Goal: Task Accomplishment & Management: Manage account settings

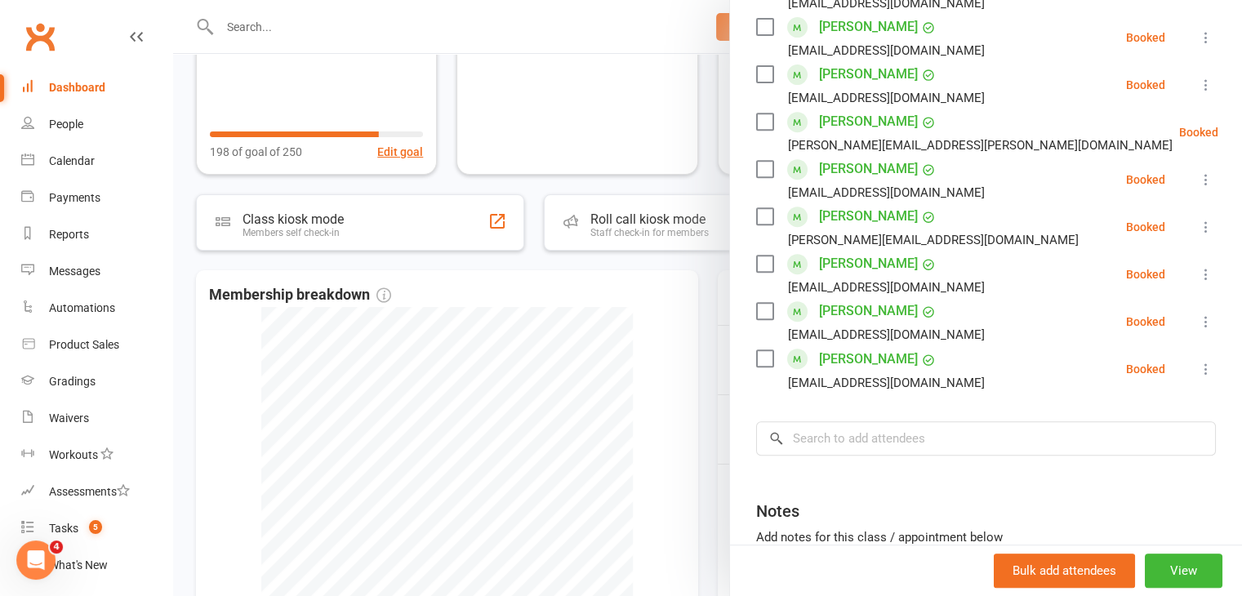
scroll to position [735, 0]
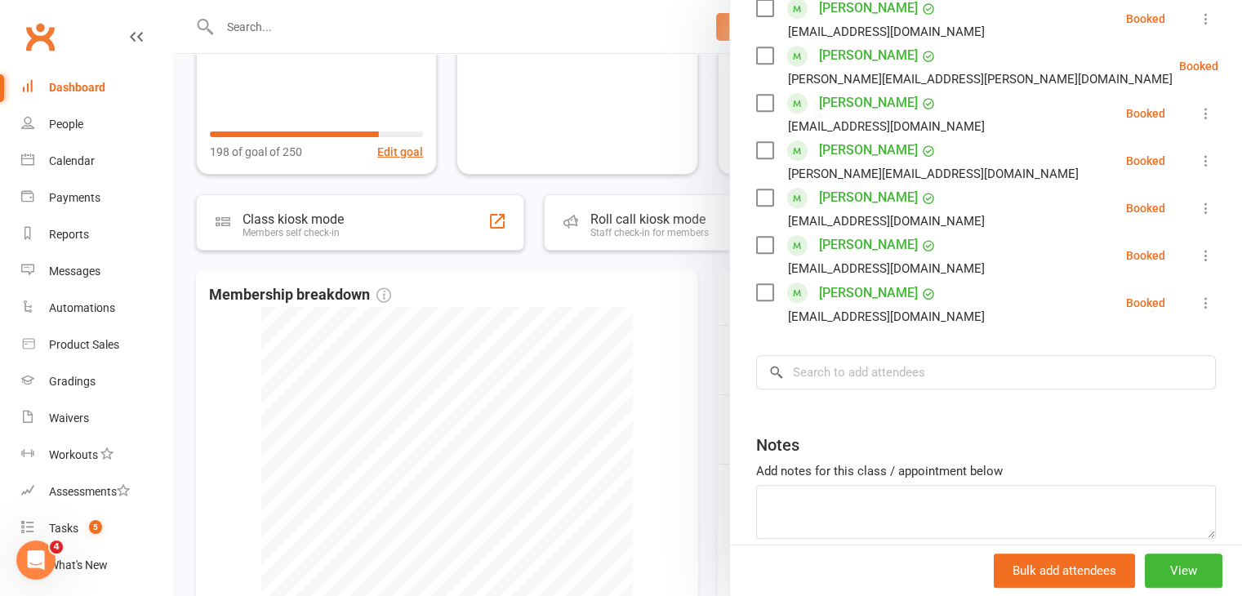
drag, startPoint x: 755, startPoint y: 295, endPoint x: 855, endPoint y: 305, distance: 100.9
click at [756, 295] on label at bounding box center [764, 292] width 16 height 16
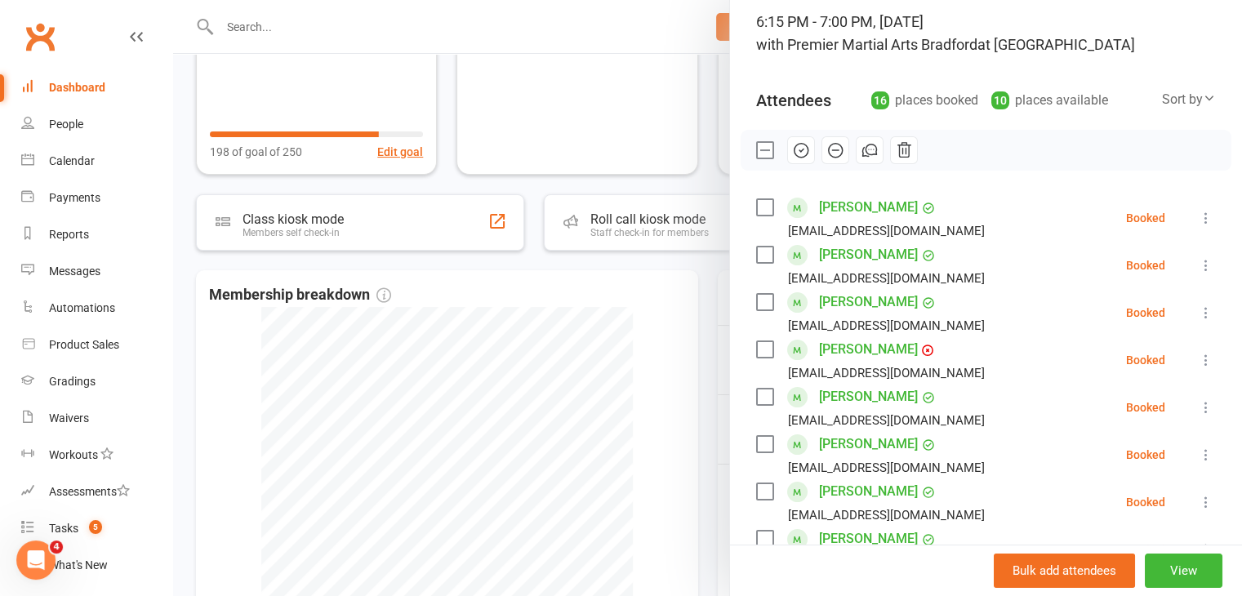
scroll to position [0, 0]
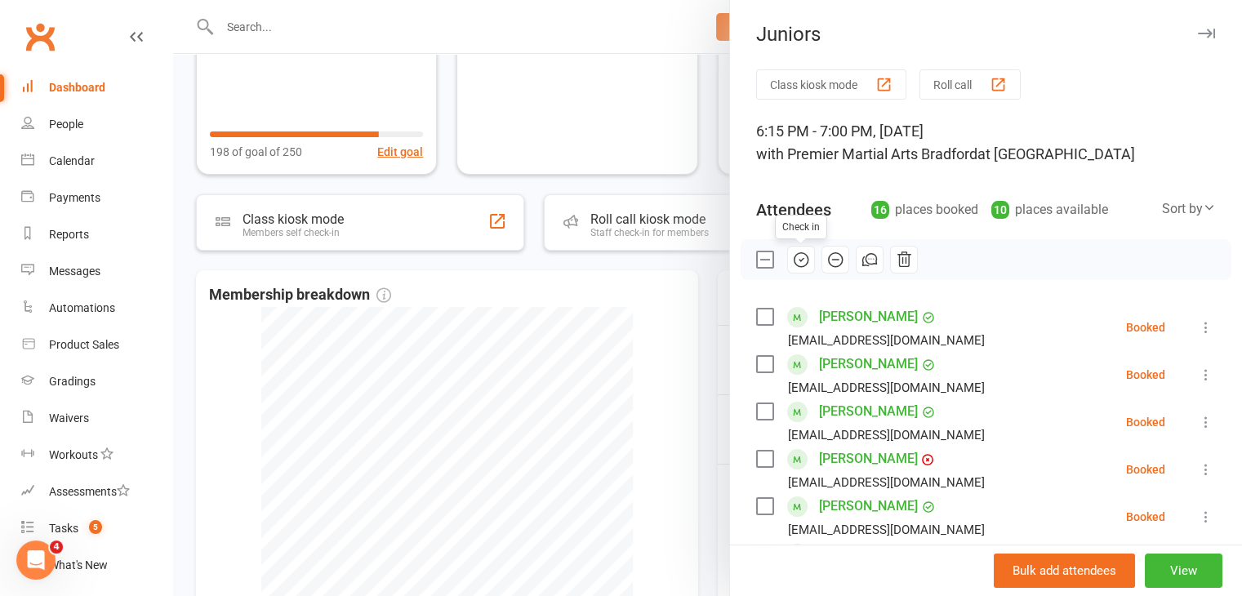
click at [796, 261] on icon "button" at bounding box center [801, 260] width 18 height 18
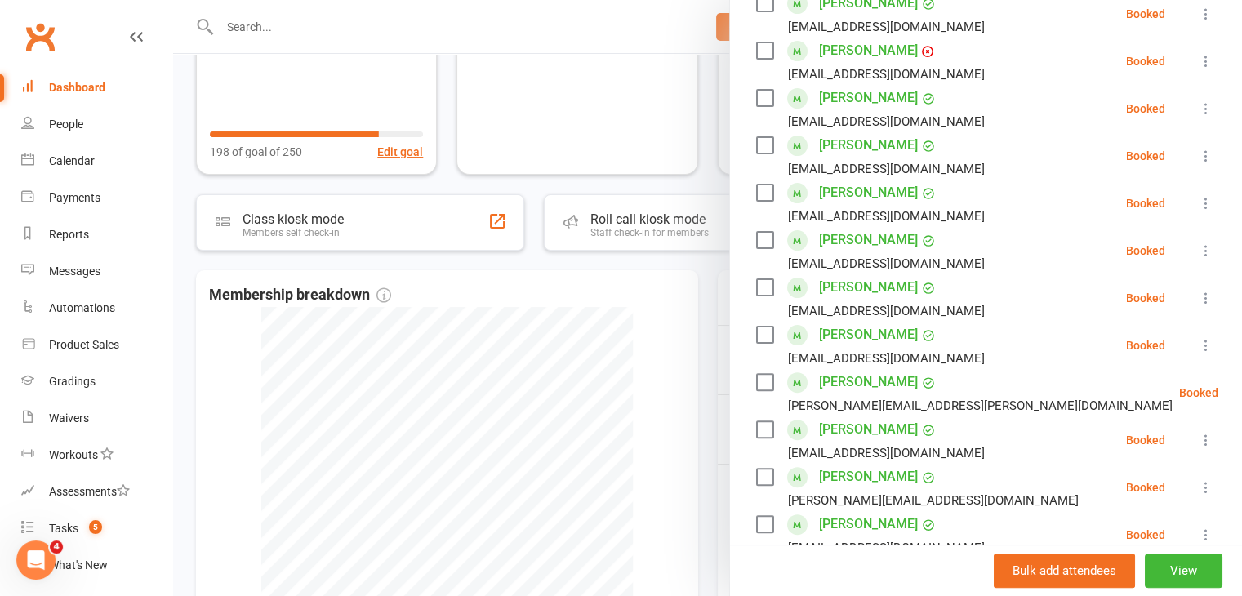
scroll to position [245, 0]
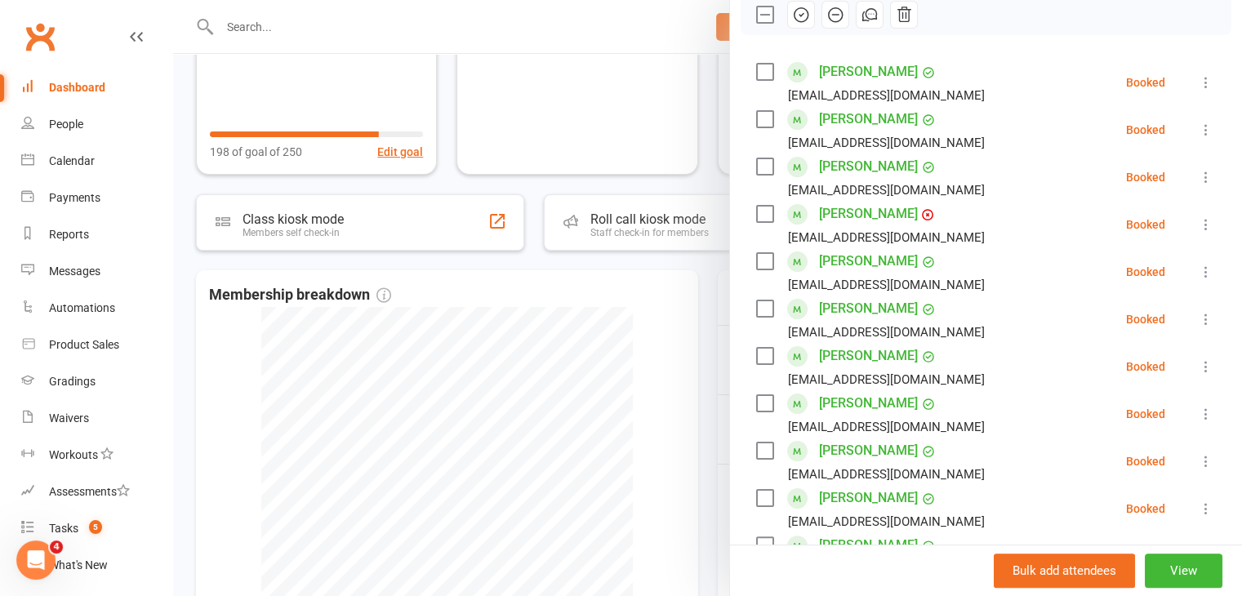
click at [857, 310] on link "[PERSON_NAME]" at bounding box center [868, 309] width 99 height 26
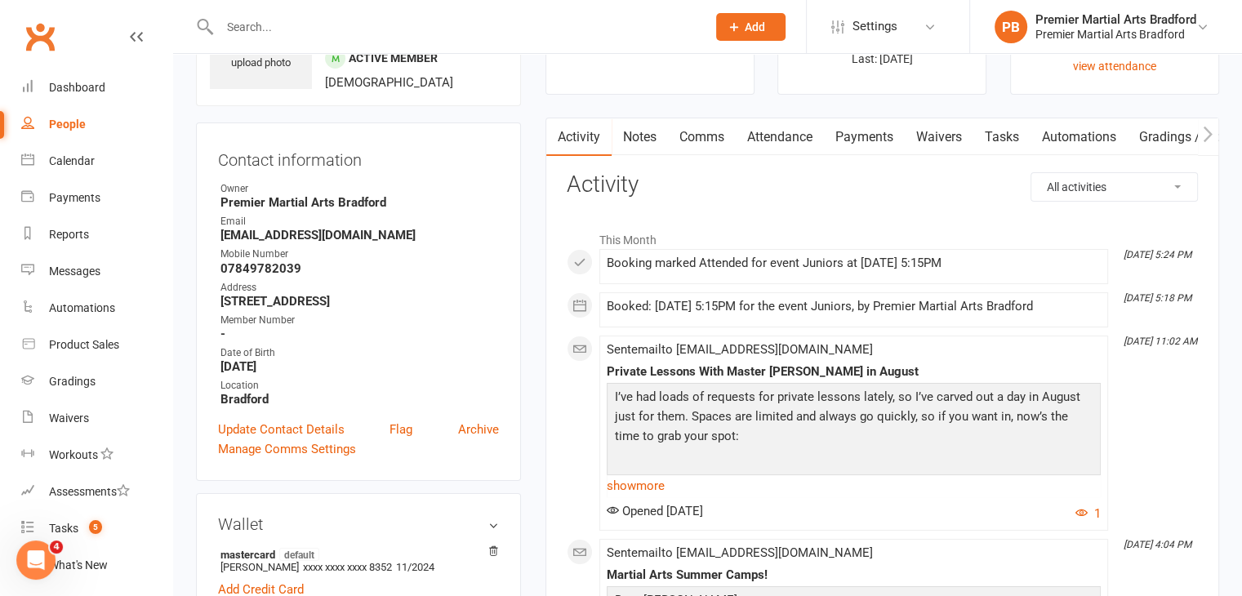
scroll to position [82, 0]
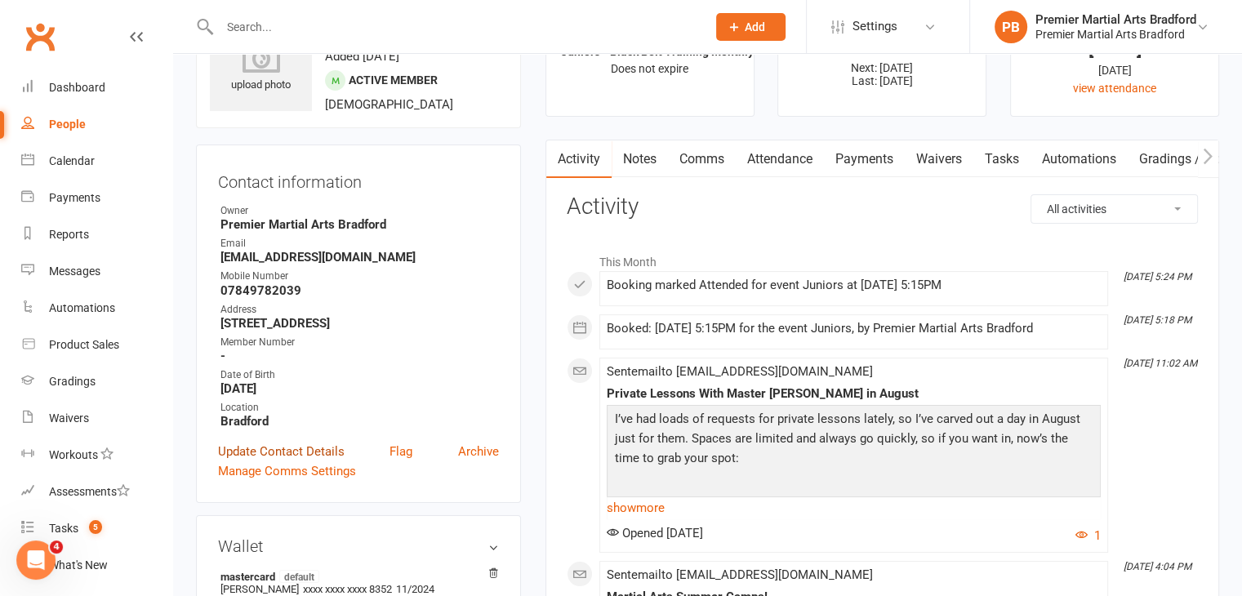
click at [319, 457] on link "Update Contact Details" at bounding box center [281, 452] width 127 height 20
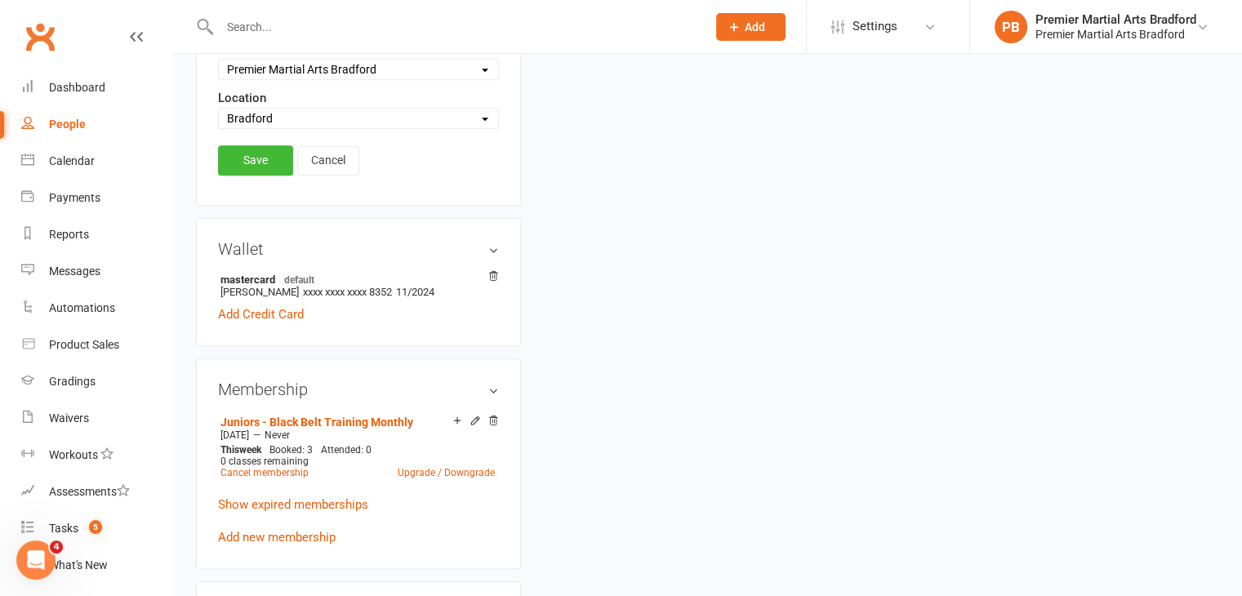
scroll to position [403, 0]
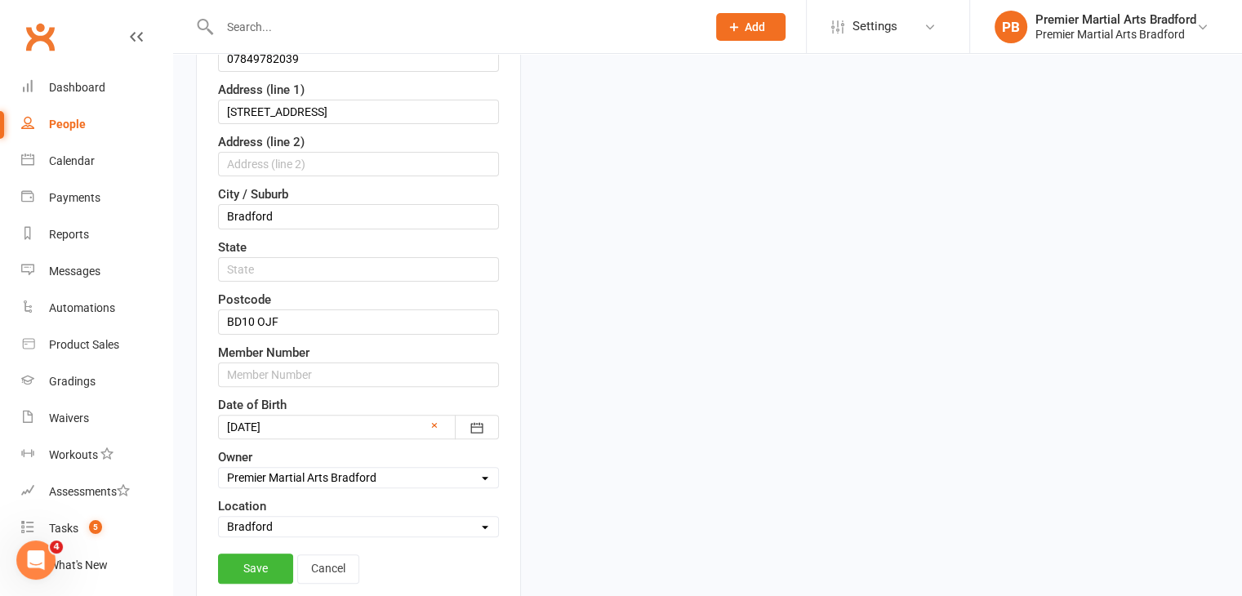
click at [130, 39] on icon at bounding box center [136, 36] width 13 height 13
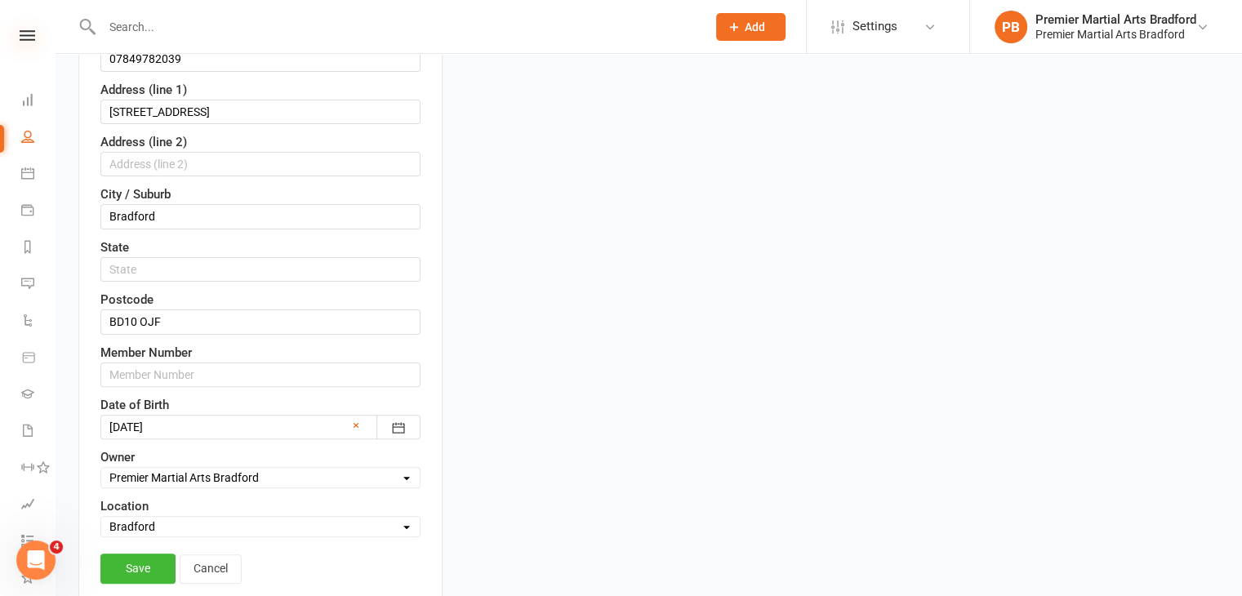
click at [23, 38] on icon at bounding box center [28, 35] width 16 height 11
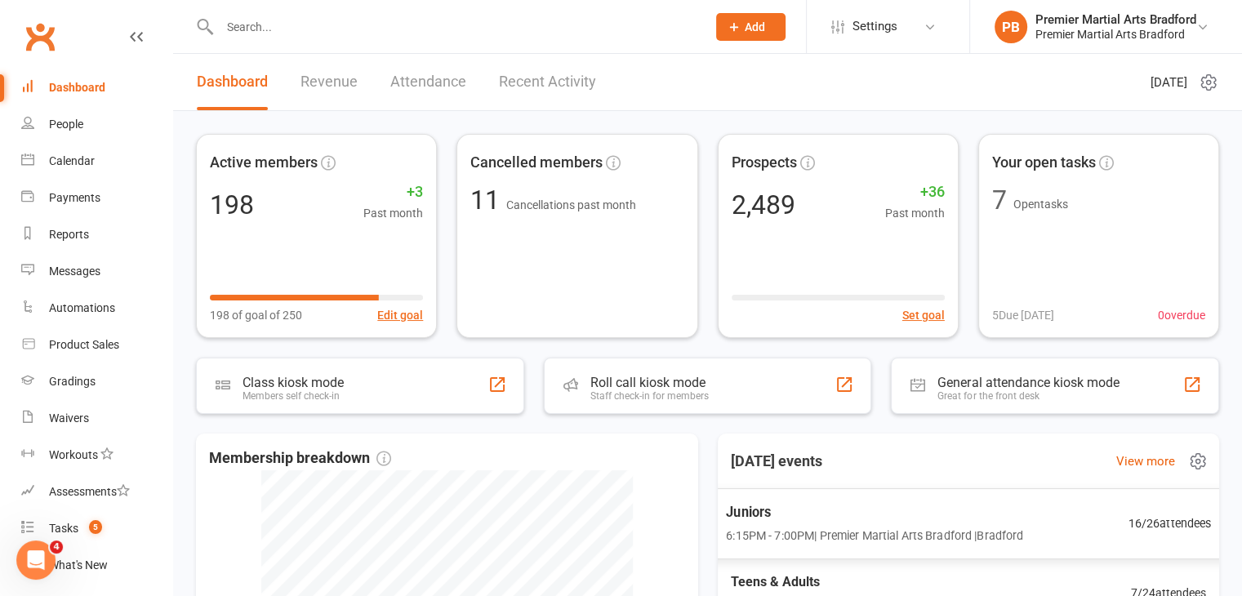
click at [862, 517] on span "Juniors" at bounding box center [874, 511] width 297 height 21
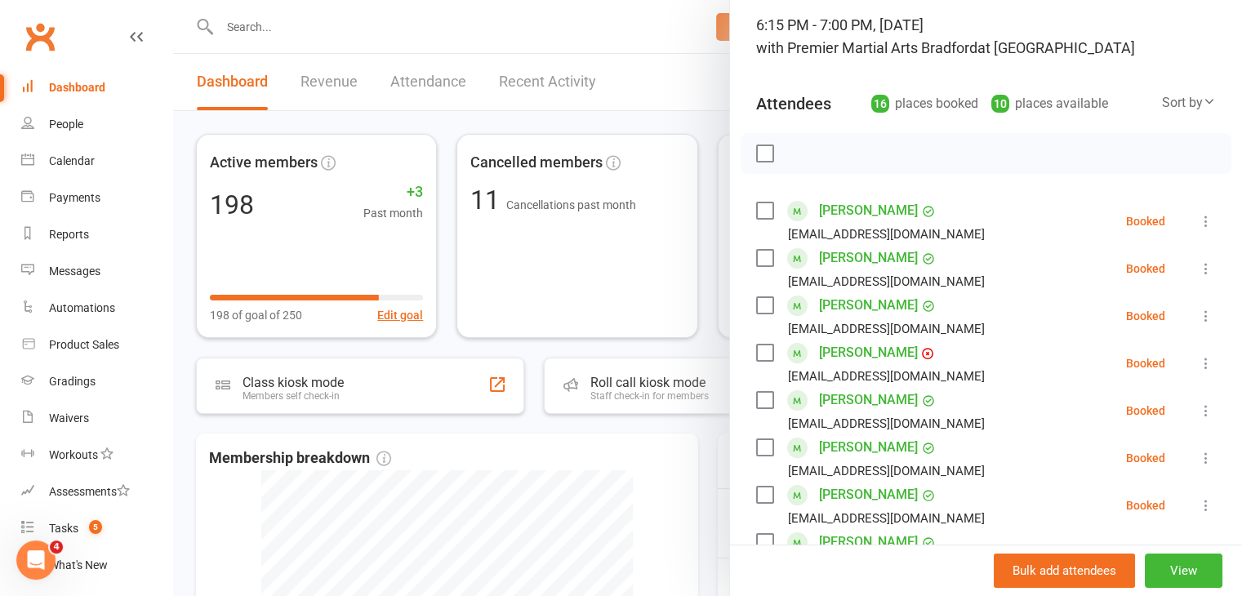
scroll to position [245, 0]
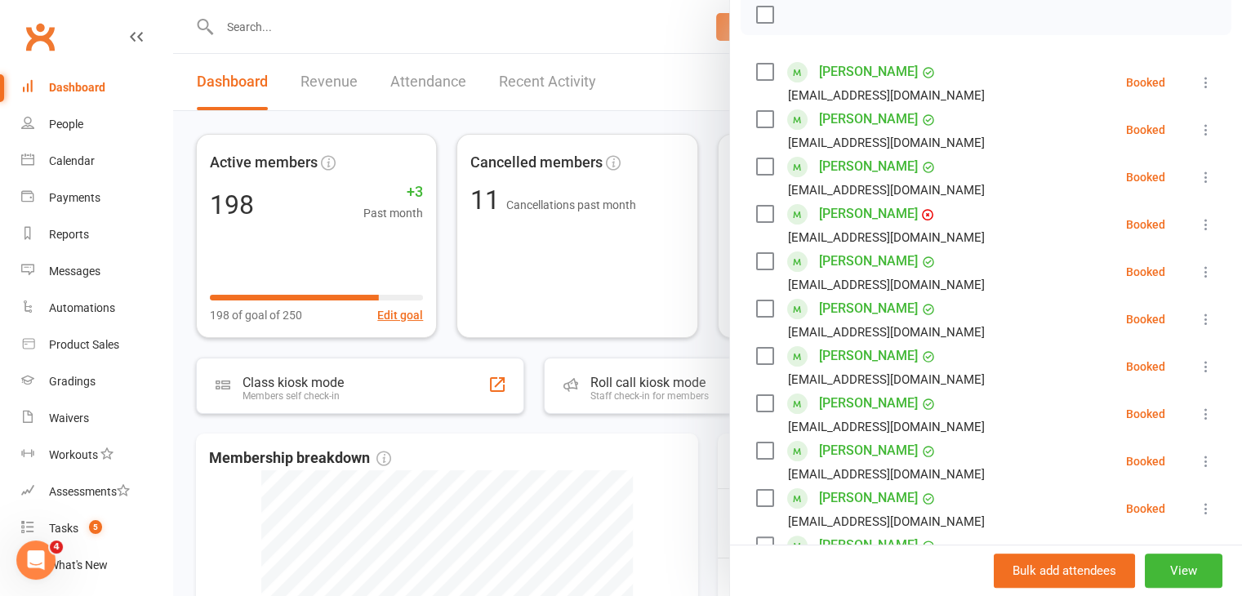
click at [853, 306] on link "[PERSON_NAME]" at bounding box center [868, 309] width 99 height 26
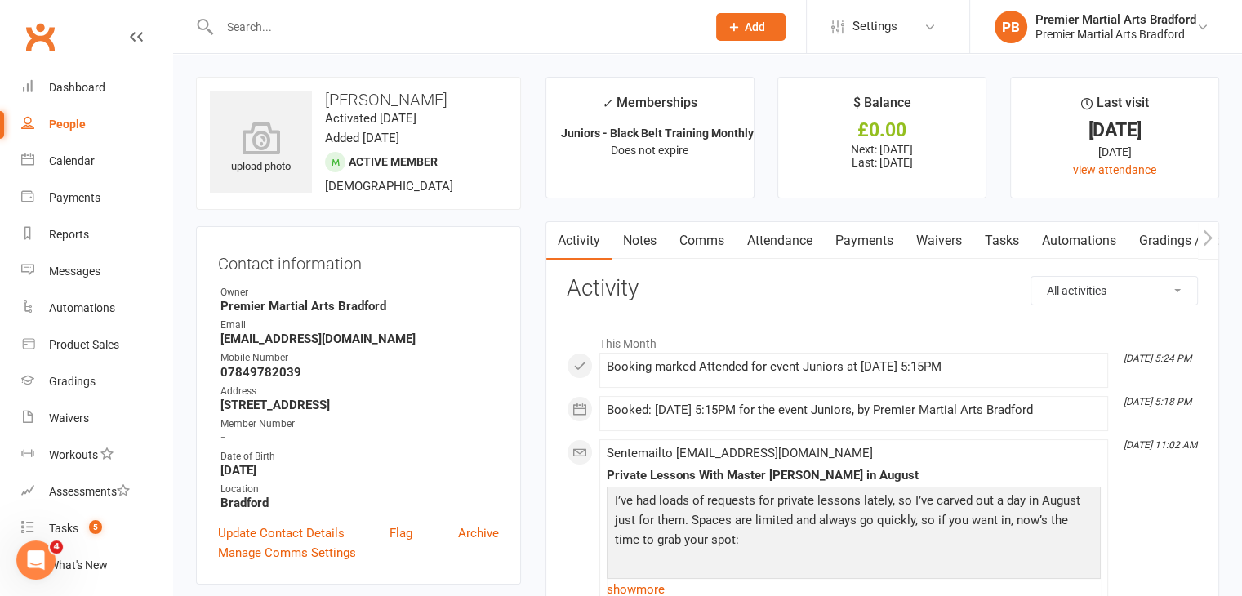
click at [644, 242] on link "Notes" at bounding box center [640, 241] width 56 height 38
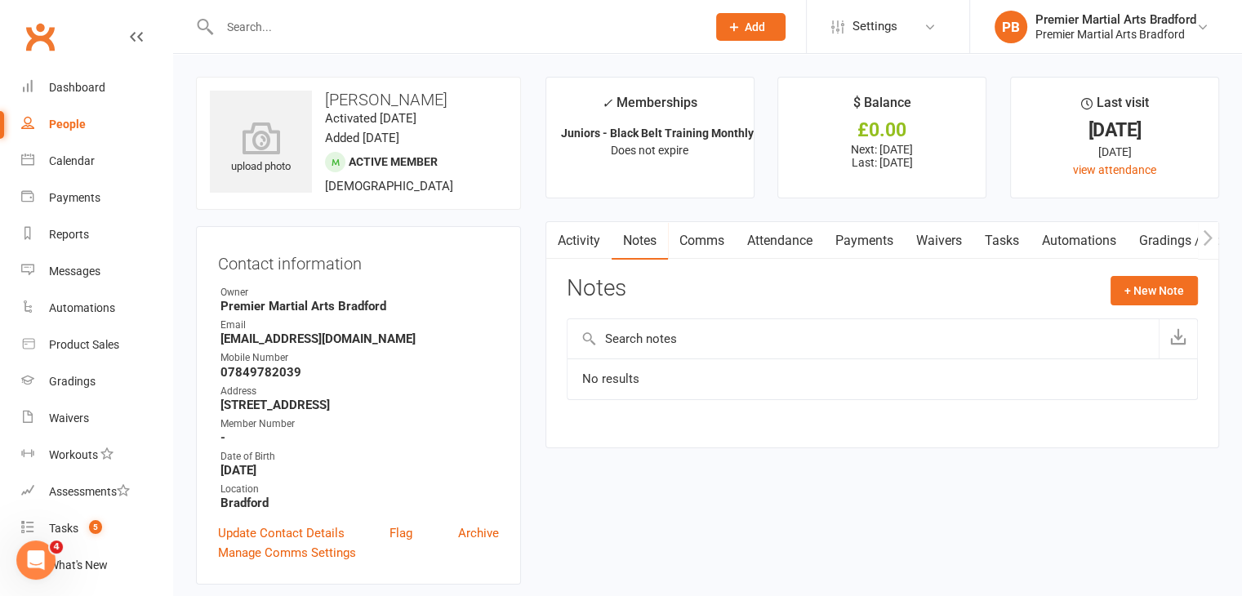
click at [705, 241] on link "Comms" at bounding box center [702, 241] width 68 height 38
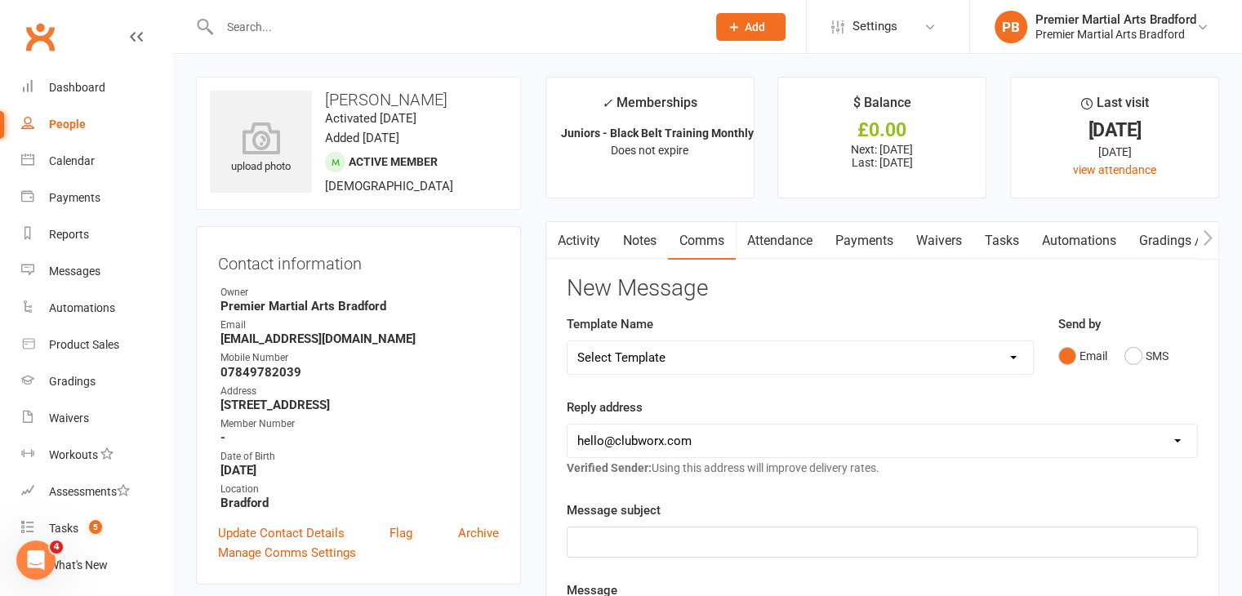
click at [791, 243] on link "Attendance" at bounding box center [780, 241] width 88 height 38
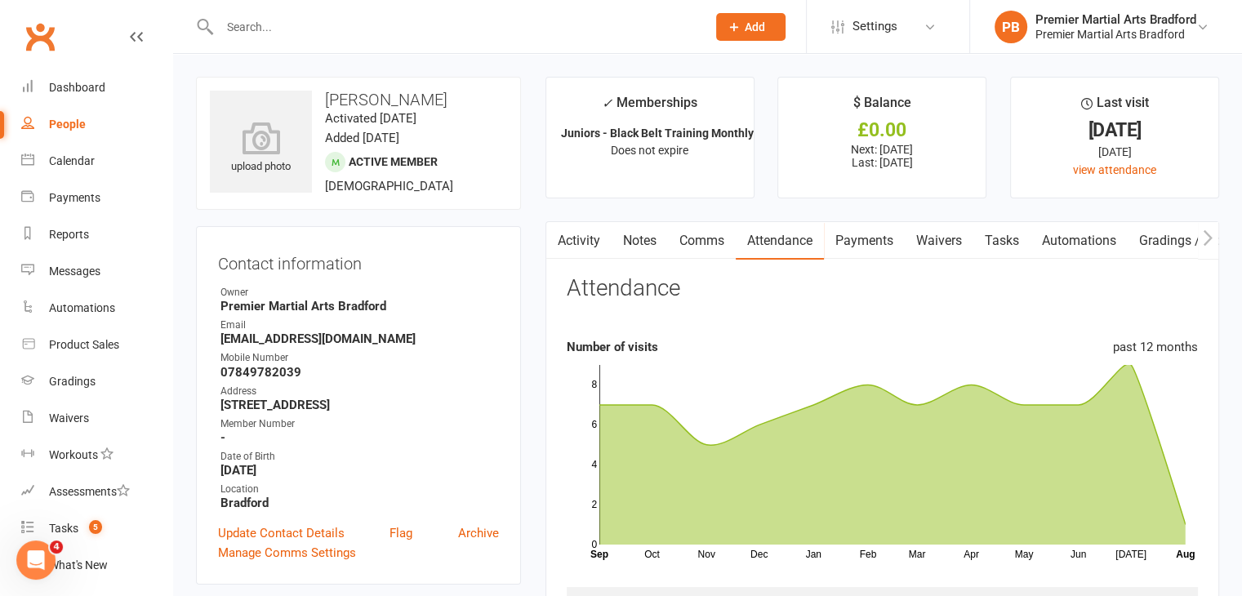
click at [868, 239] on link "Payments" at bounding box center [864, 241] width 81 height 38
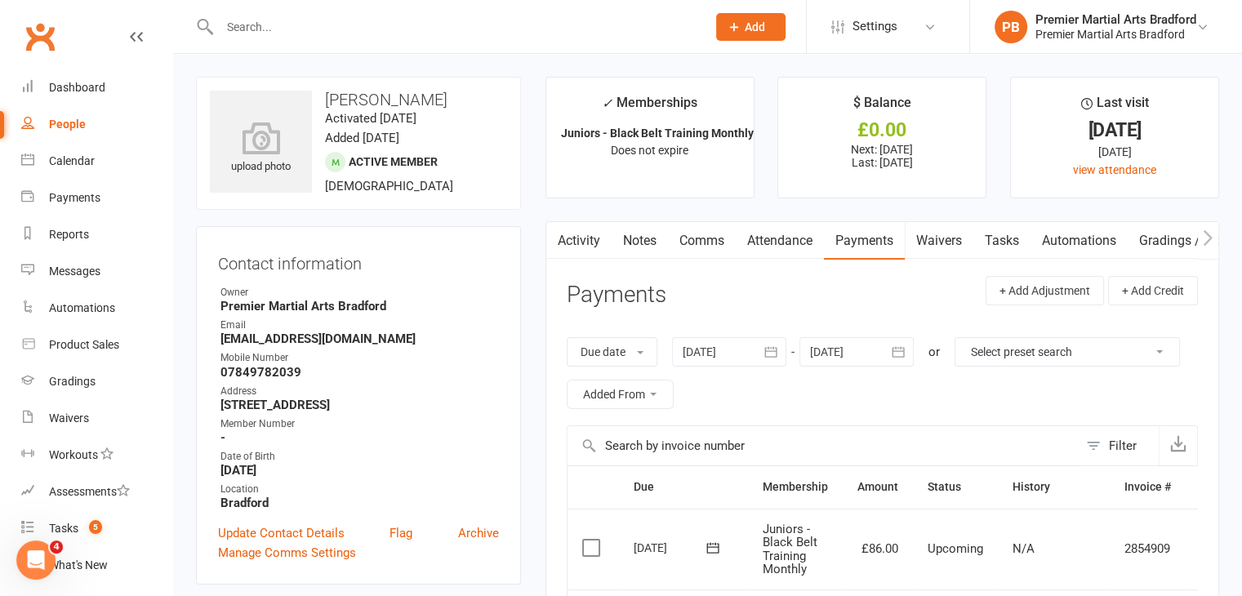
click at [935, 243] on link "Waivers" at bounding box center [939, 241] width 69 height 38
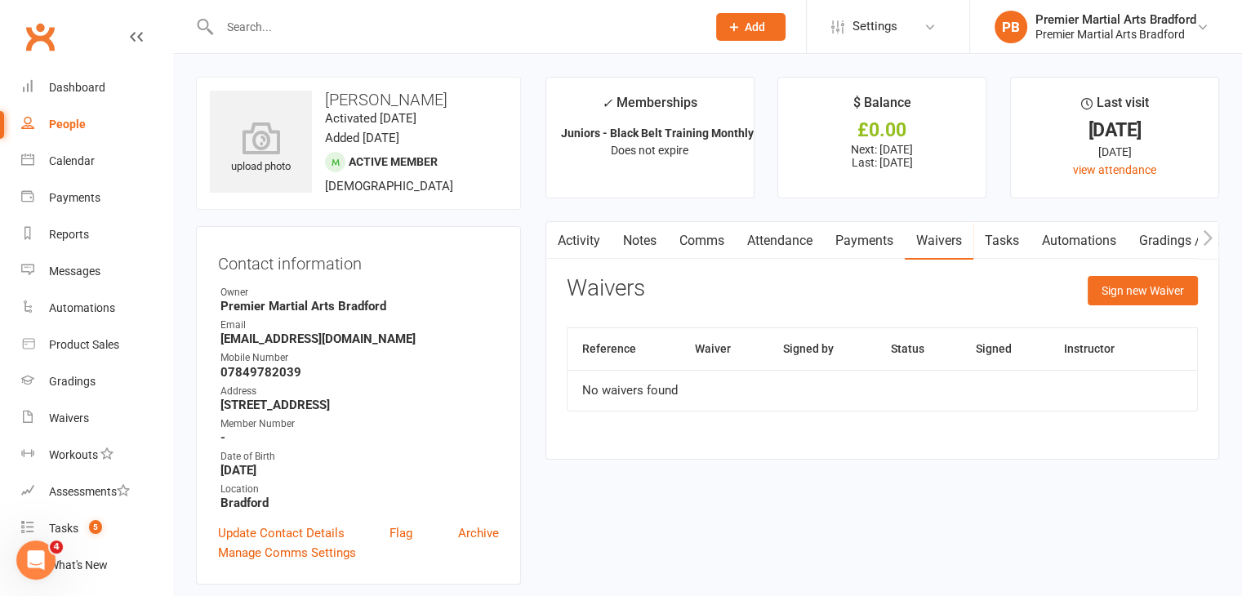
click at [1014, 243] on link "Tasks" at bounding box center [1002, 241] width 57 height 38
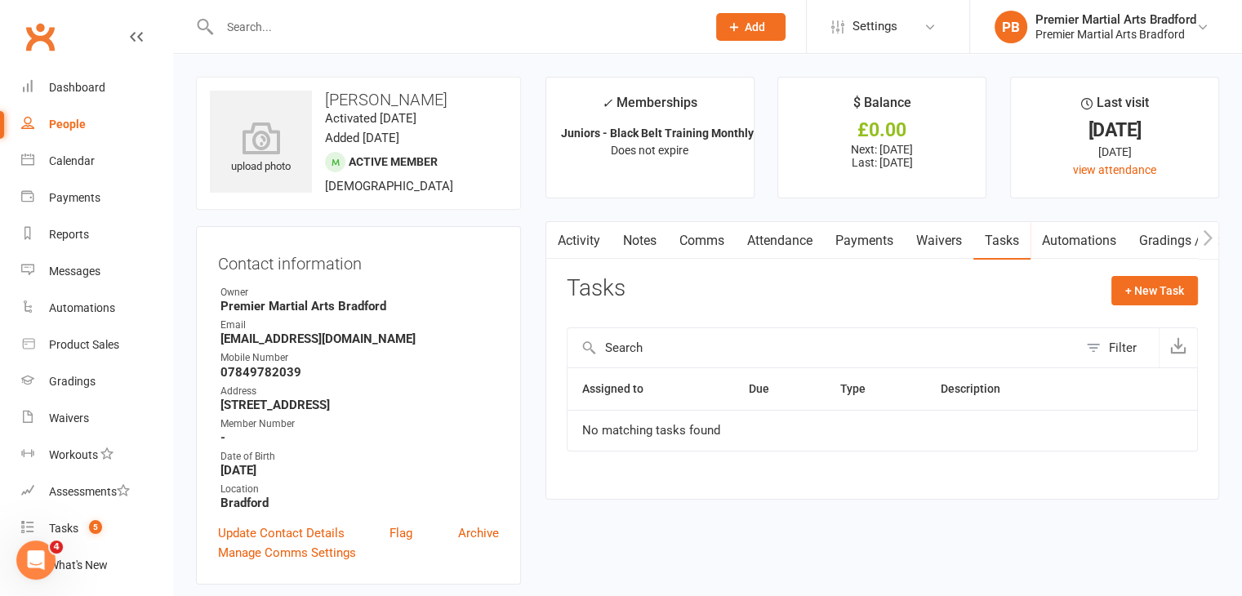
click at [1063, 239] on link "Automations" at bounding box center [1079, 241] width 97 height 38
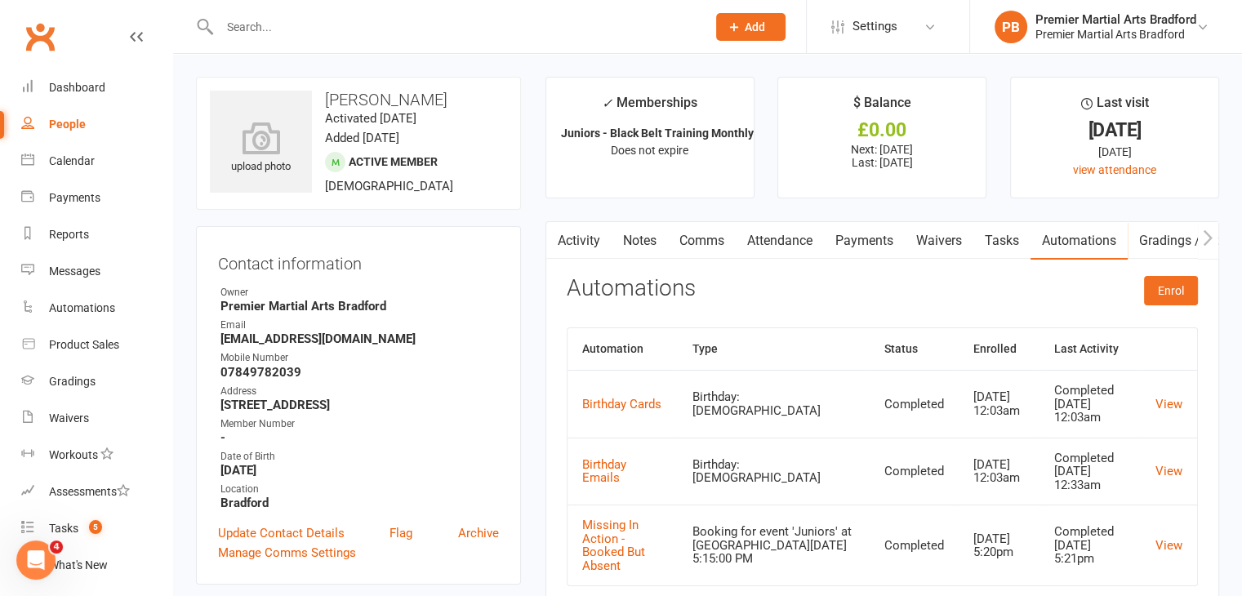
click at [1168, 243] on link "Gradings / Promotions" at bounding box center [1205, 241] width 154 height 38
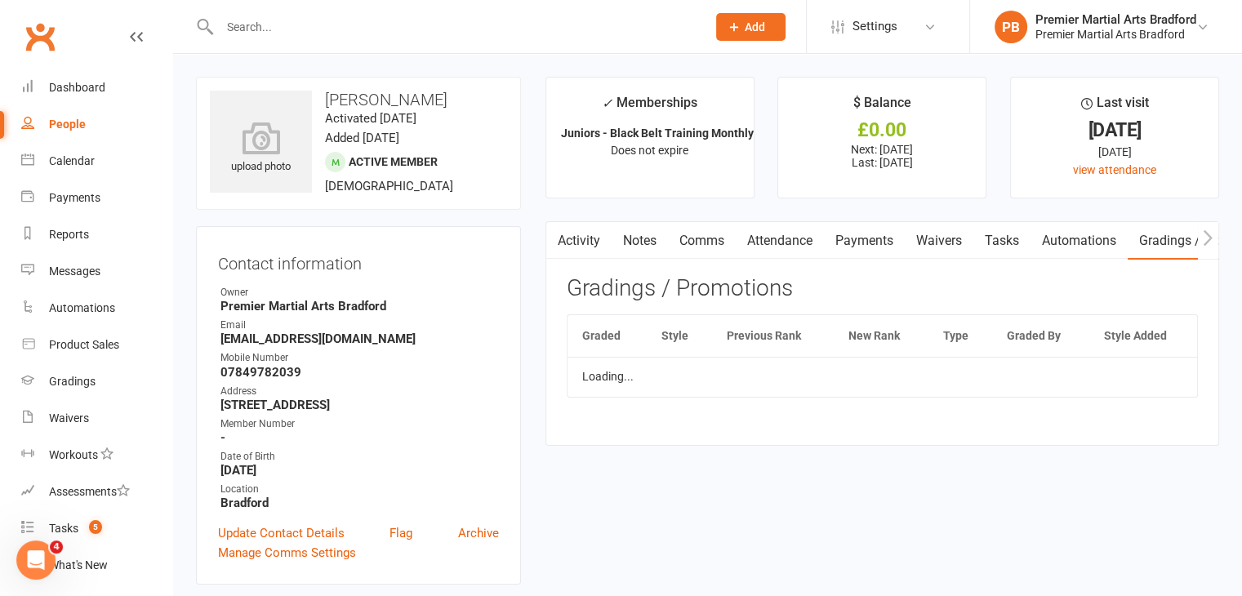
click at [1209, 239] on icon "button" at bounding box center [1208, 238] width 9 height 16
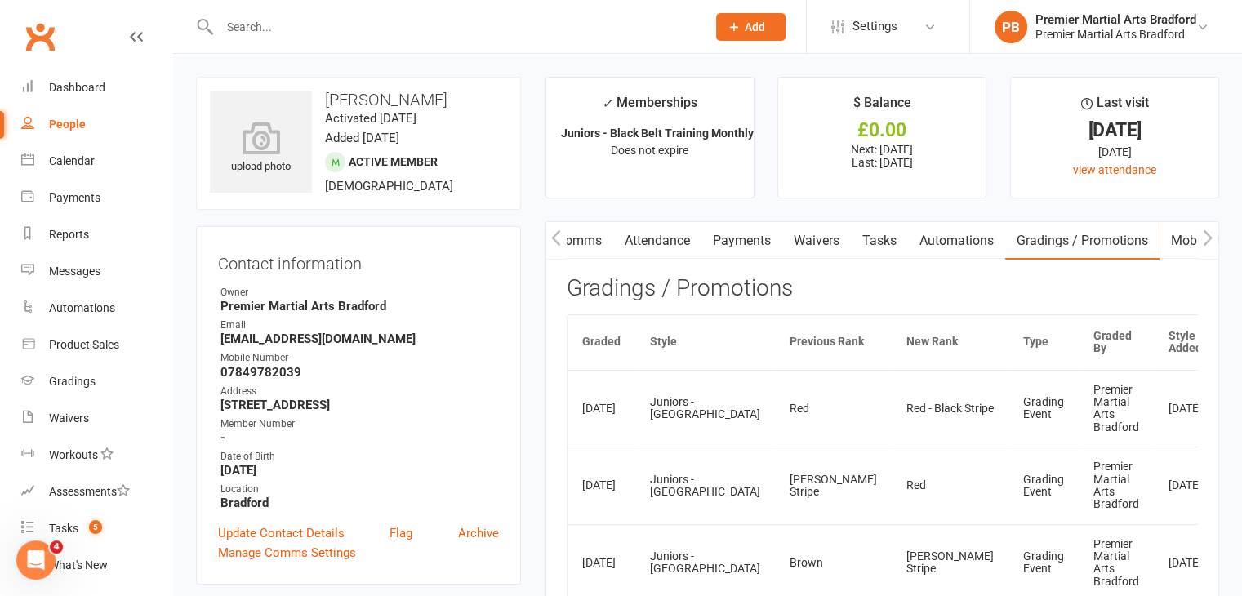
click at [1209, 239] on icon "button" at bounding box center [1208, 238] width 9 height 16
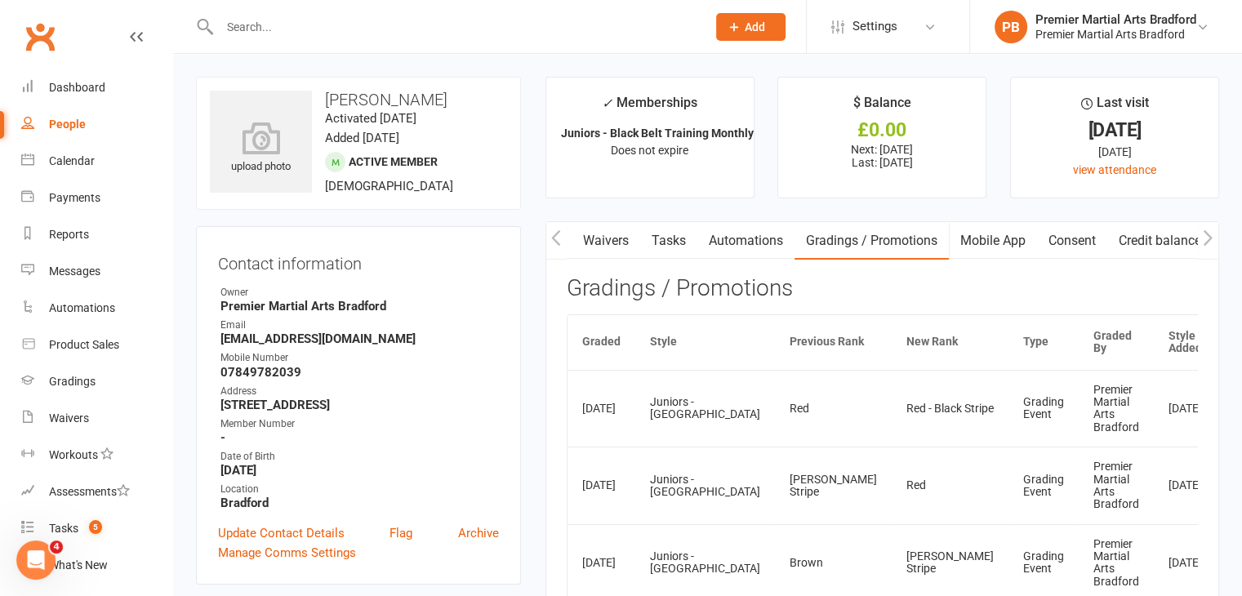
scroll to position [0, 333]
click at [1209, 239] on icon "button" at bounding box center [1208, 238] width 9 height 16
click at [1207, 238] on icon "button" at bounding box center [1208, 238] width 10 height 17
click at [1082, 243] on link "Consent" at bounding box center [1078, 241] width 70 height 38
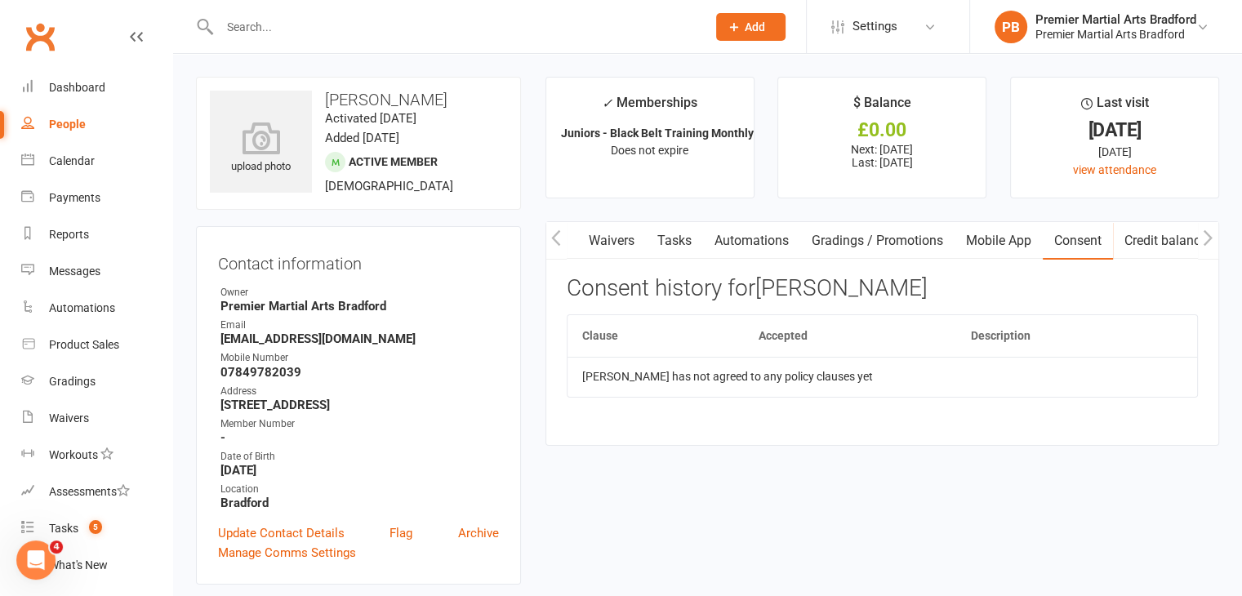
click at [1009, 243] on link "Mobile App" at bounding box center [999, 241] width 88 height 38
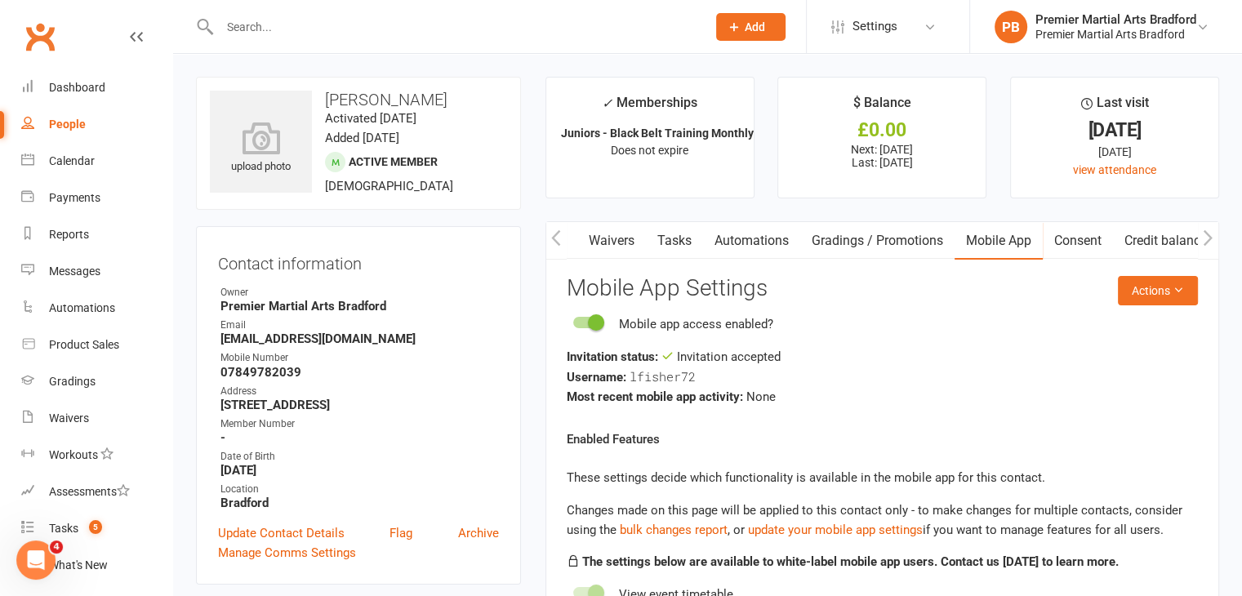
click at [1206, 233] on icon "button" at bounding box center [1208, 238] width 9 height 16
click at [1069, 239] on link "Consent" at bounding box center [1078, 241] width 70 height 38
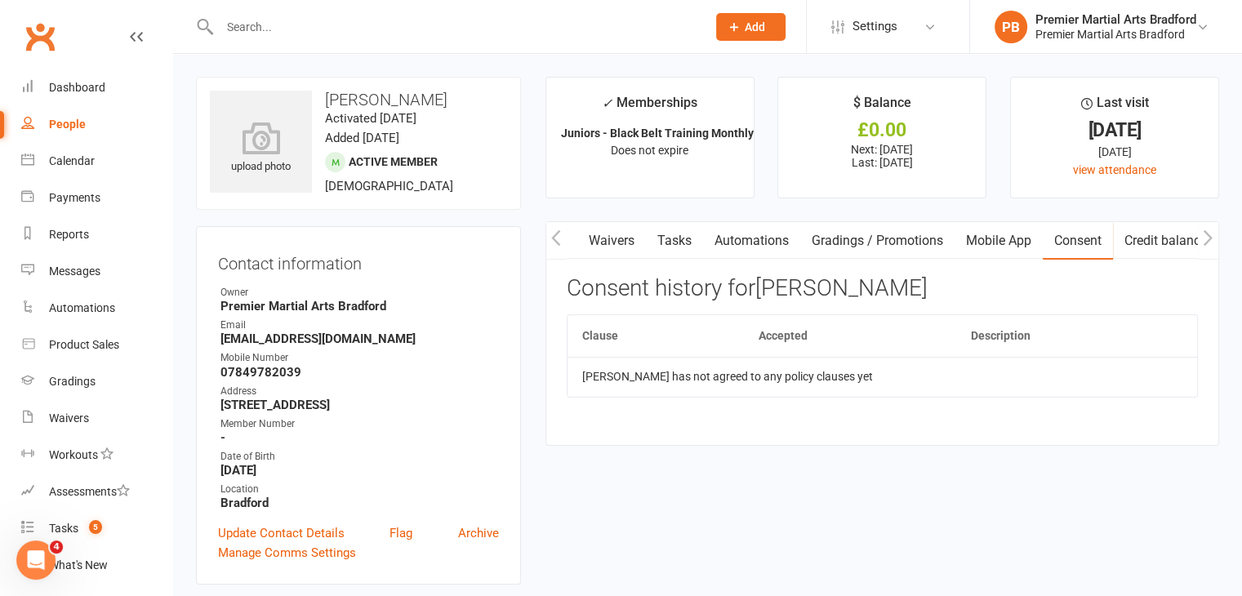
click at [1142, 238] on link "Credit balance" at bounding box center [1165, 241] width 105 height 38
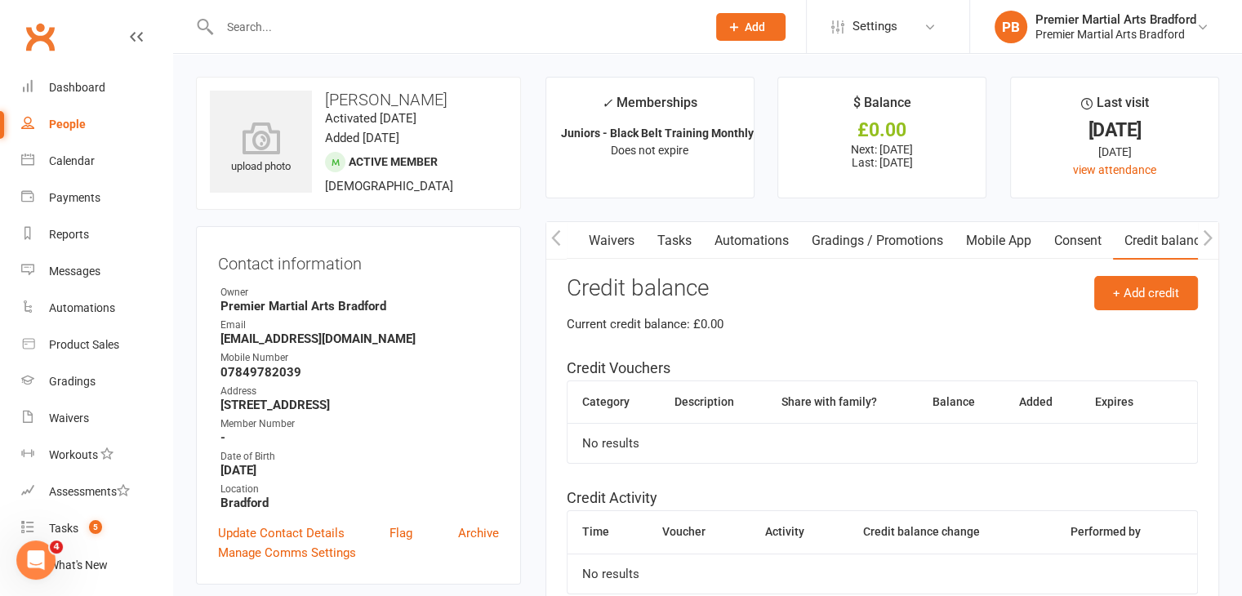
click at [558, 239] on icon "button" at bounding box center [556, 238] width 10 height 17
click at [559, 239] on icon "button" at bounding box center [556, 238] width 10 height 17
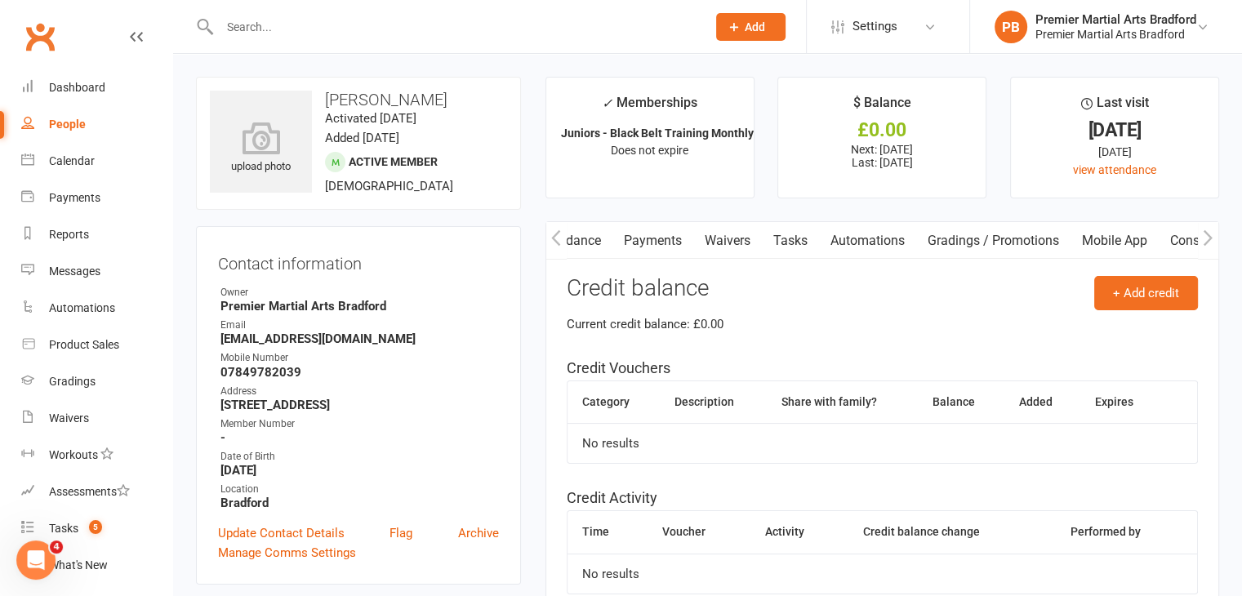
scroll to position [0, 0]
click at [559, 239] on icon "button" at bounding box center [556, 238] width 10 height 17
click at [585, 241] on link "Activity" at bounding box center [578, 241] width 65 height 38
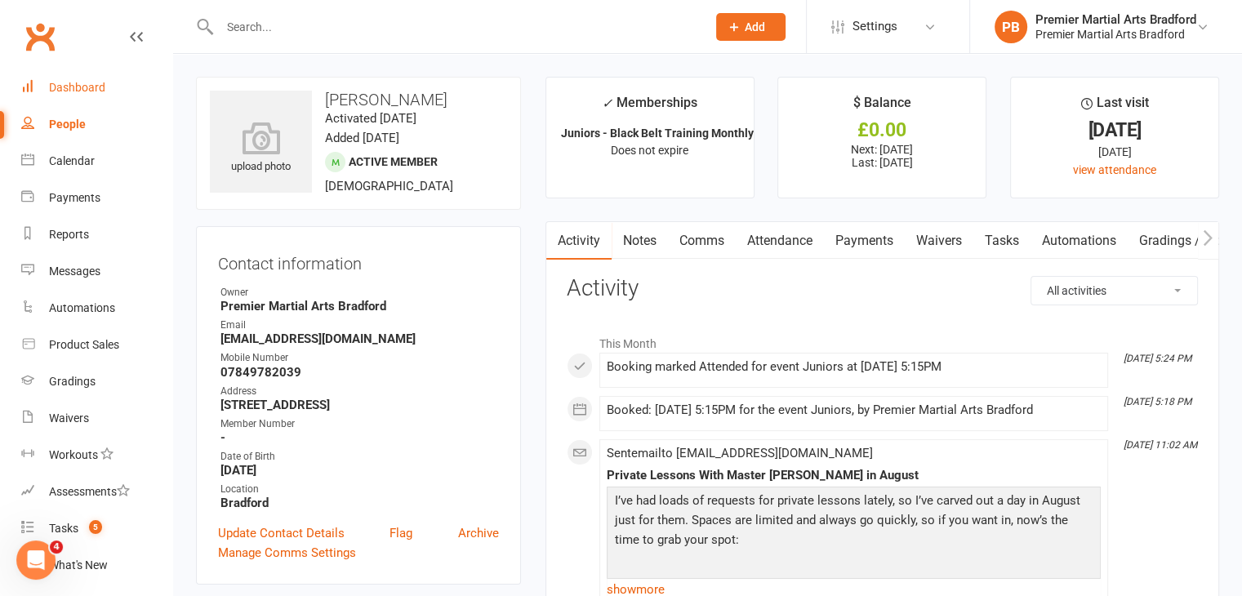
click at [75, 85] on div "Dashboard" at bounding box center [77, 87] width 56 height 13
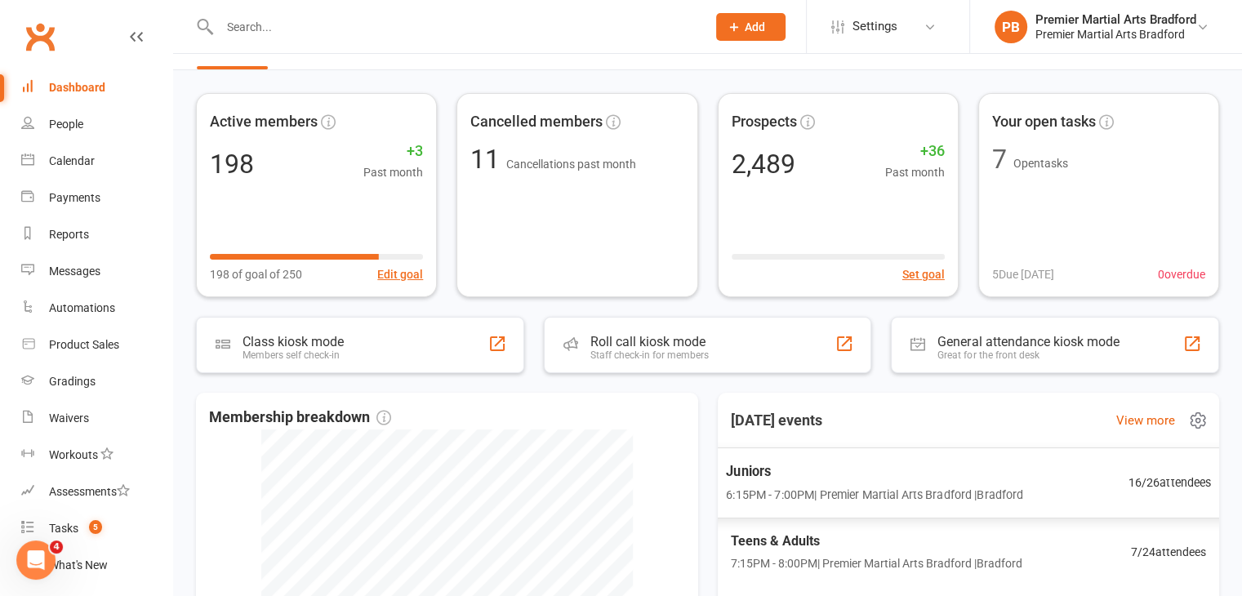
scroll to position [163, 0]
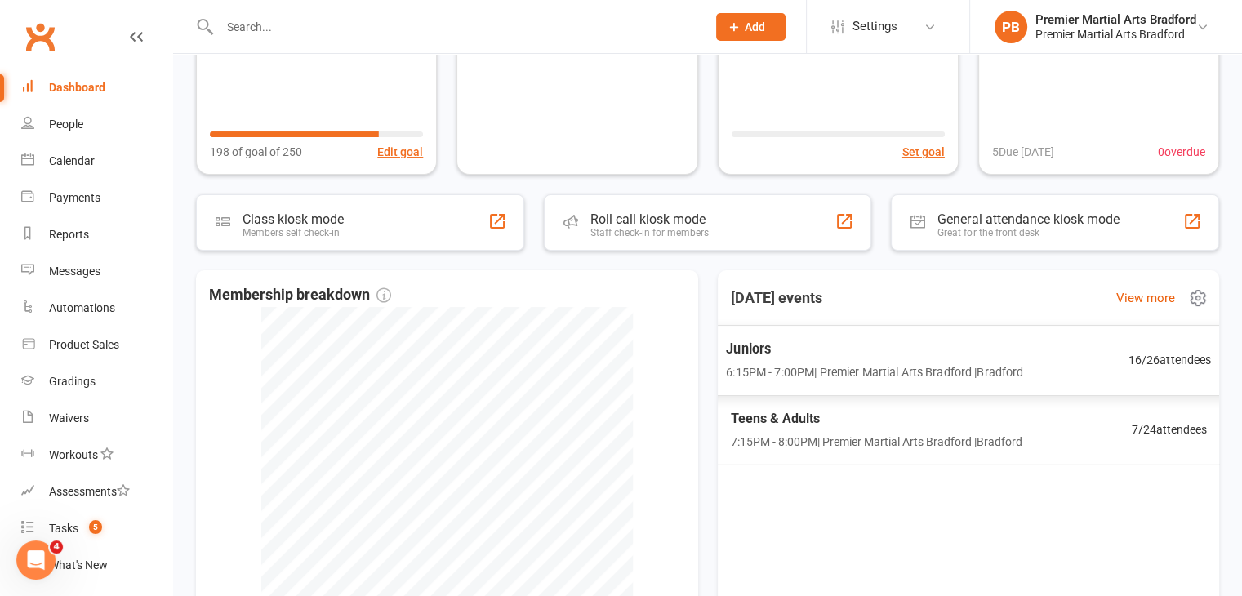
click at [820, 350] on span "Juniors" at bounding box center [874, 348] width 297 height 21
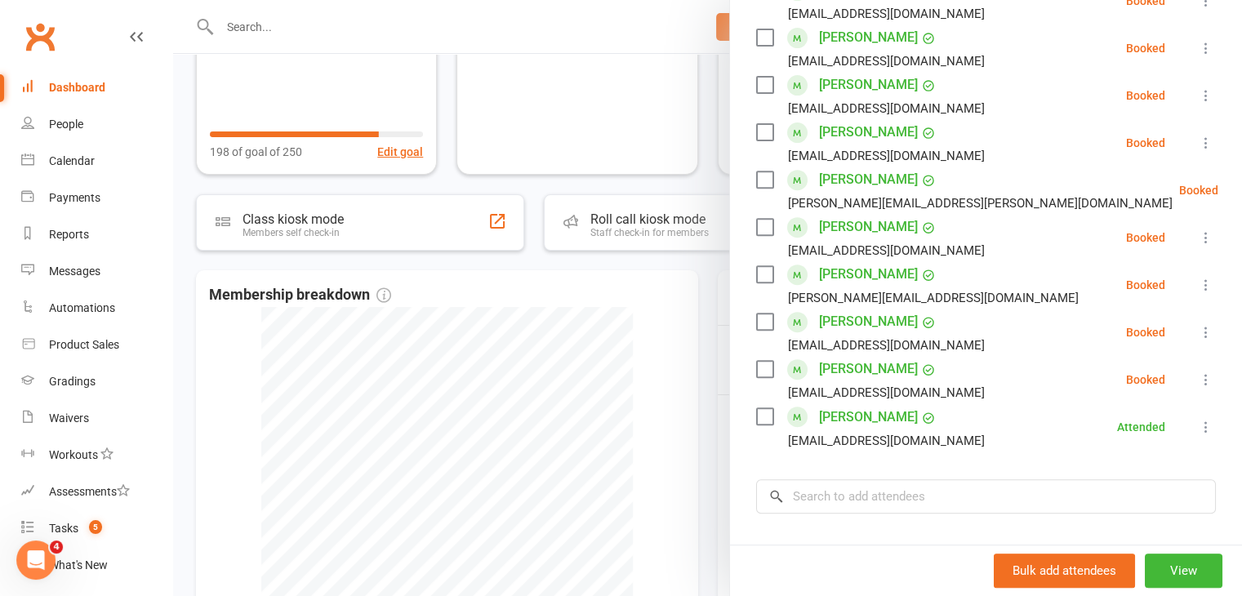
scroll to position [572, 0]
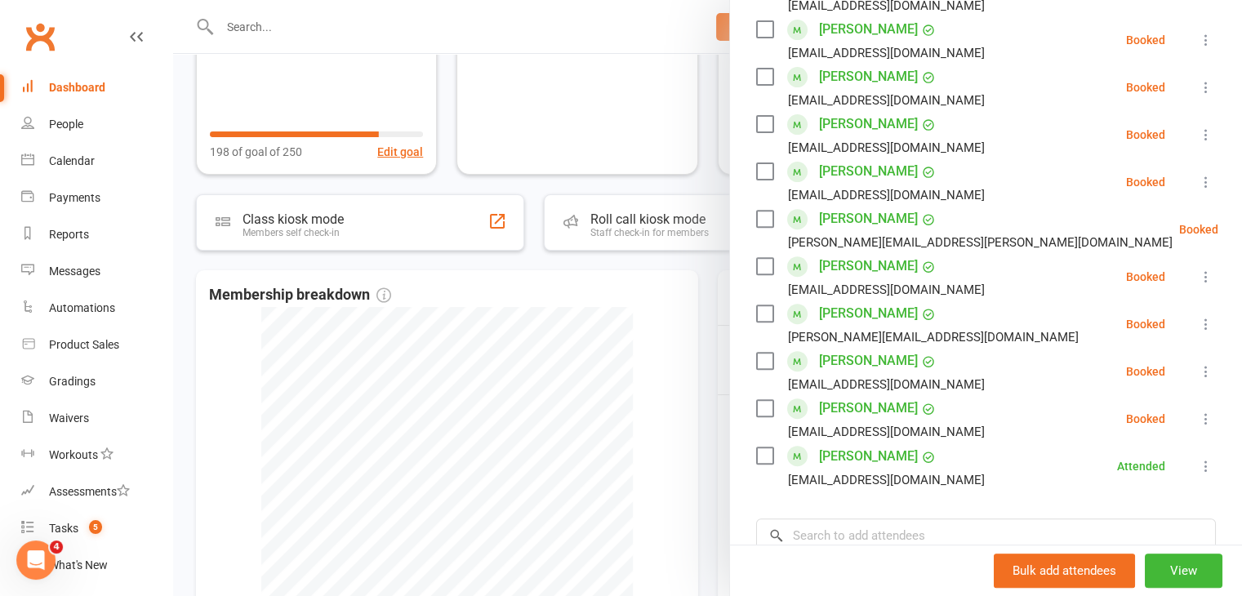
click at [756, 409] on label at bounding box center [764, 408] width 16 height 16
click at [758, 318] on label at bounding box center [764, 313] width 16 height 16
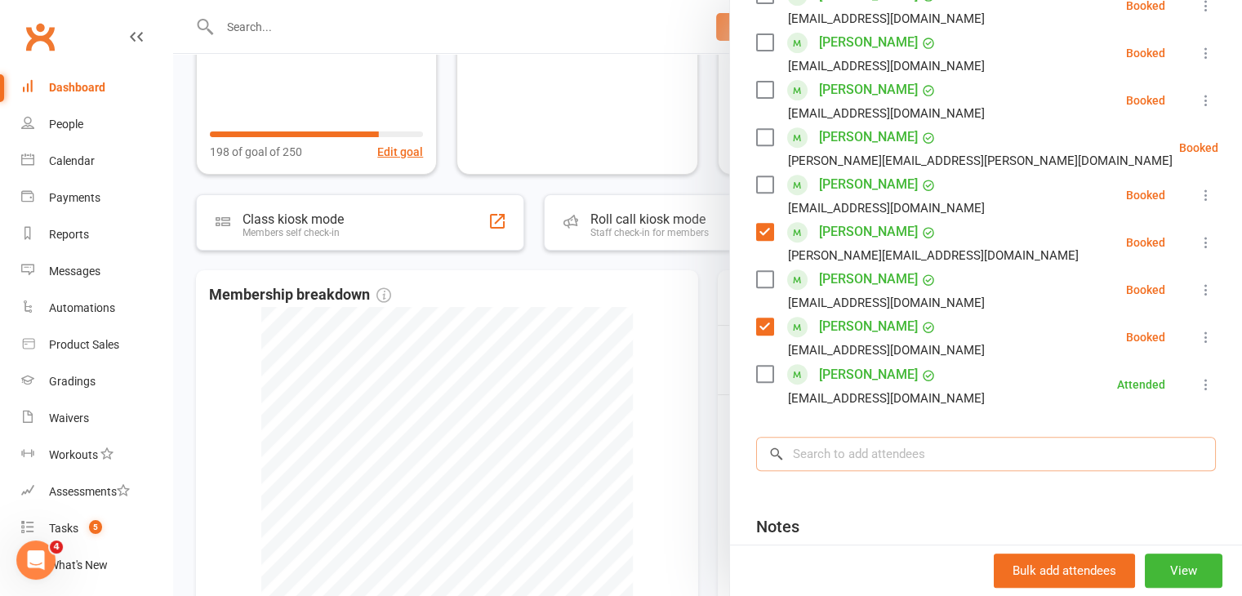
click at [858, 448] on input "search" at bounding box center [986, 454] width 460 height 34
type input "l"
click at [825, 455] on input "search" at bounding box center [986, 454] width 460 height 34
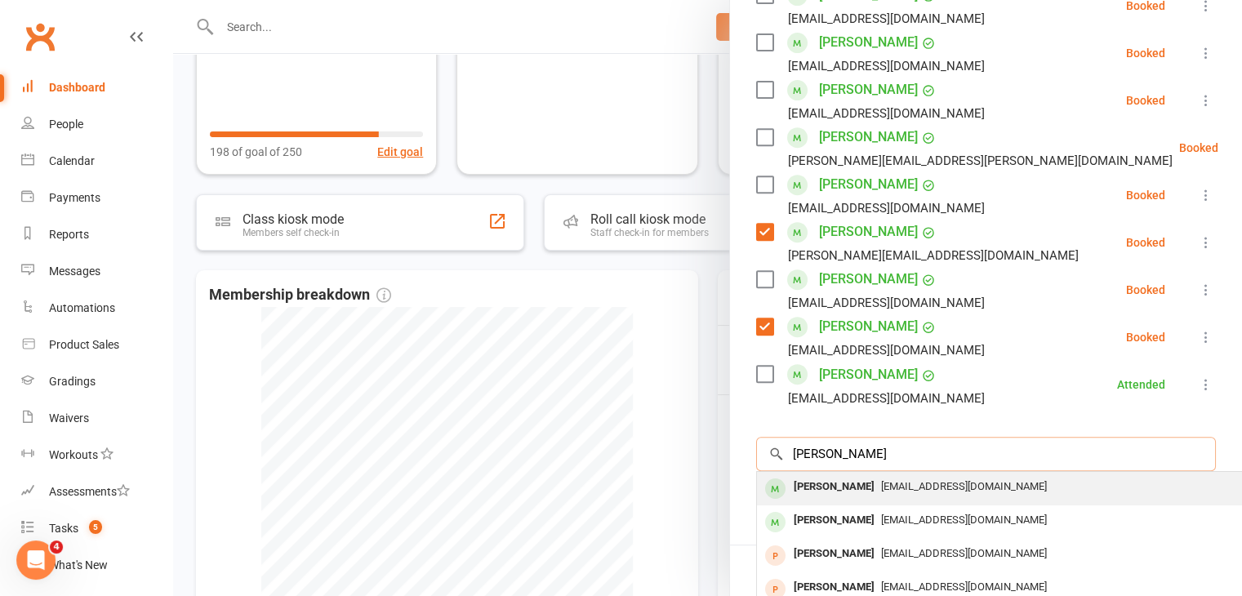
type input "[PERSON_NAME]"
click at [881, 489] on span "[EMAIL_ADDRESS][DOMAIN_NAME]" at bounding box center [964, 486] width 166 height 12
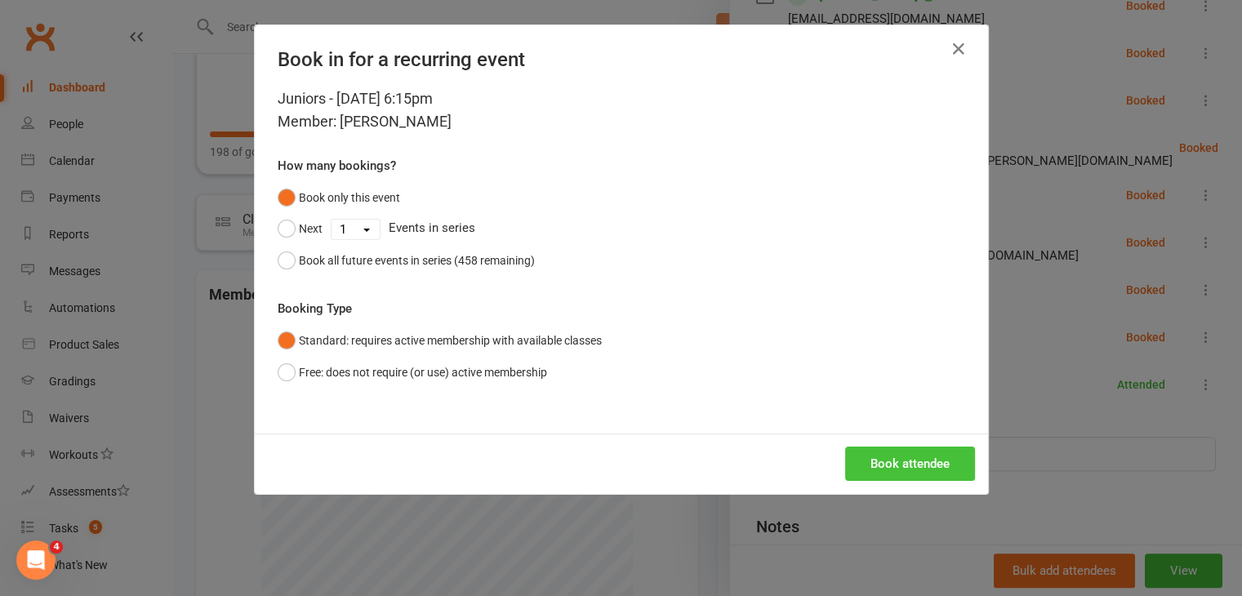
click at [886, 467] on button "Book attendee" at bounding box center [910, 464] width 130 height 34
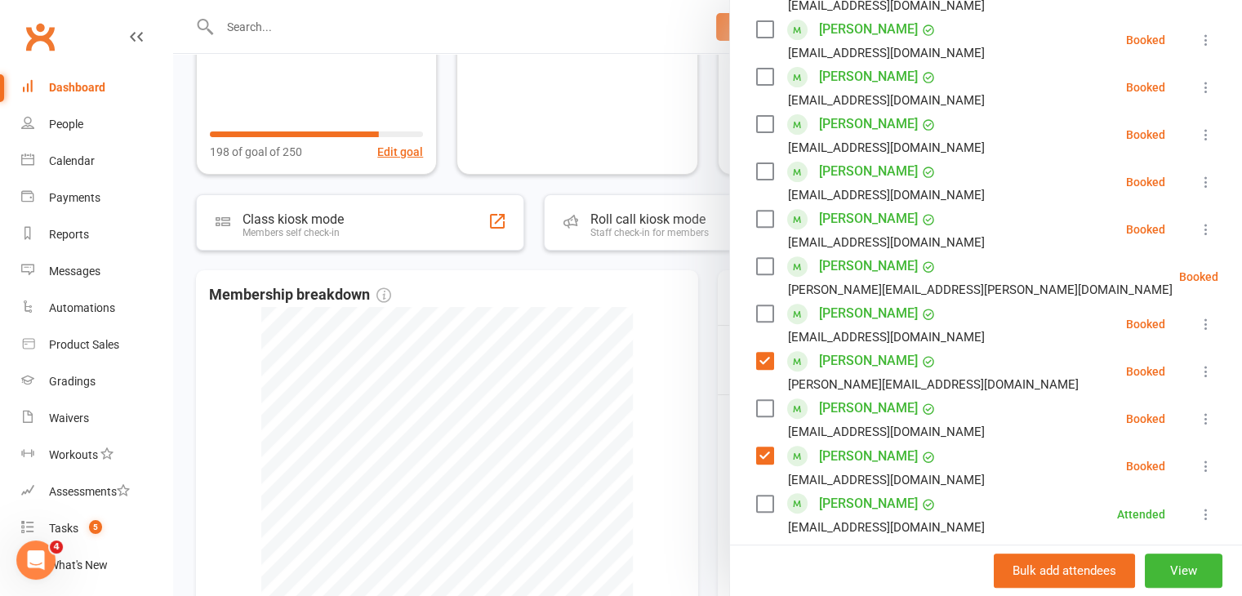
scroll to position [490, 0]
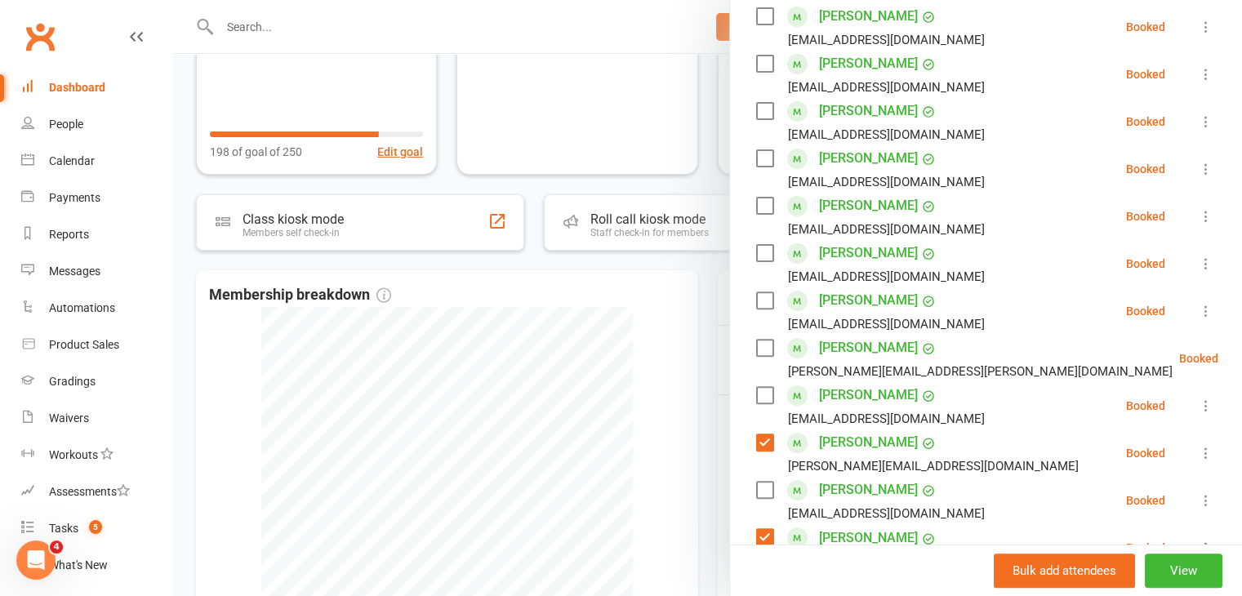
click at [759, 207] on label at bounding box center [764, 206] width 16 height 16
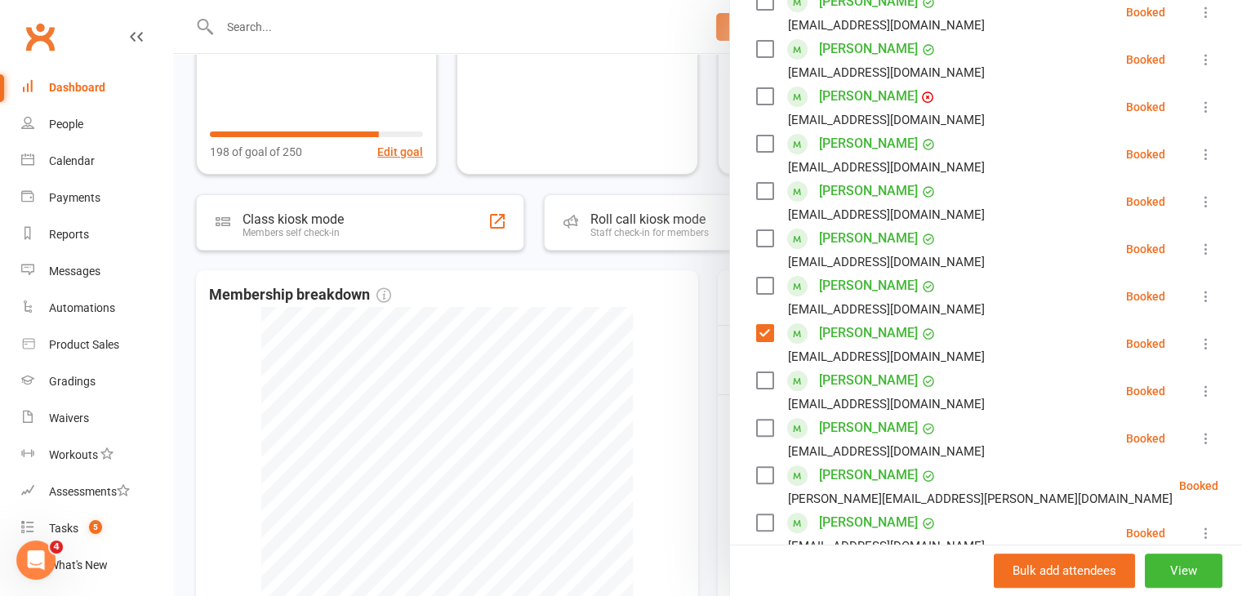
scroll to position [327, 0]
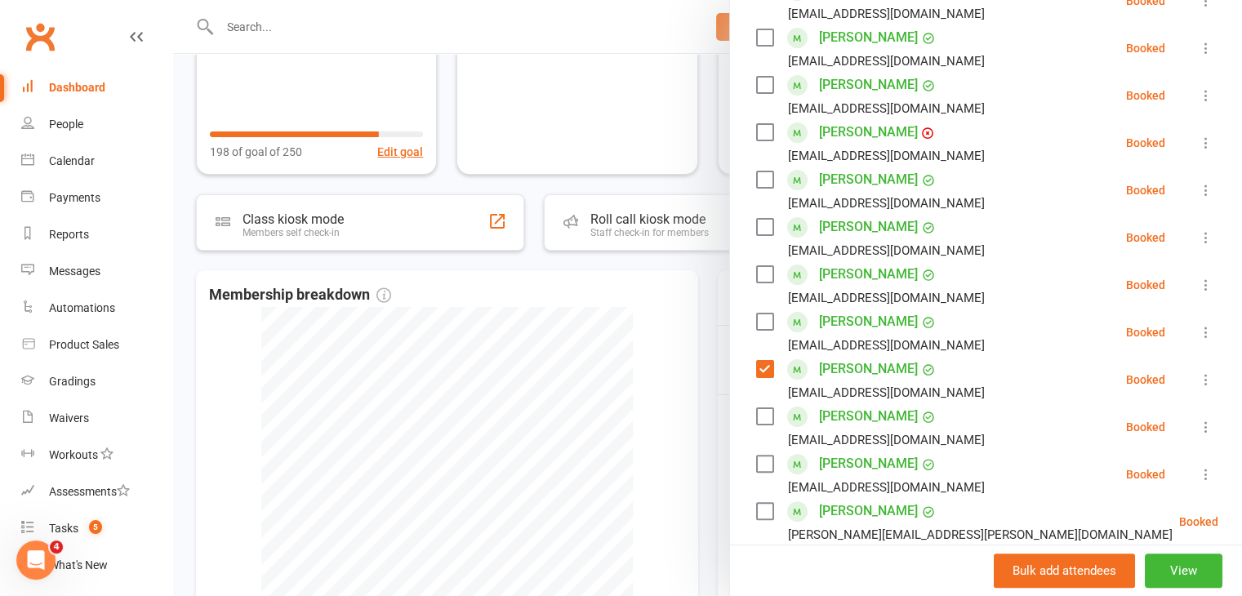
click at [759, 227] on label at bounding box center [764, 227] width 16 height 16
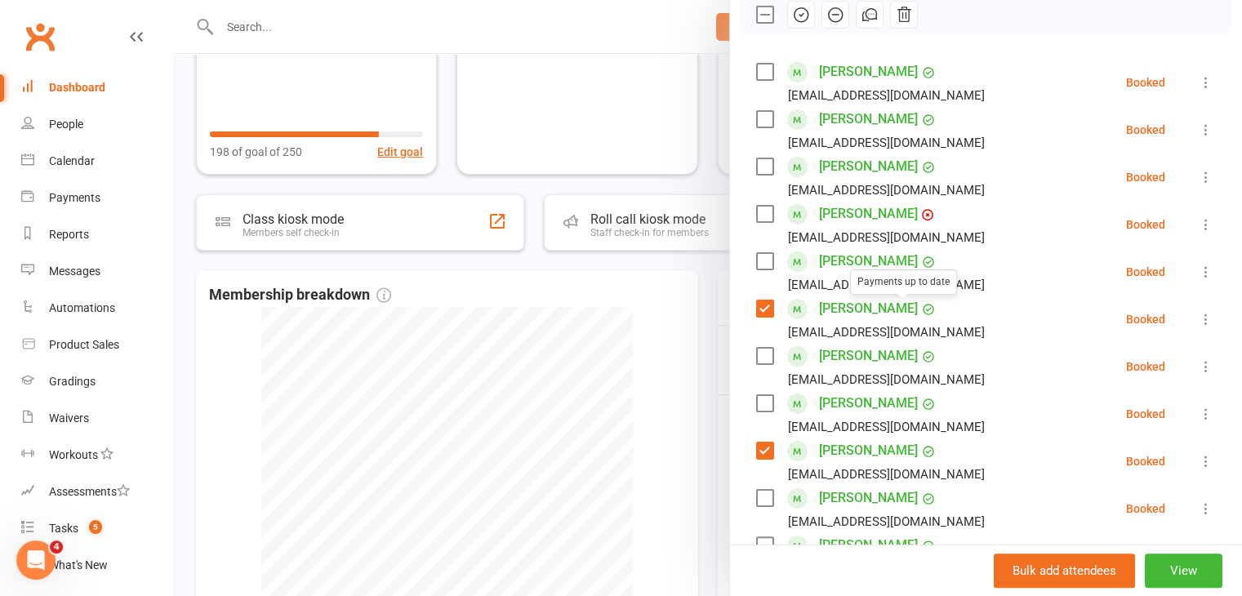
scroll to position [82, 0]
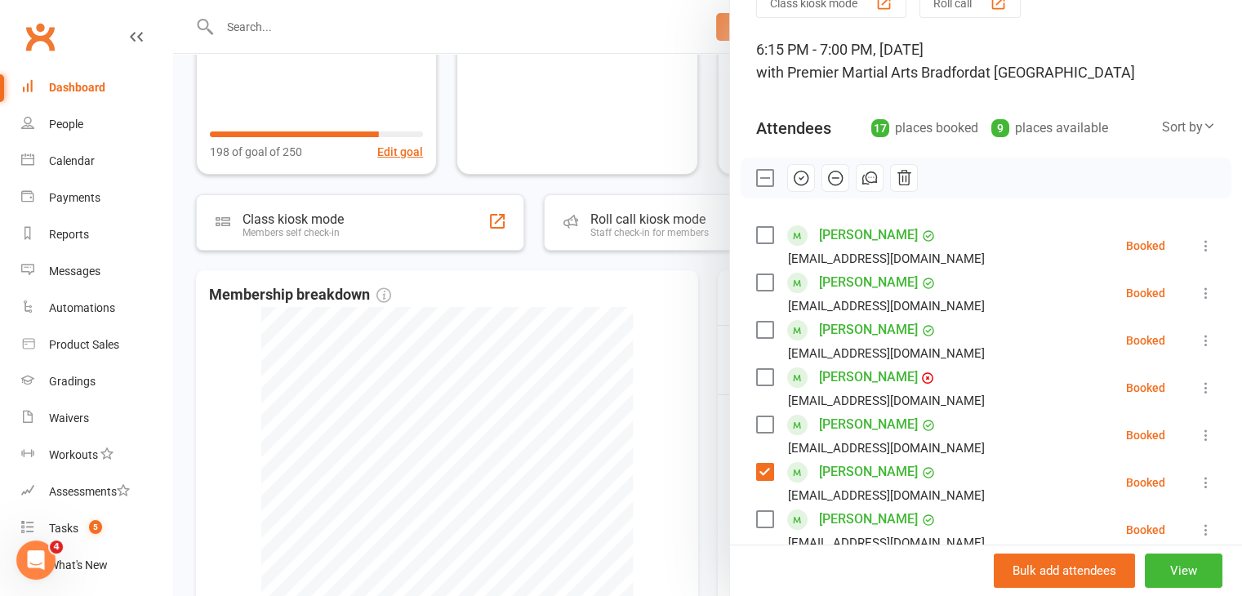
click at [795, 182] on icon "button" at bounding box center [801, 178] width 18 height 18
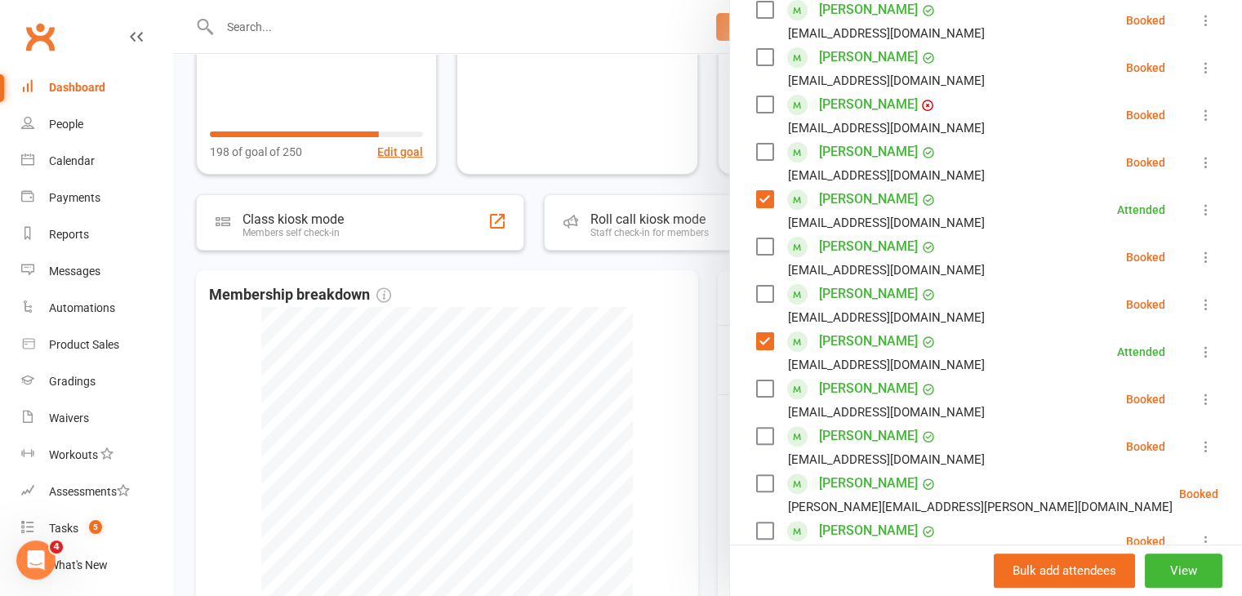
scroll to position [327, 0]
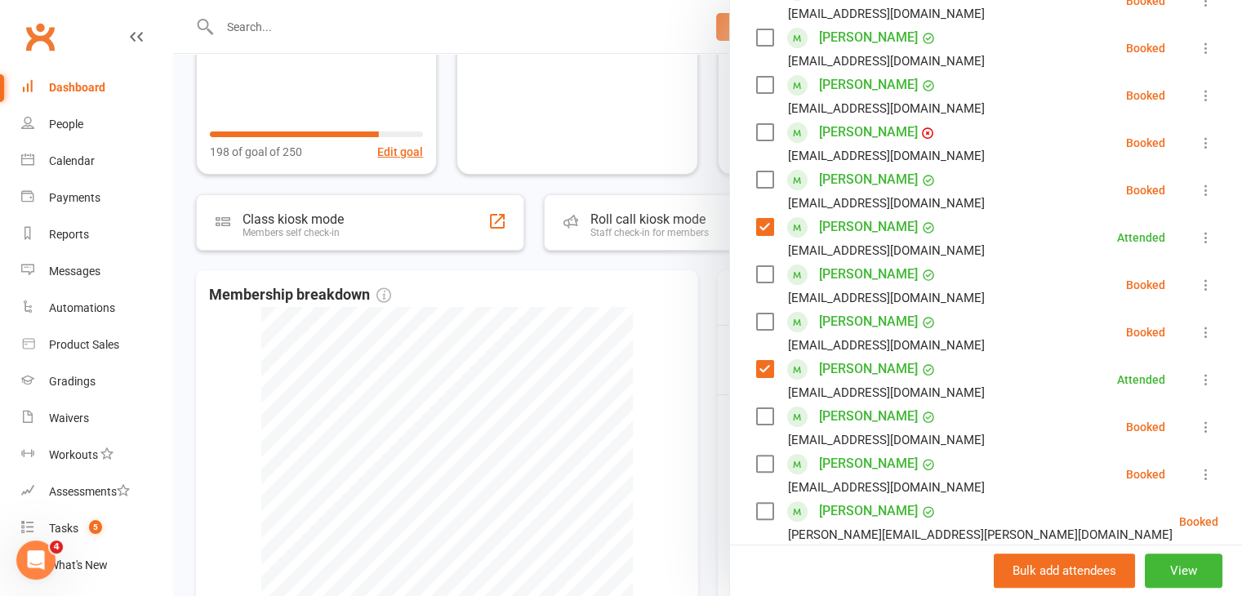
click at [758, 177] on label at bounding box center [764, 180] width 16 height 16
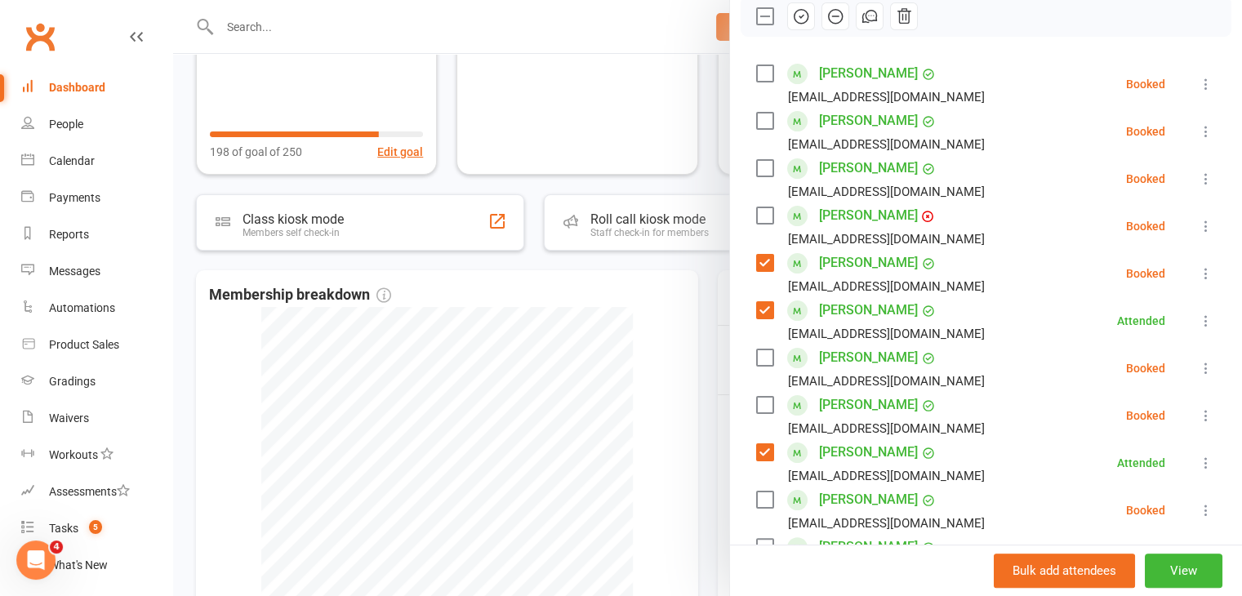
scroll to position [82, 0]
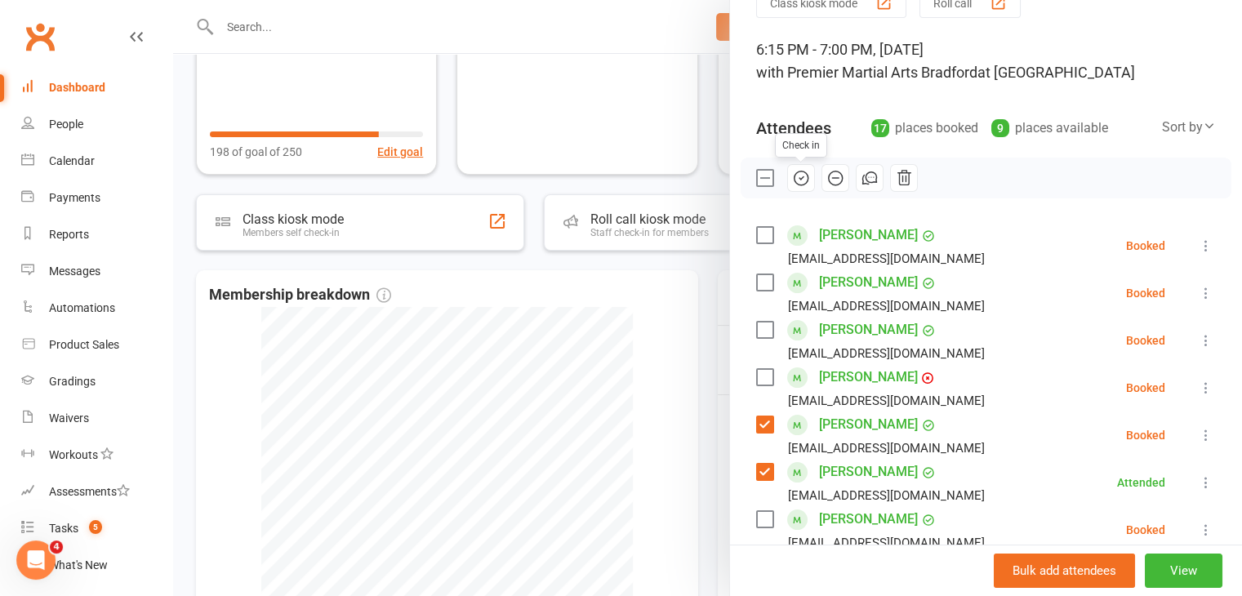
click at [792, 171] on icon "button" at bounding box center [801, 178] width 18 height 18
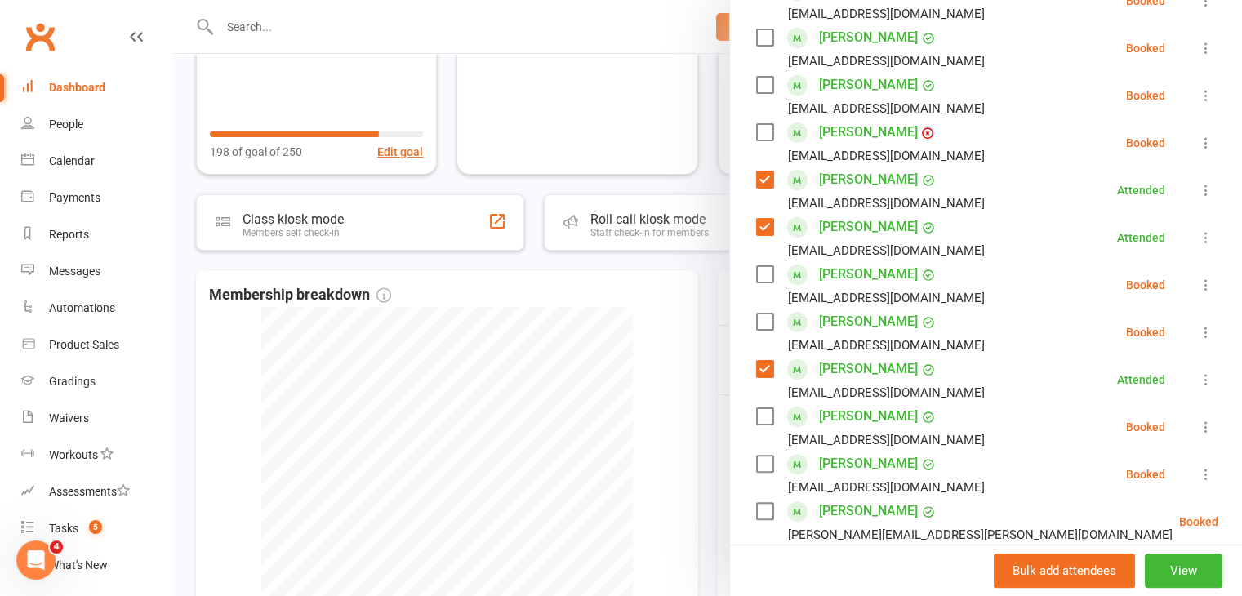
scroll to position [163, 0]
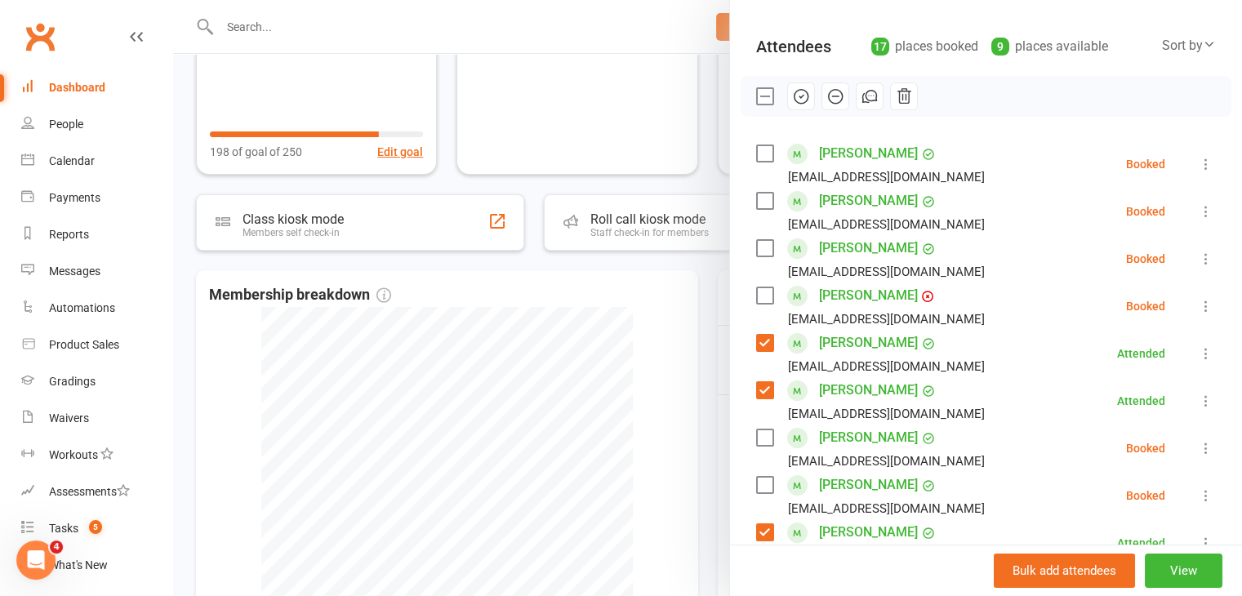
click at [756, 203] on label at bounding box center [764, 201] width 16 height 16
click at [757, 153] on label at bounding box center [764, 153] width 16 height 16
click at [756, 488] on label at bounding box center [764, 485] width 16 height 16
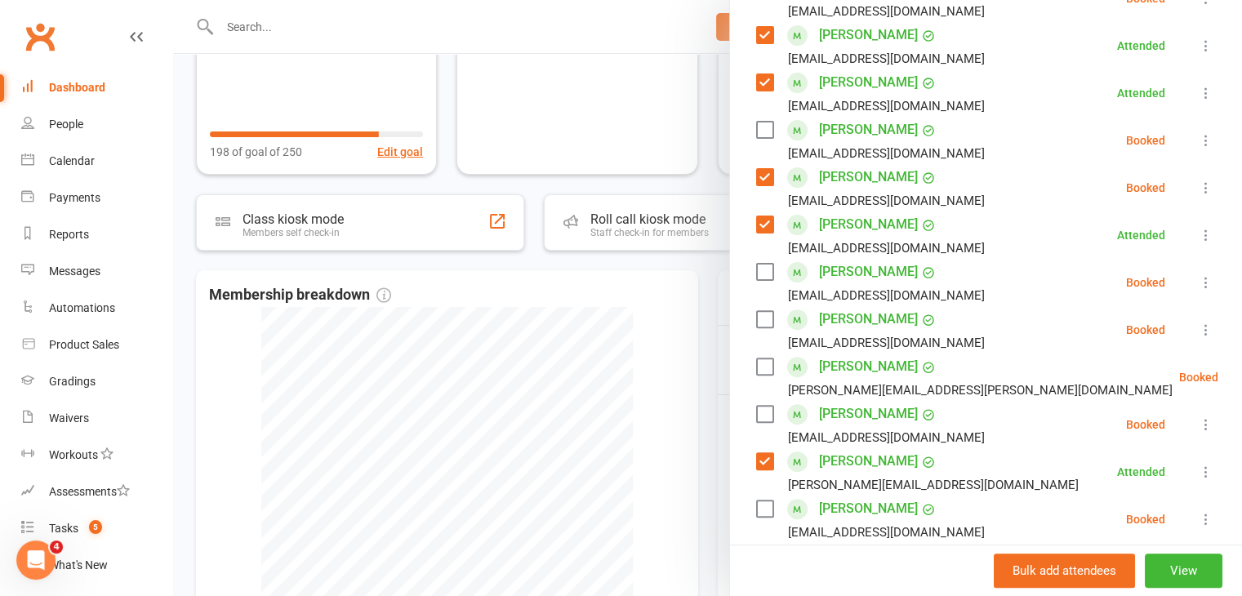
scroll to position [490, 0]
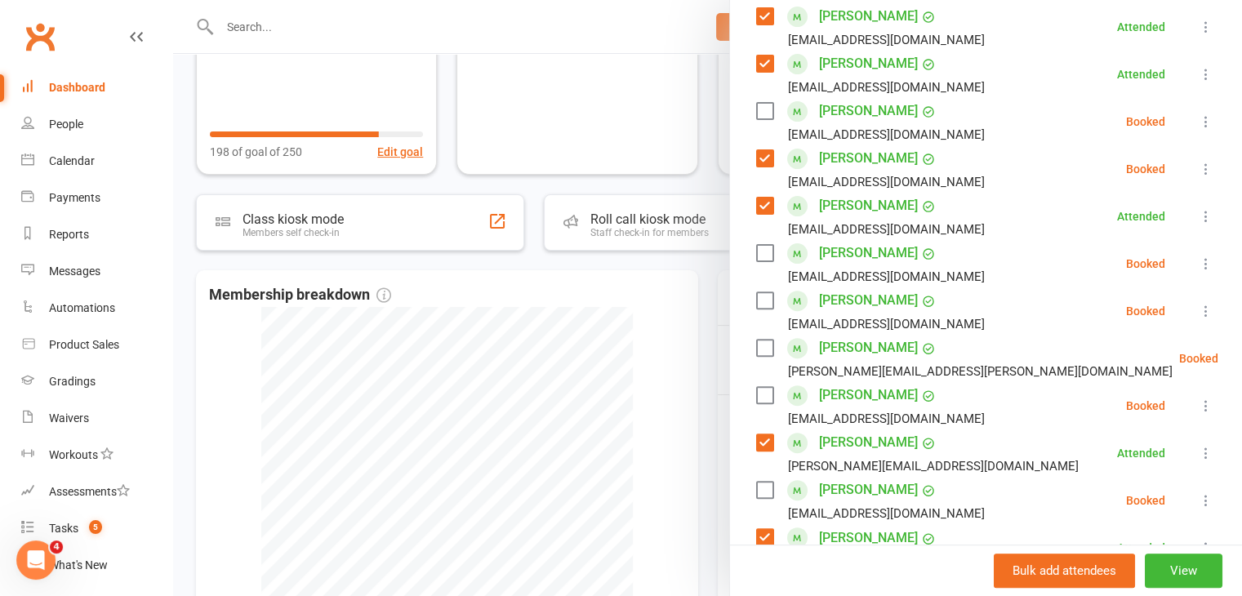
click at [756, 352] on label at bounding box center [764, 348] width 16 height 16
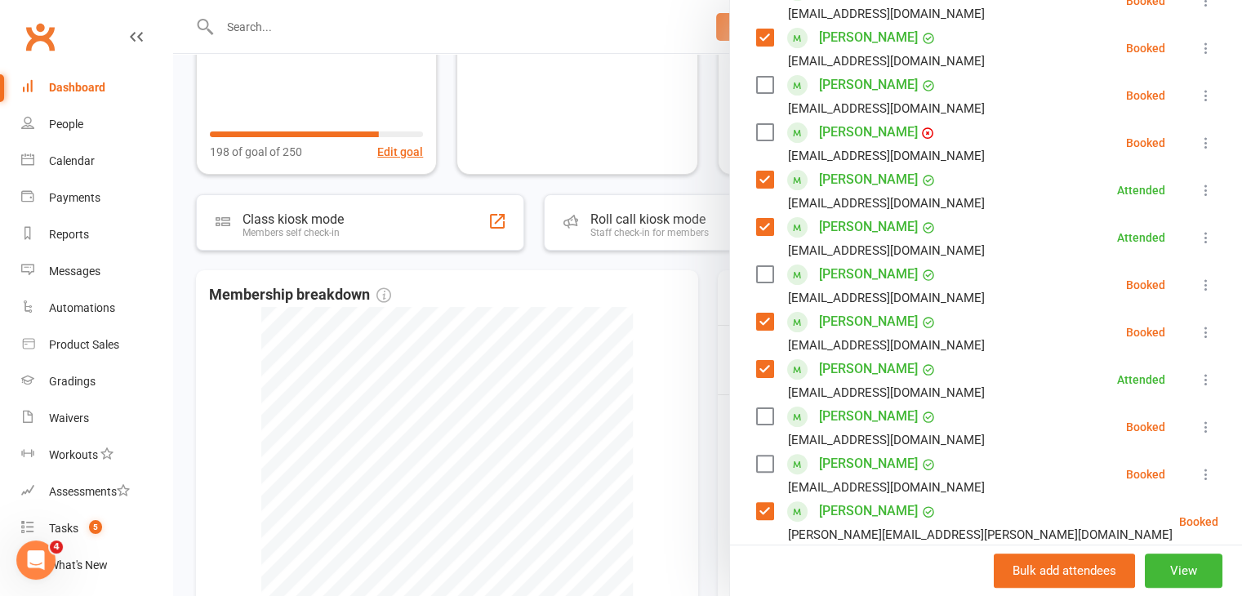
scroll to position [245, 0]
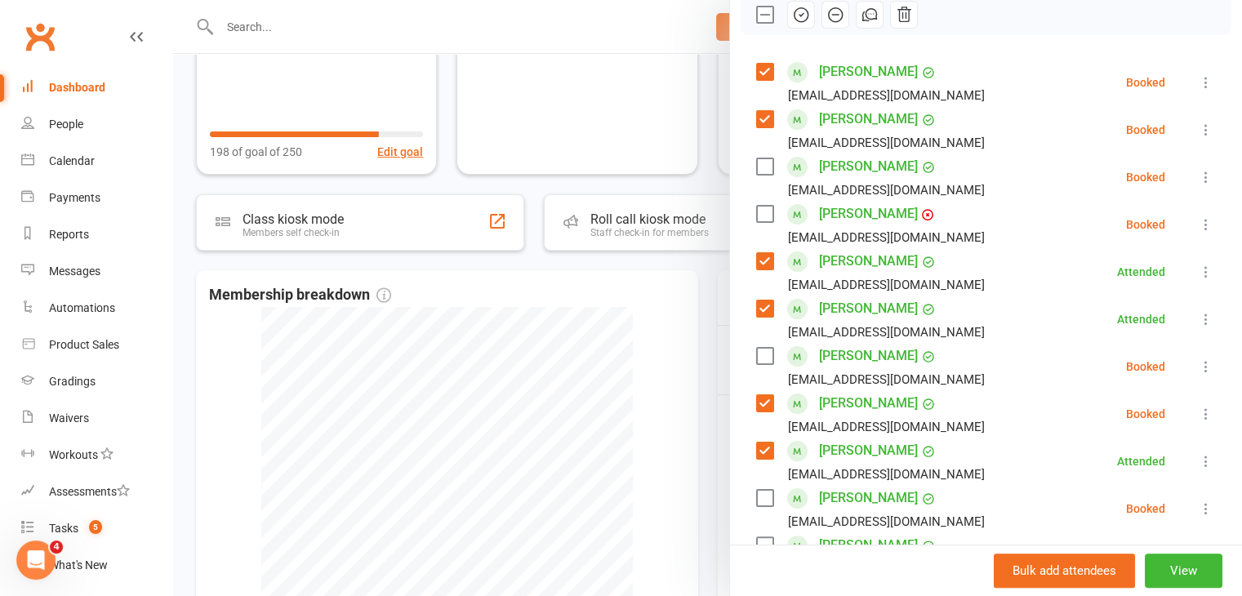
click at [760, 166] on label at bounding box center [764, 166] width 16 height 16
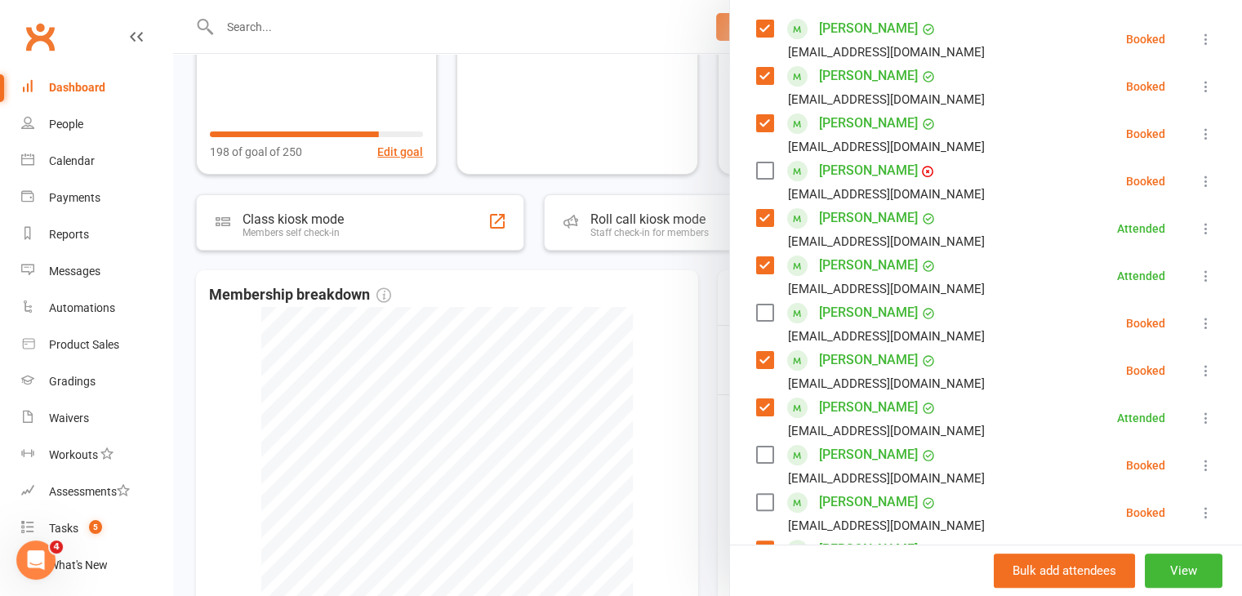
scroll to position [327, 0]
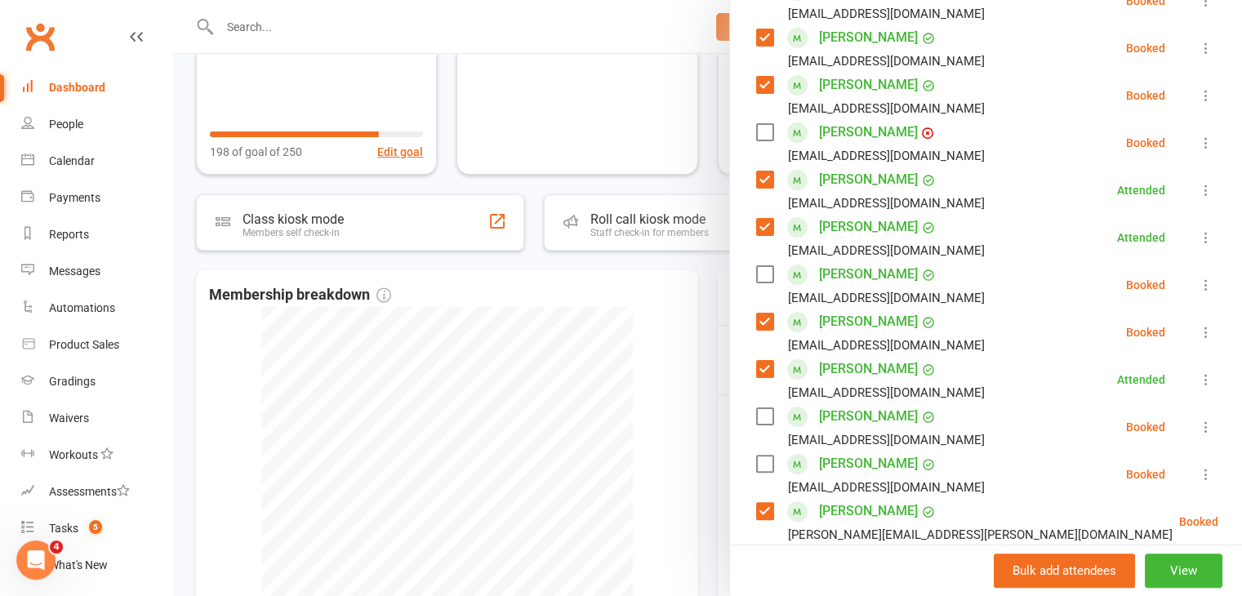
drag, startPoint x: 757, startPoint y: 417, endPoint x: 787, endPoint y: 426, distance: 31.5
click at [757, 416] on label at bounding box center [764, 416] width 16 height 16
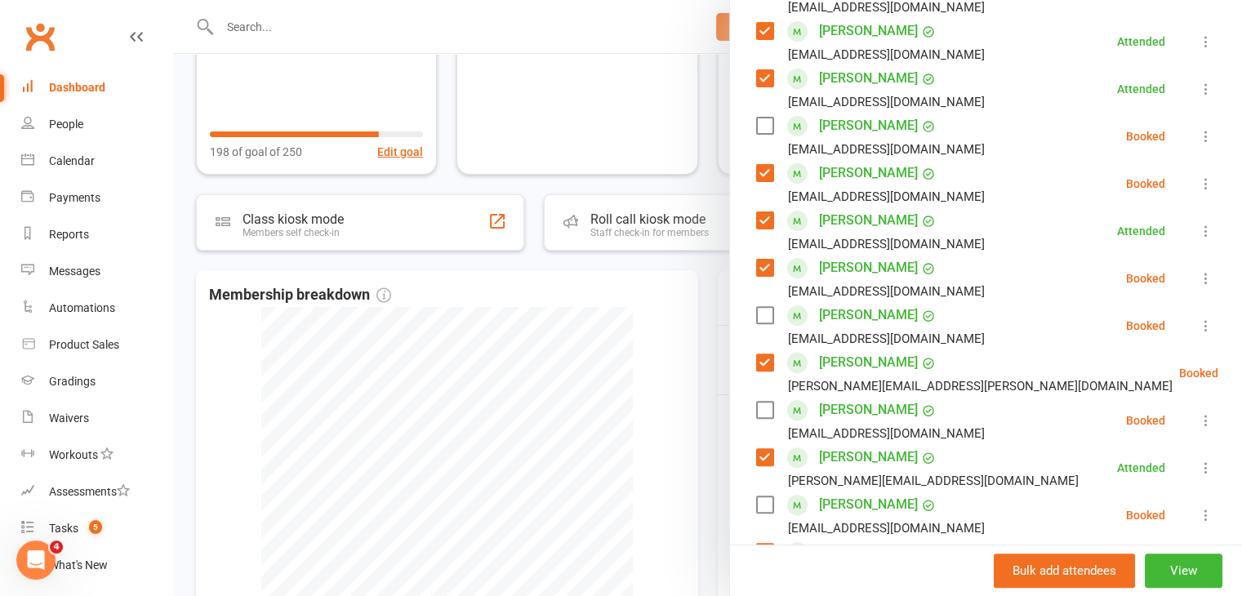
scroll to position [572, 0]
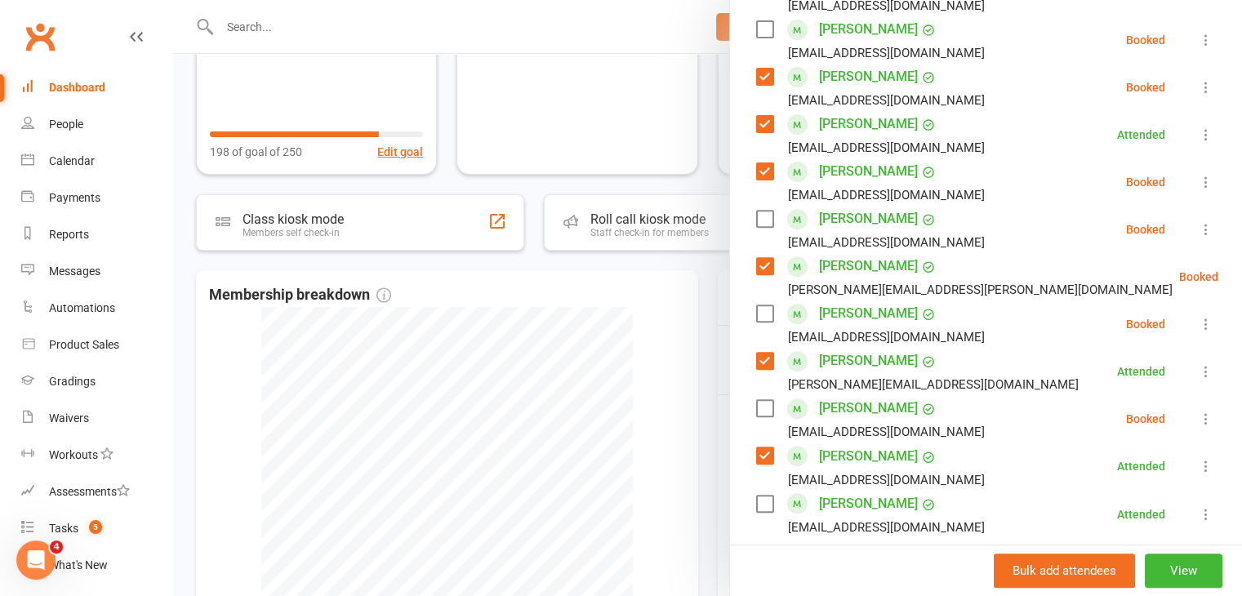
click at [756, 316] on label at bounding box center [764, 313] width 16 height 16
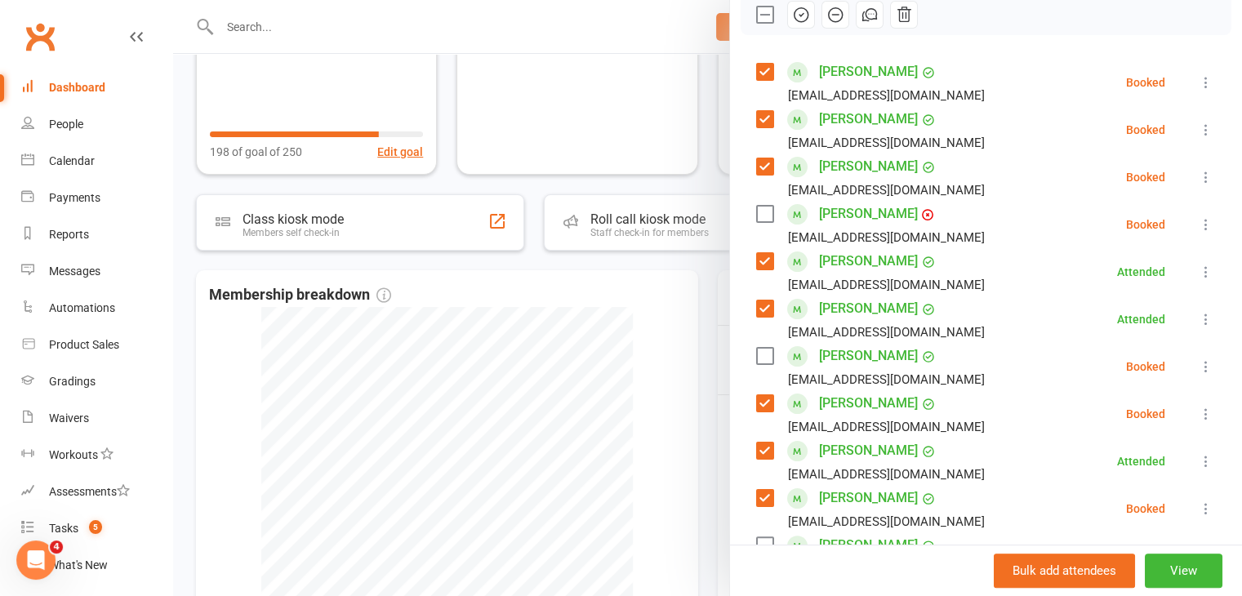
scroll to position [0, 0]
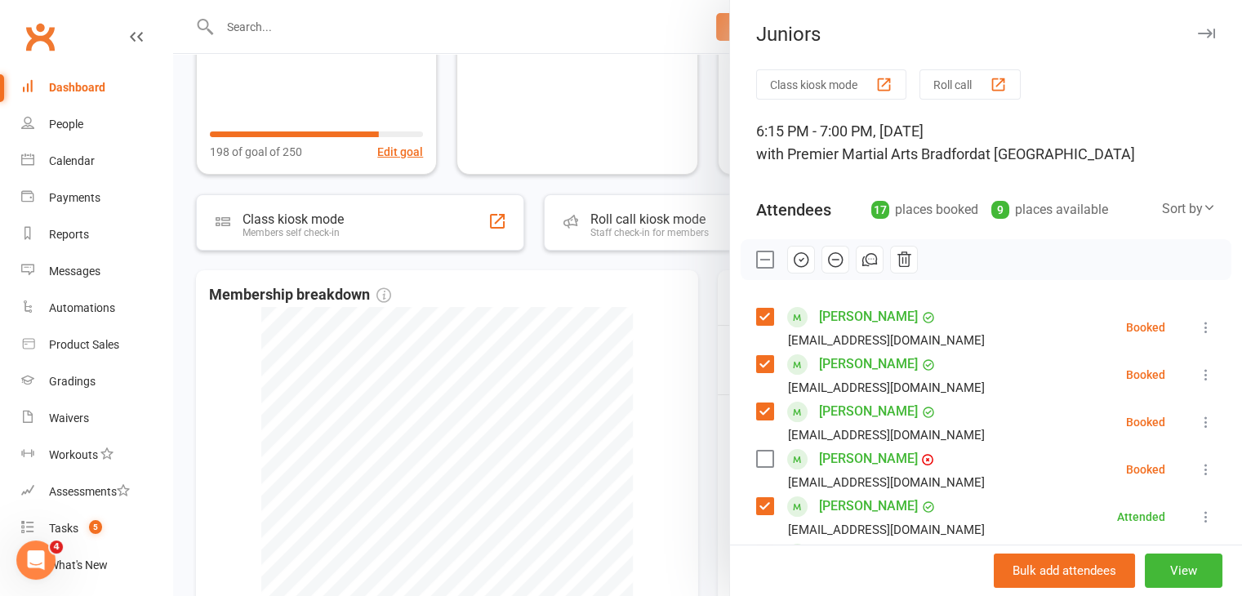
click at [793, 265] on icon "button" at bounding box center [801, 260] width 18 height 18
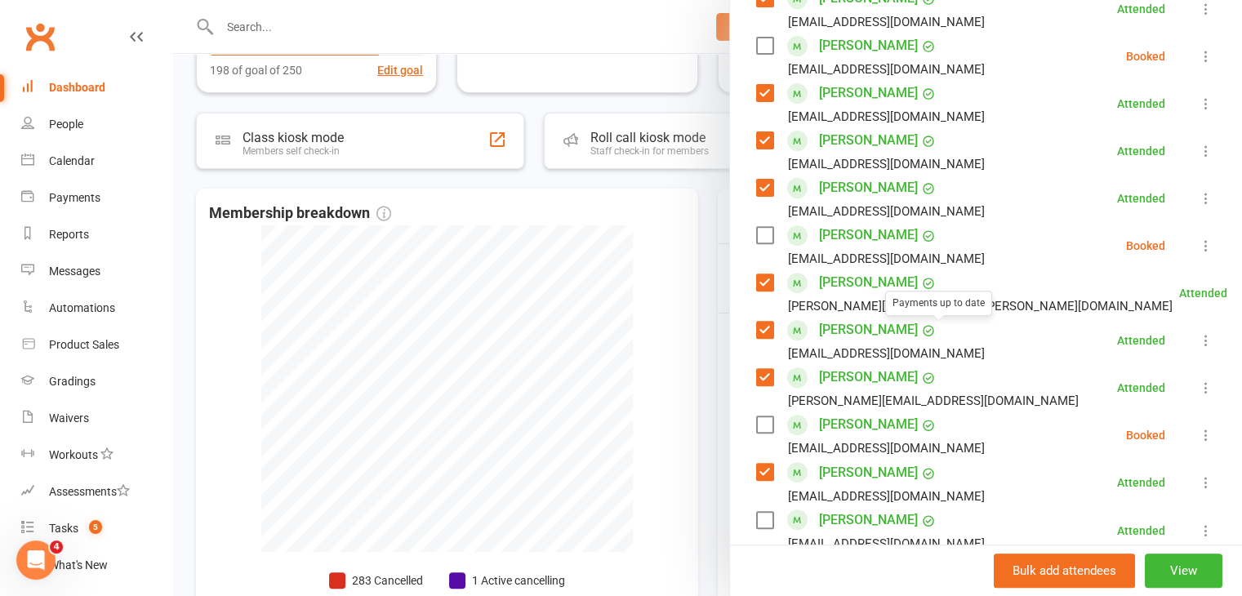
scroll to position [490, 0]
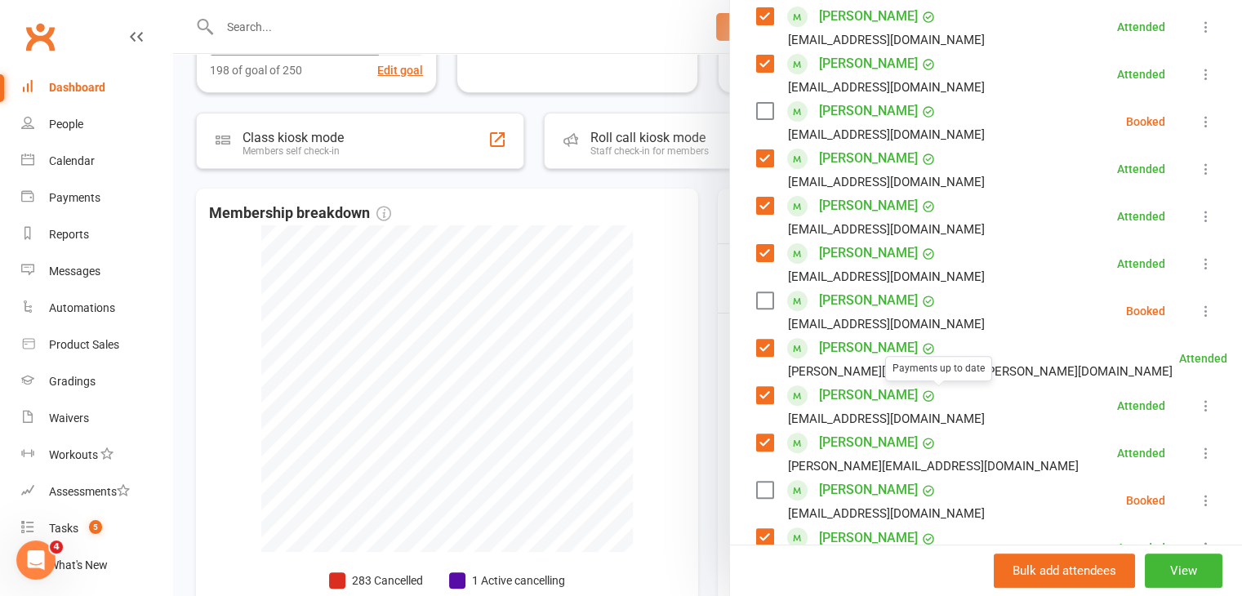
click at [627, 240] on div at bounding box center [707, 298] width 1069 height 596
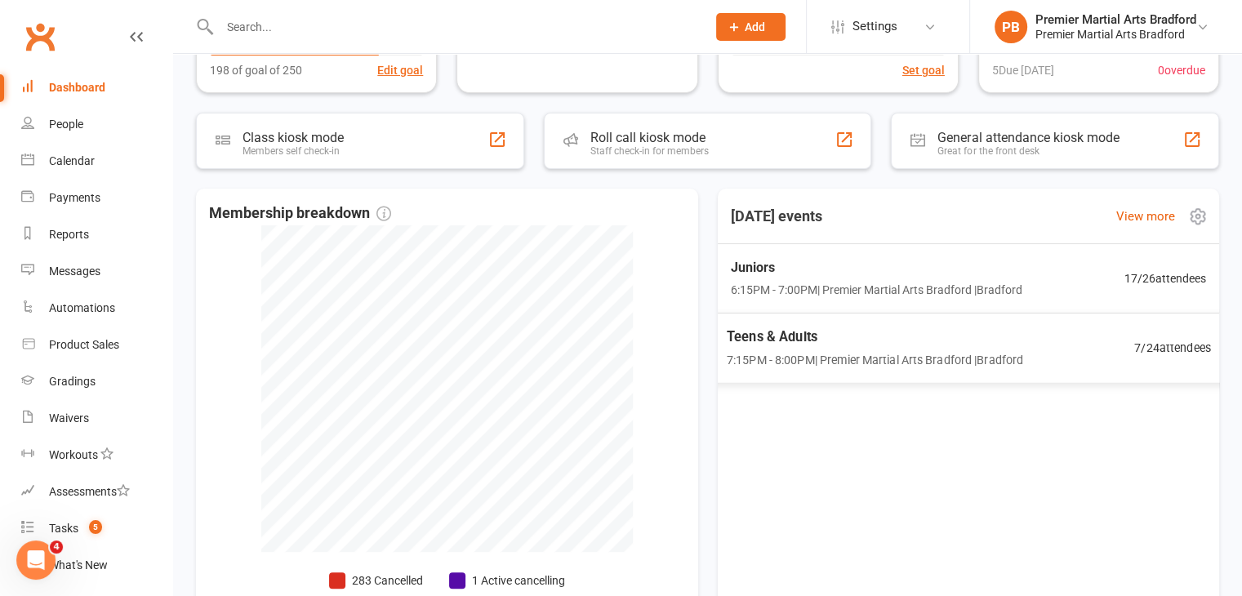
click at [995, 359] on span "7:15PM - 8:00PM | Premier Martial Arts [GEOGRAPHIC_DATA] | [GEOGRAPHIC_DATA]" at bounding box center [874, 359] width 296 height 19
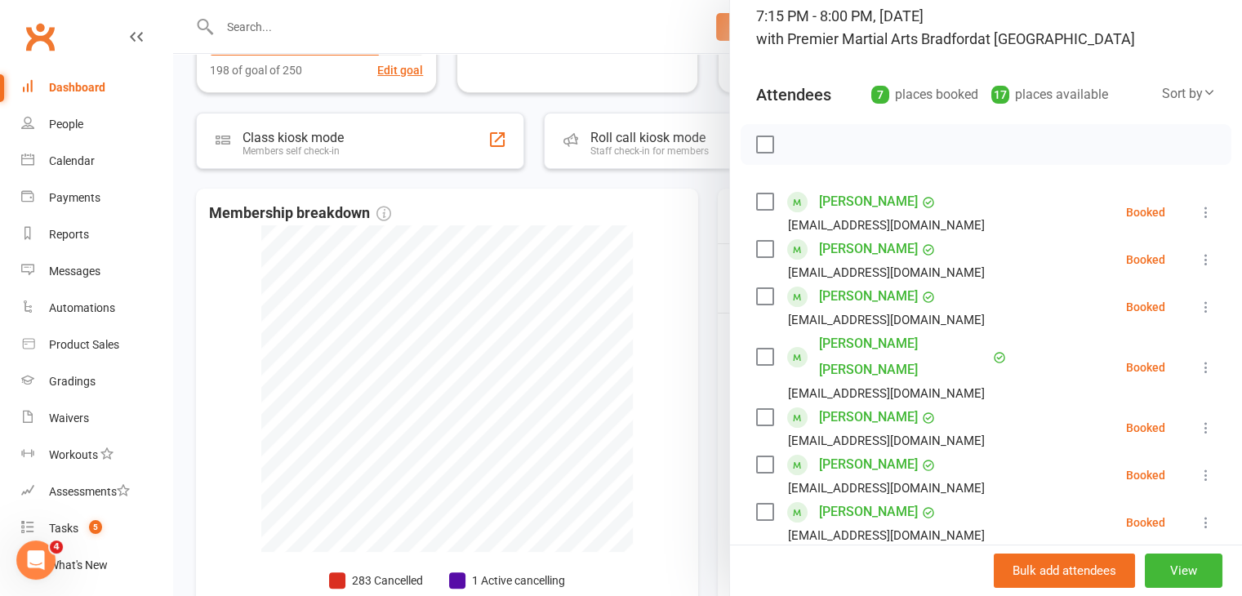
scroll to position [163, 0]
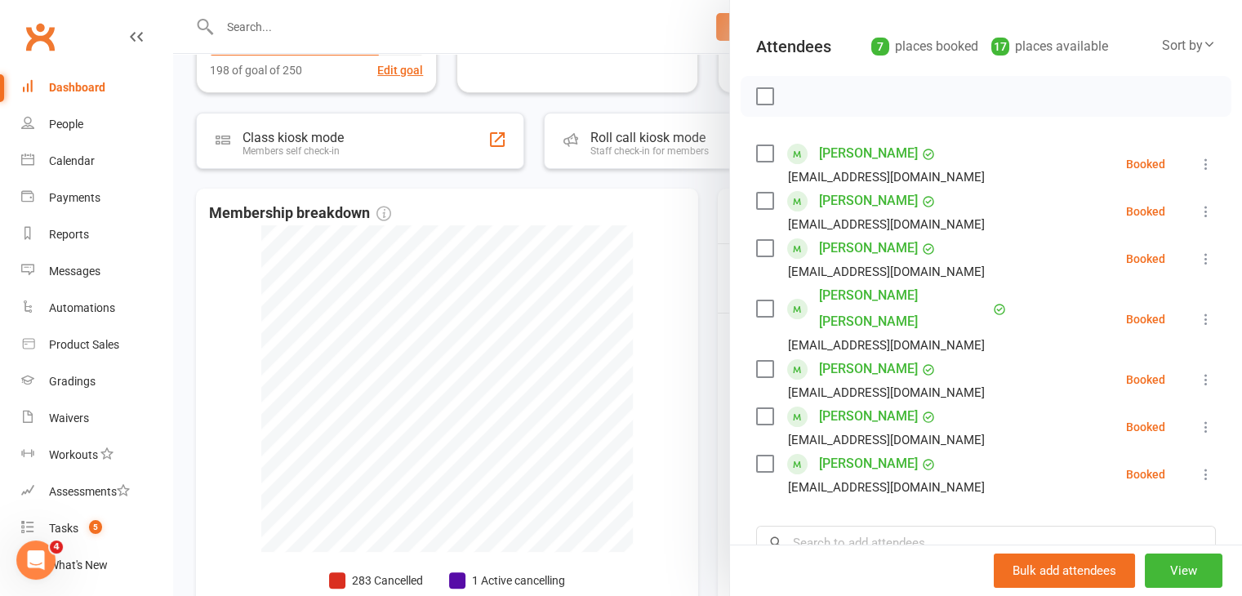
click at [618, 224] on div at bounding box center [707, 298] width 1069 height 596
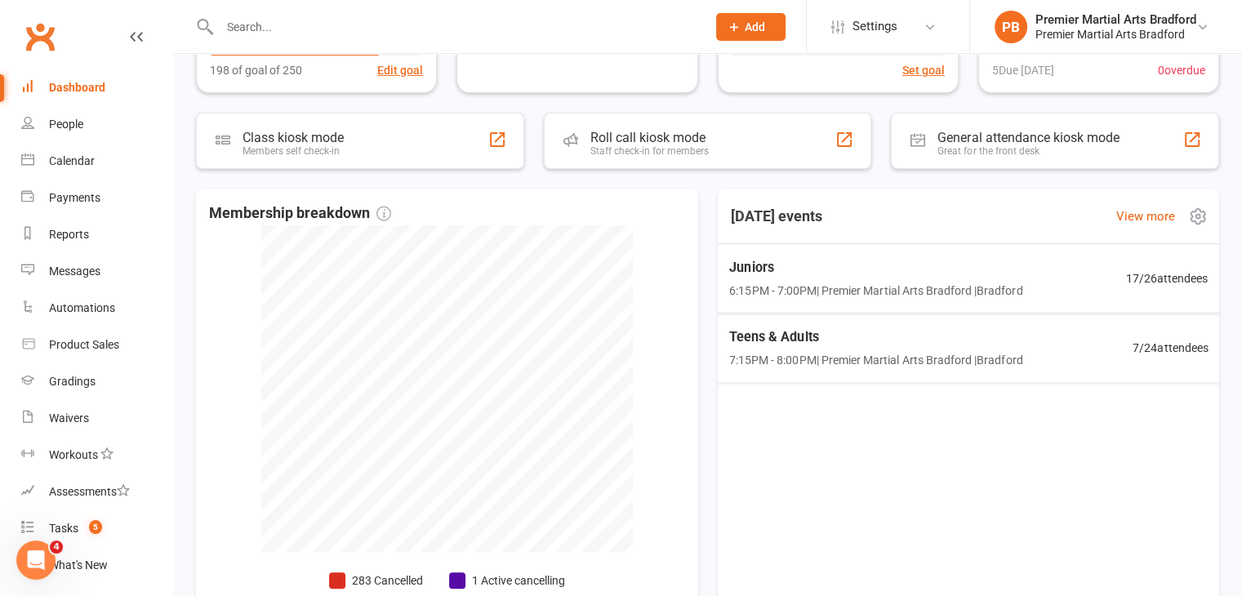
click at [934, 287] on span "6:15PM - 7:00PM | Premier Martial Arts Bradford | [GEOGRAPHIC_DATA]" at bounding box center [875, 290] width 293 height 19
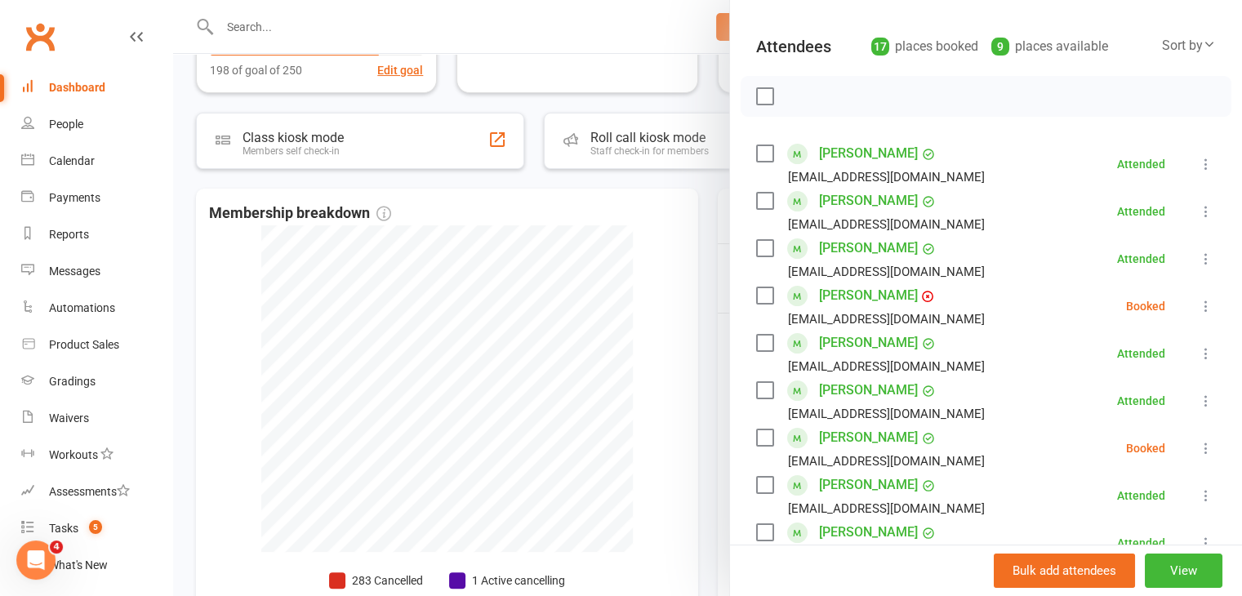
scroll to position [245, 0]
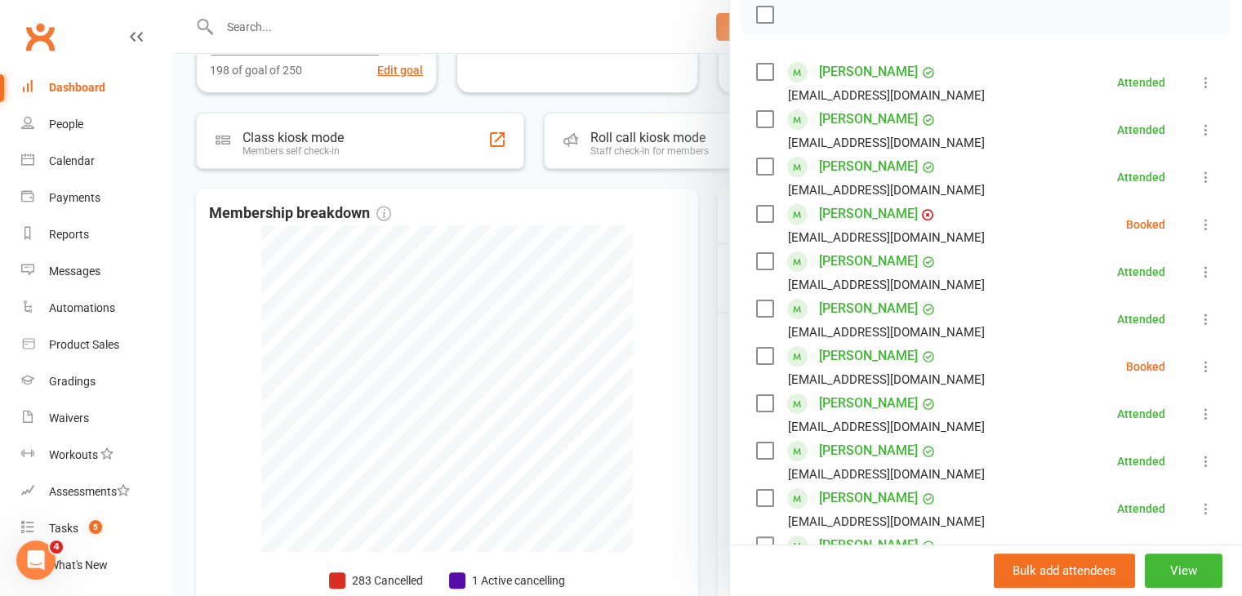
click at [756, 350] on label at bounding box center [764, 356] width 16 height 16
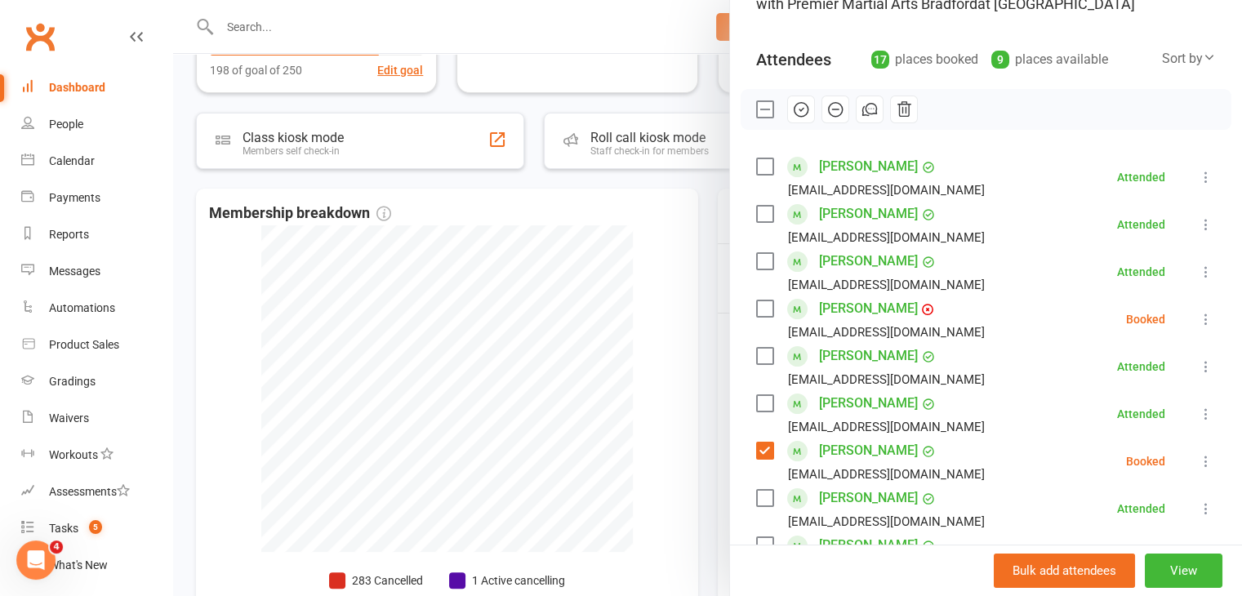
scroll to position [82, 0]
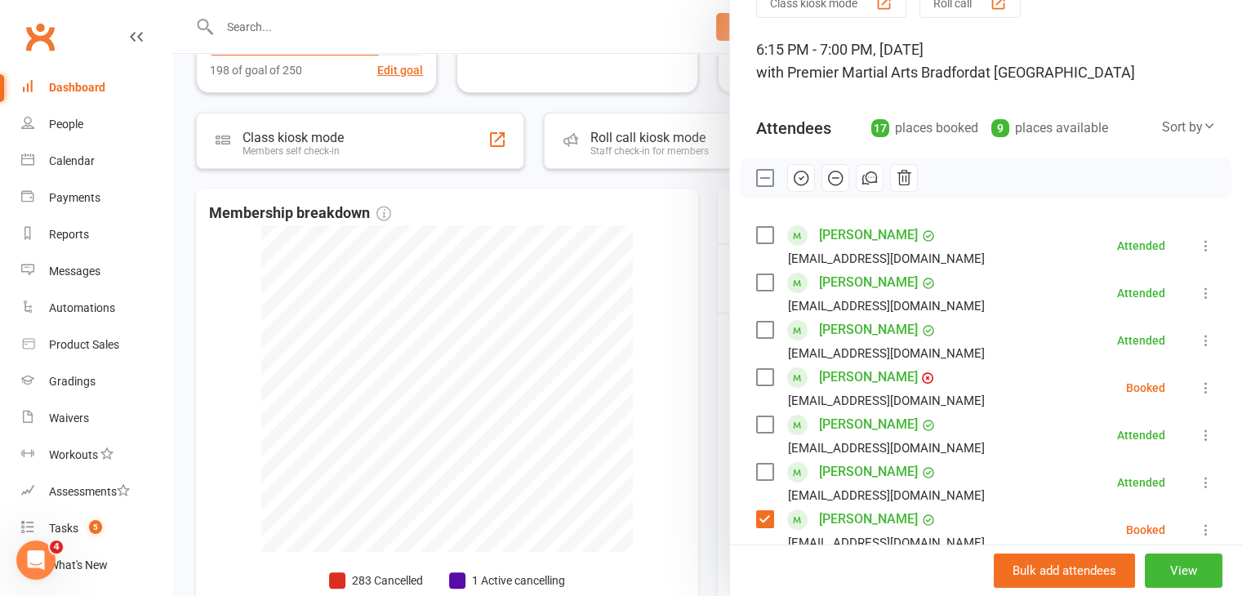
click at [792, 181] on icon "button" at bounding box center [801, 178] width 18 height 18
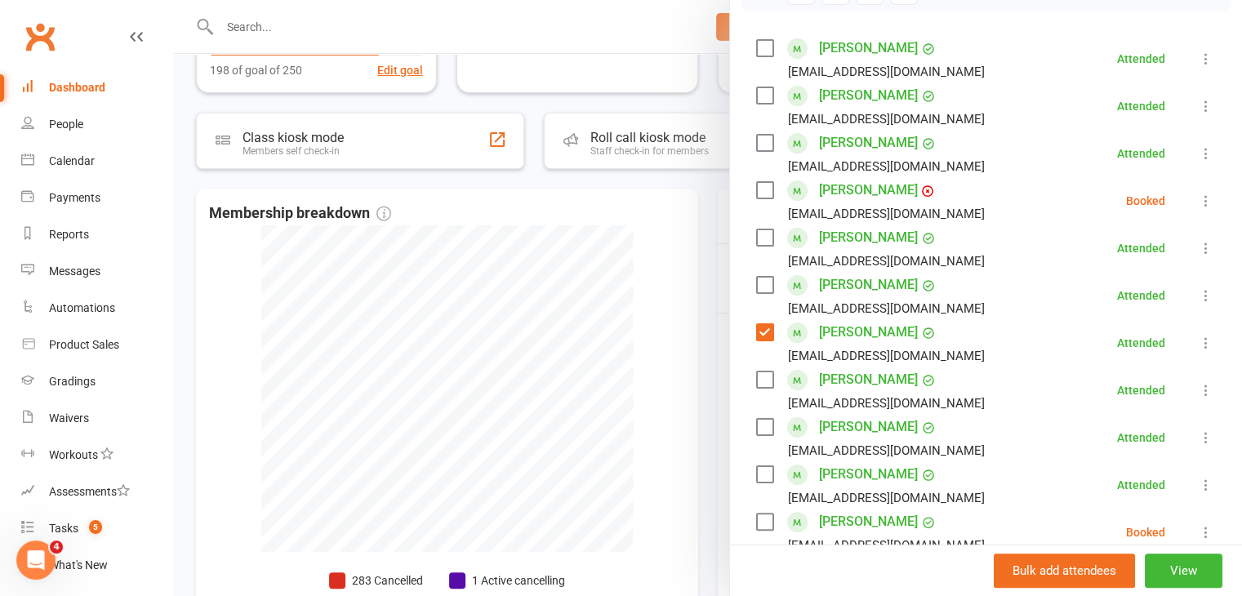
scroll to position [327, 0]
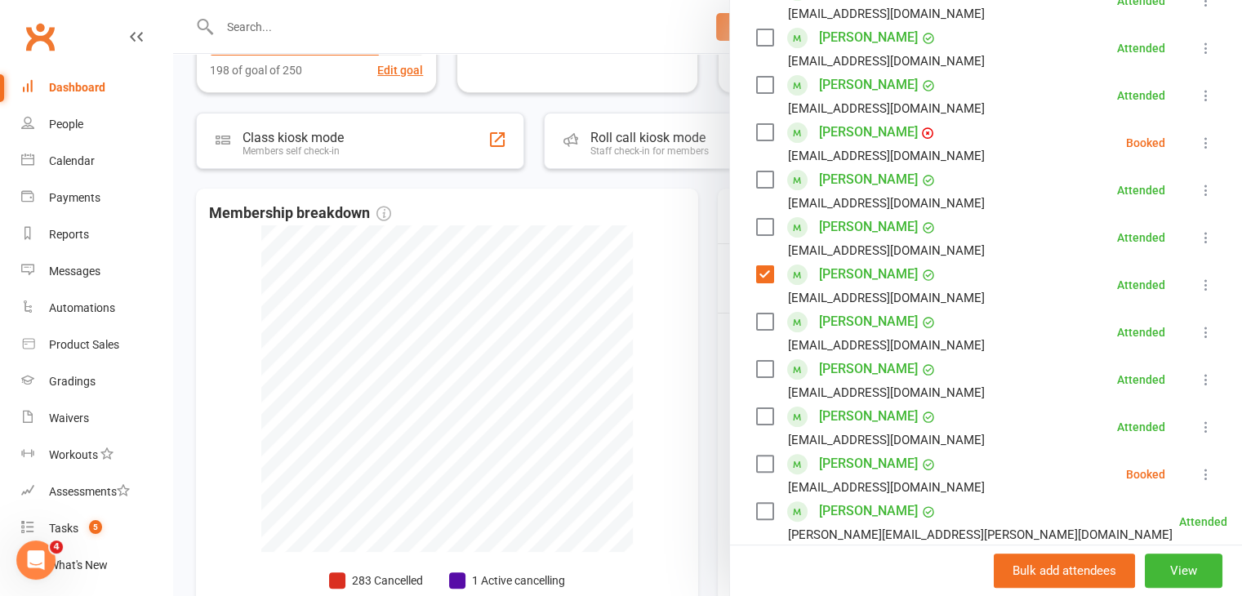
click at [631, 262] on div at bounding box center [707, 298] width 1069 height 596
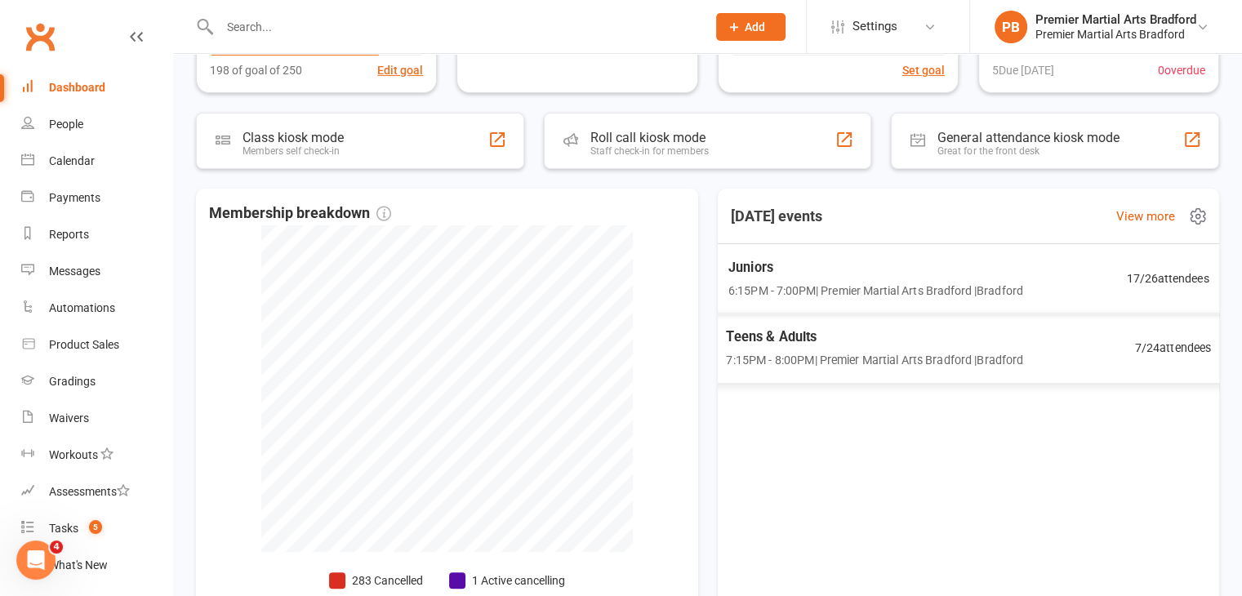
click at [861, 275] on span "Juniors" at bounding box center [876, 267] width 295 height 21
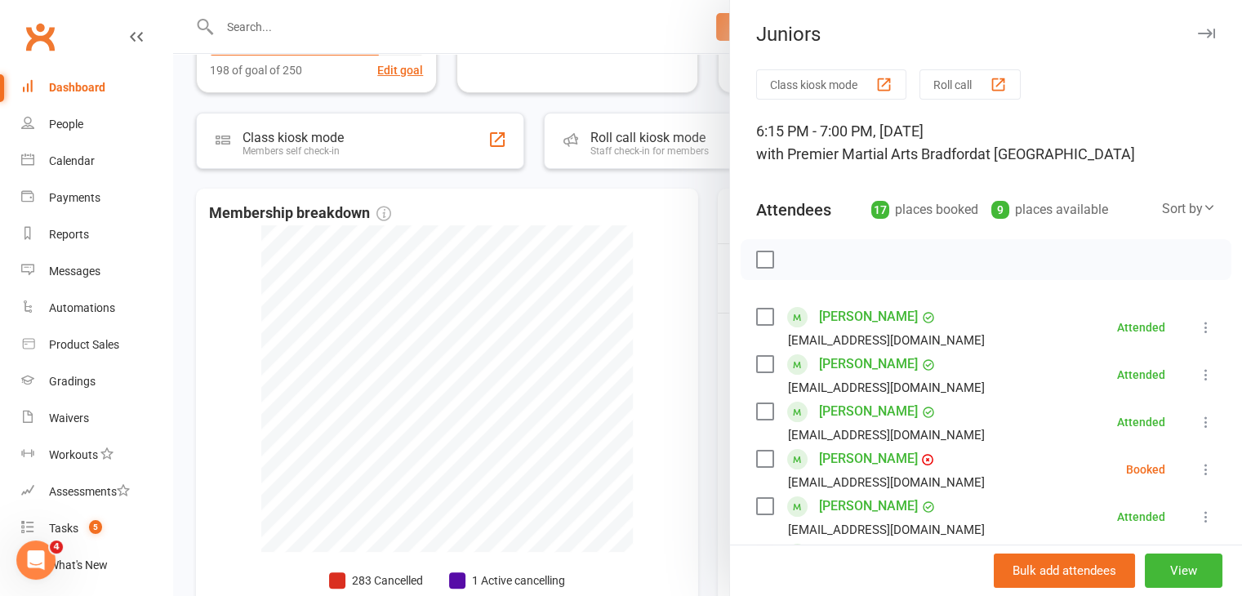
click at [592, 220] on div at bounding box center [707, 298] width 1069 height 596
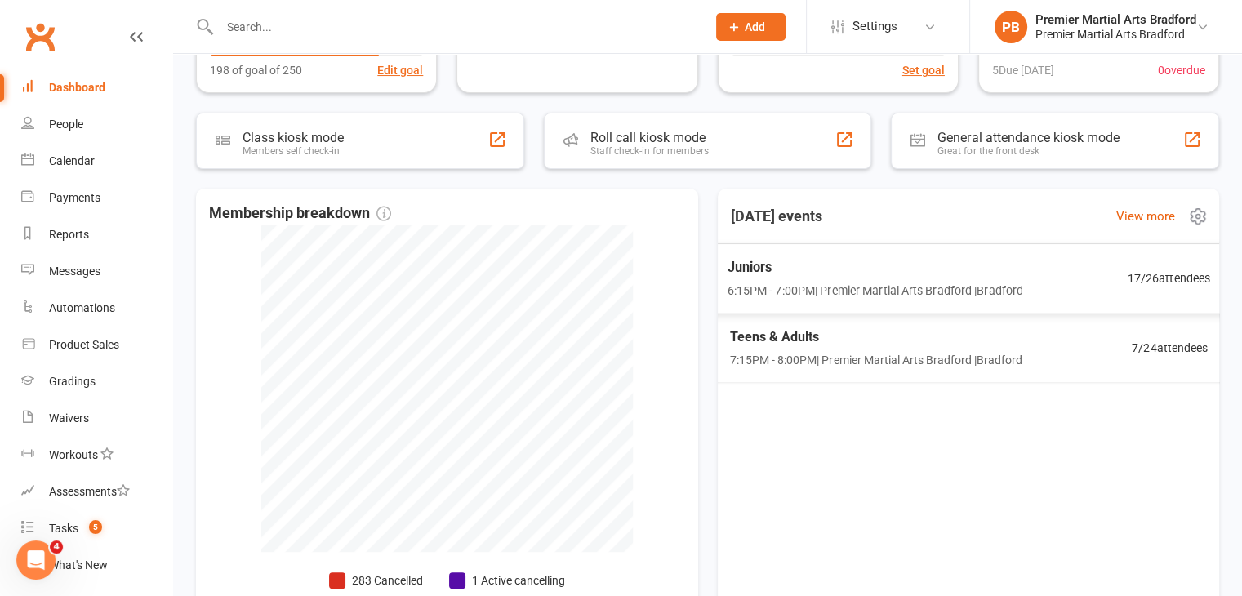
click at [813, 275] on span "Juniors" at bounding box center [875, 266] width 296 height 21
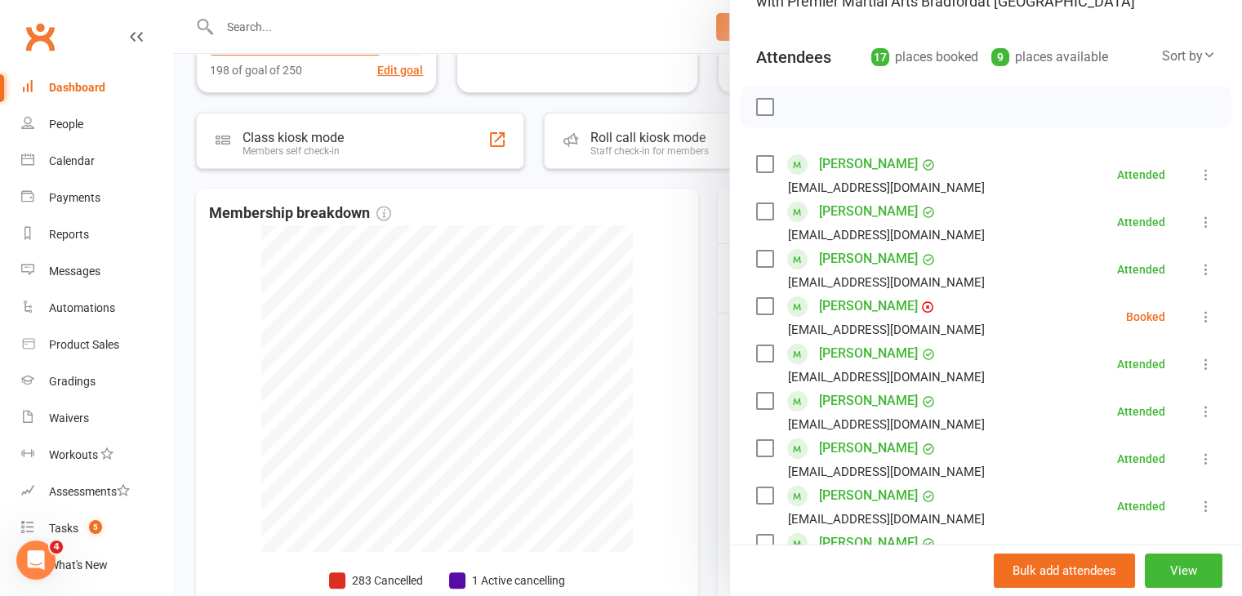
scroll to position [245, 0]
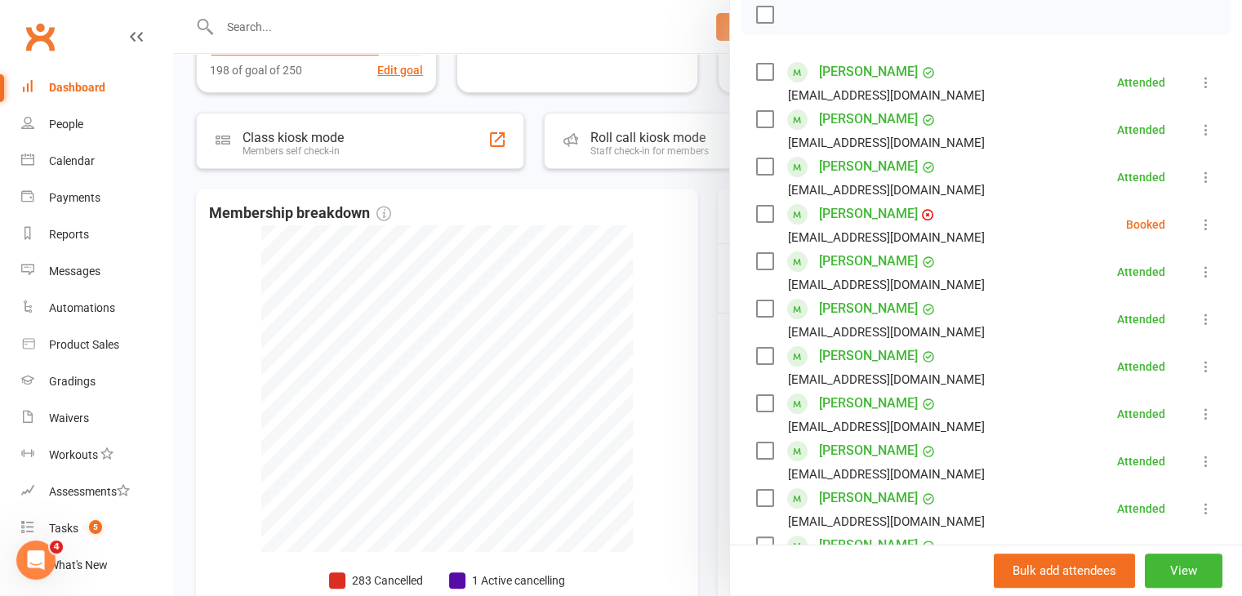
click at [600, 230] on div at bounding box center [707, 298] width 1069 height 596
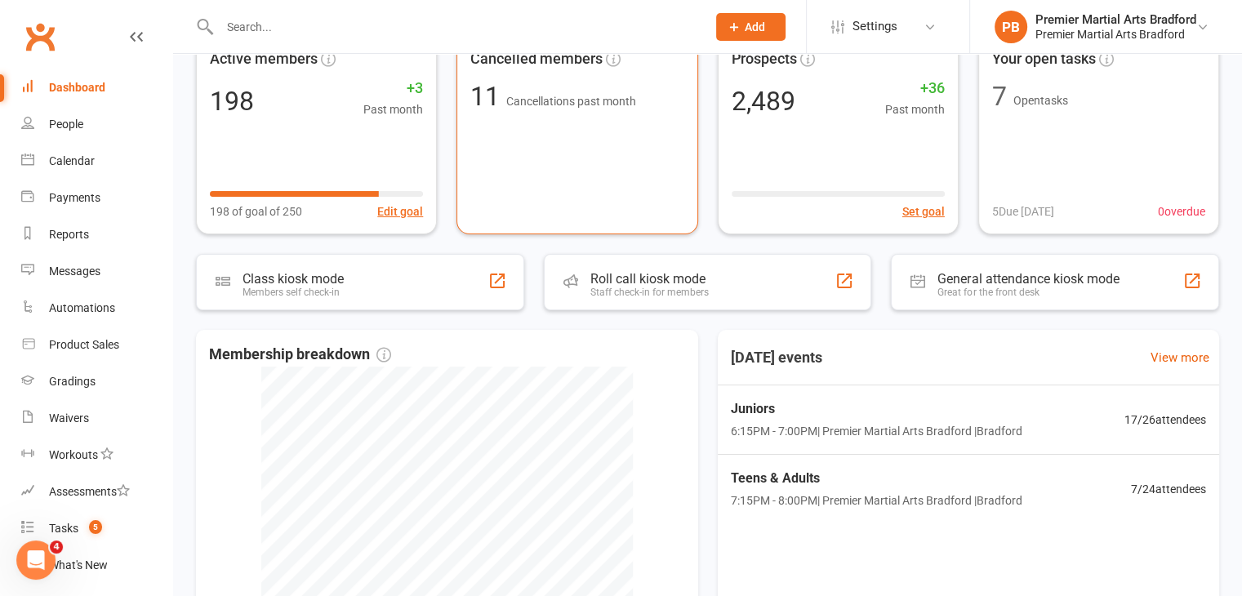
scroll to position [0, 0]
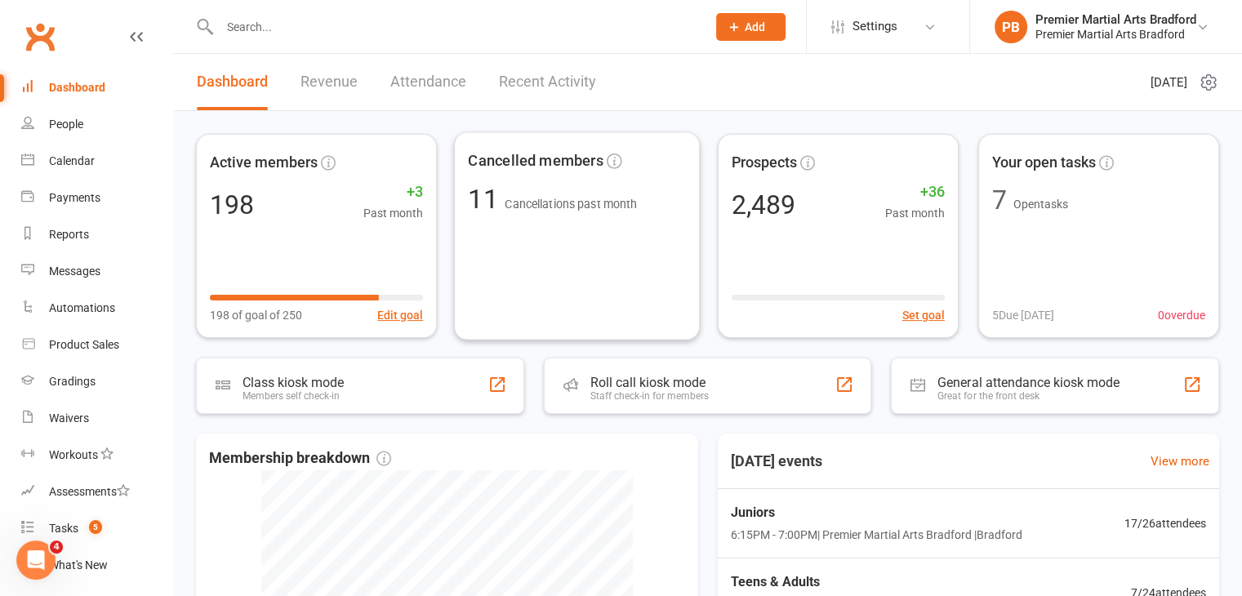
click at [374, 33] on input "text" at bounding box center [455, 27] width 480 height 23
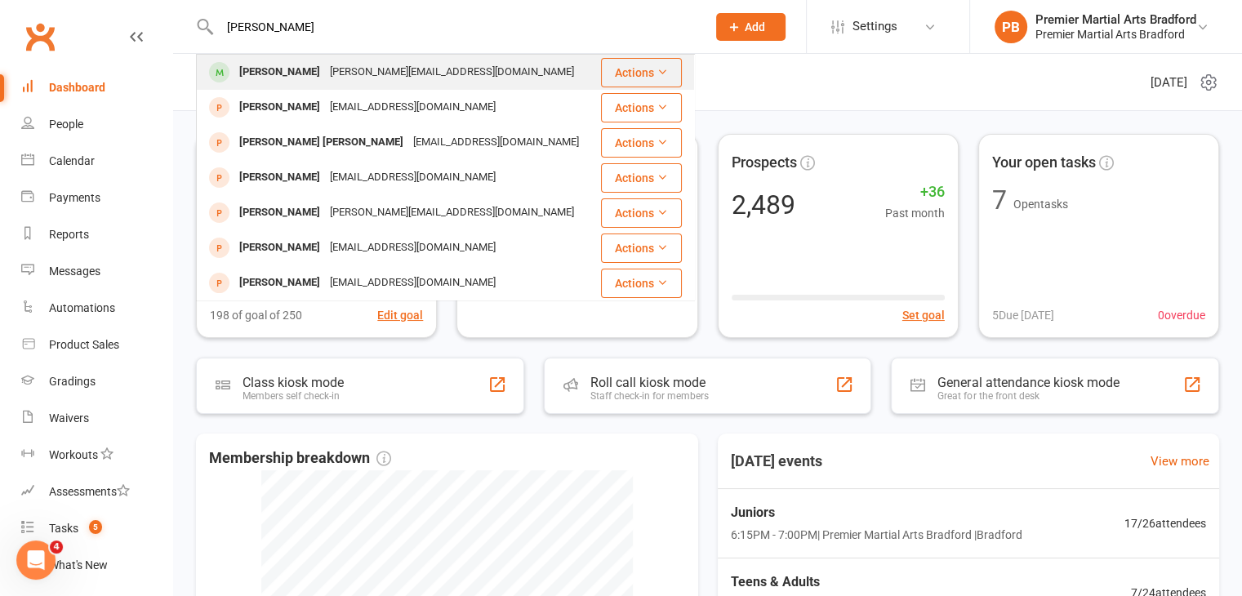
type input "[PERSON_NAME]"
click at [325, 66] on div "[PERSON_NAME][EMAIL_ADDRESS][DOMAIN_NAME]" at bounding box center [452, 72] width 254 height 24
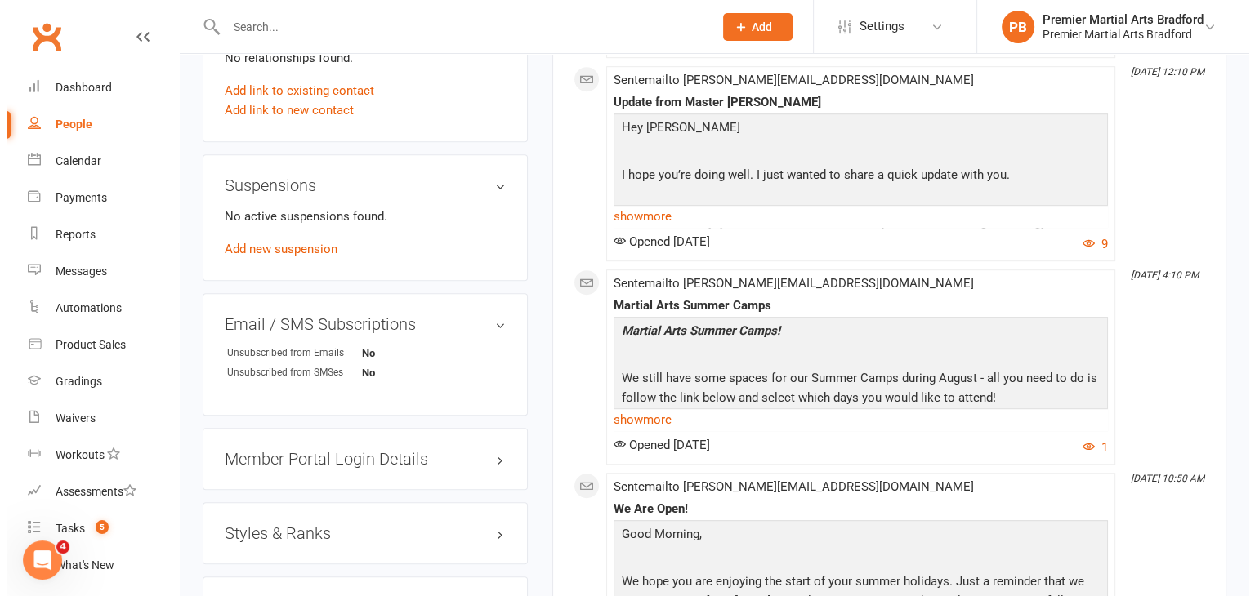
scroll to position [1307, 0]
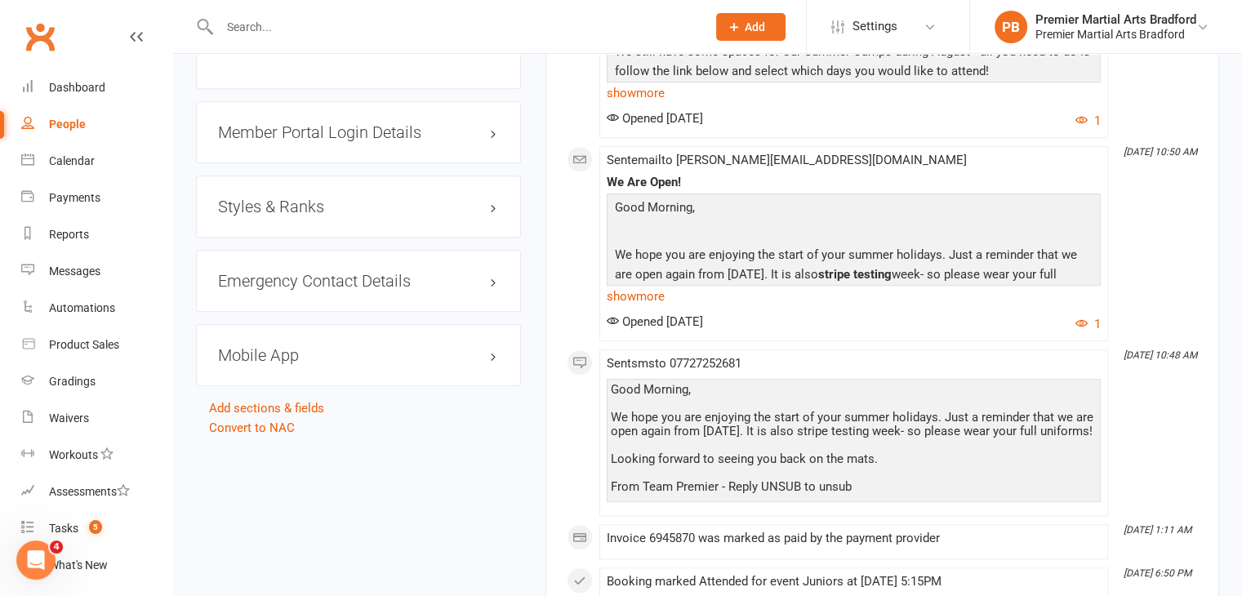
click at [392, 127] on div "Member Portal Login Details" at bounding box center [358, 132] width 325 height 62
click at [488, 123] on h3 "Member Portal Login Details" at bounding box center [358, 132] width 281 height 18
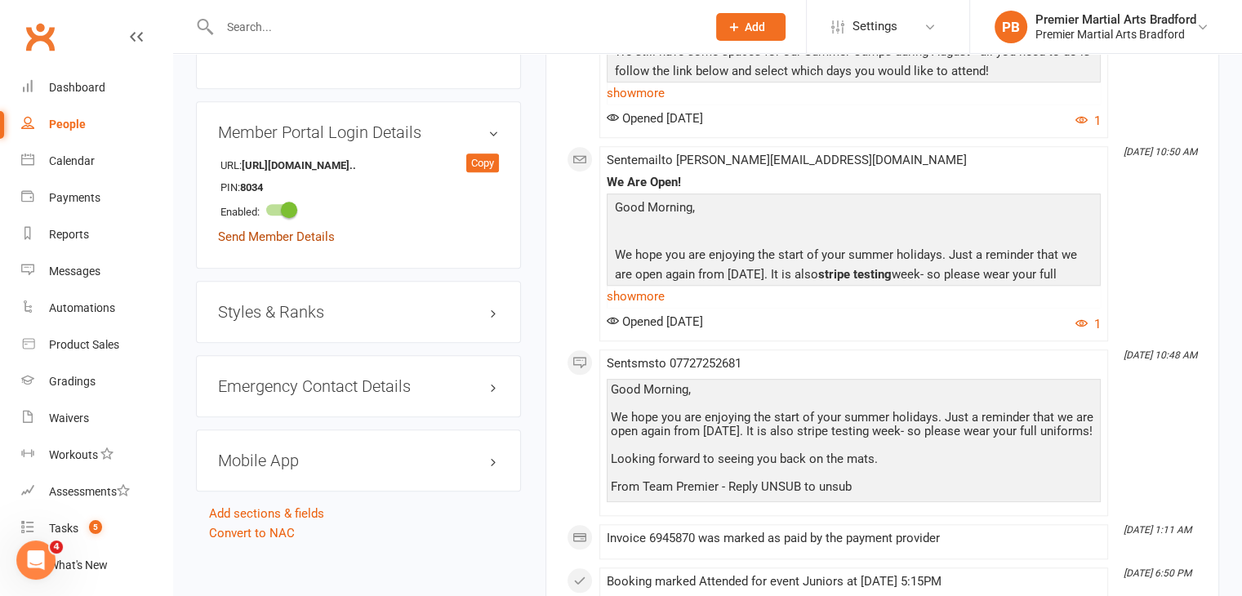
click at [310, 230] on link "Send Member Details" at bounding box center [276, 237] width 117 height 15
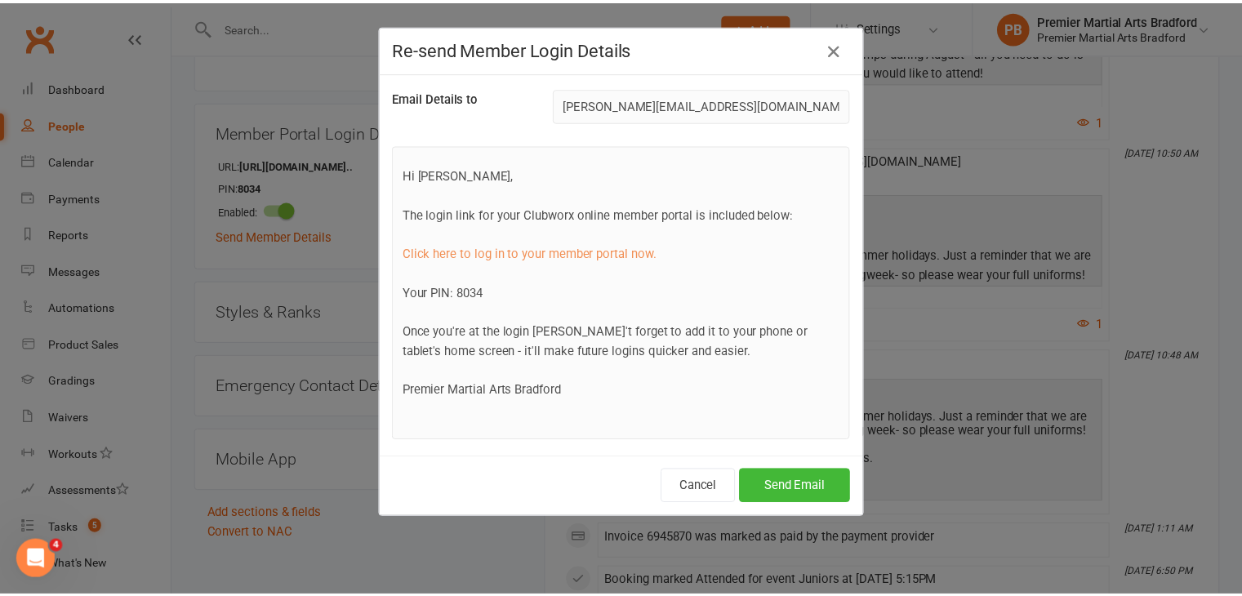
scroll to position [74, 0]
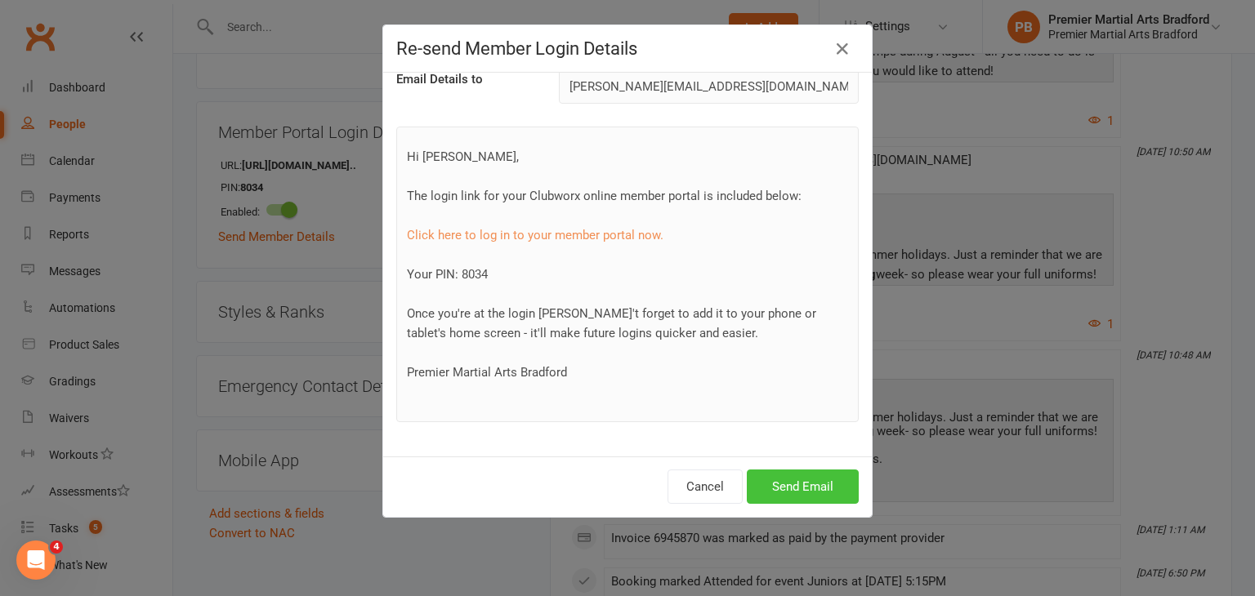
click at [782, 487] on button "Send Email" at bounding box center [803, 487] width 112 height 34
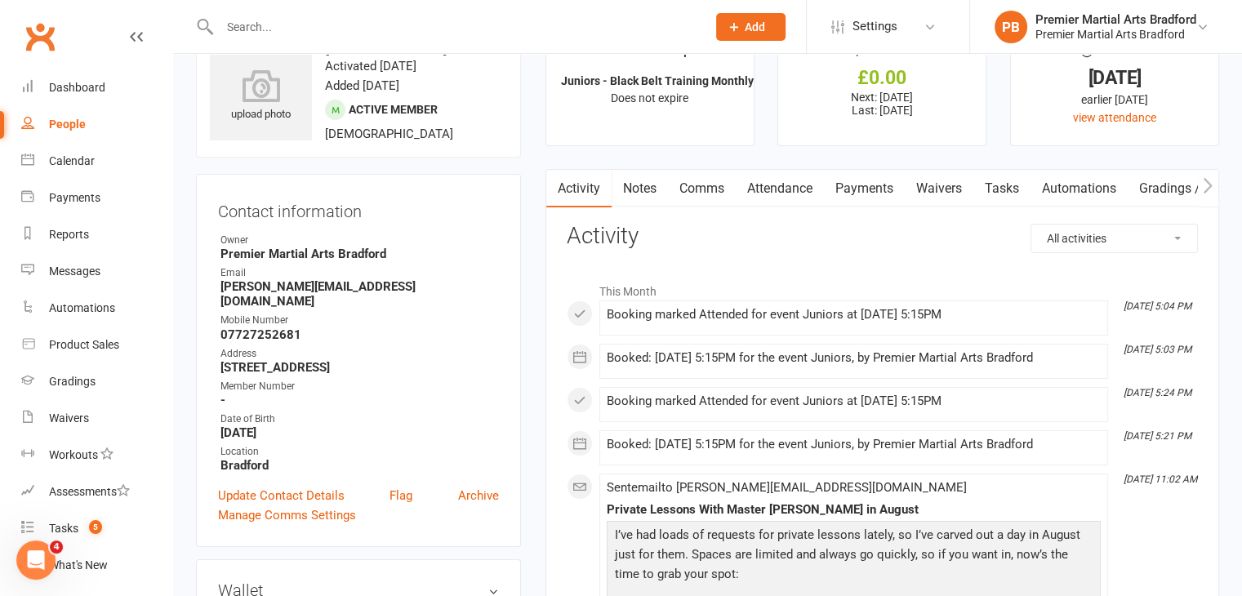
scroll to position [82, 0]
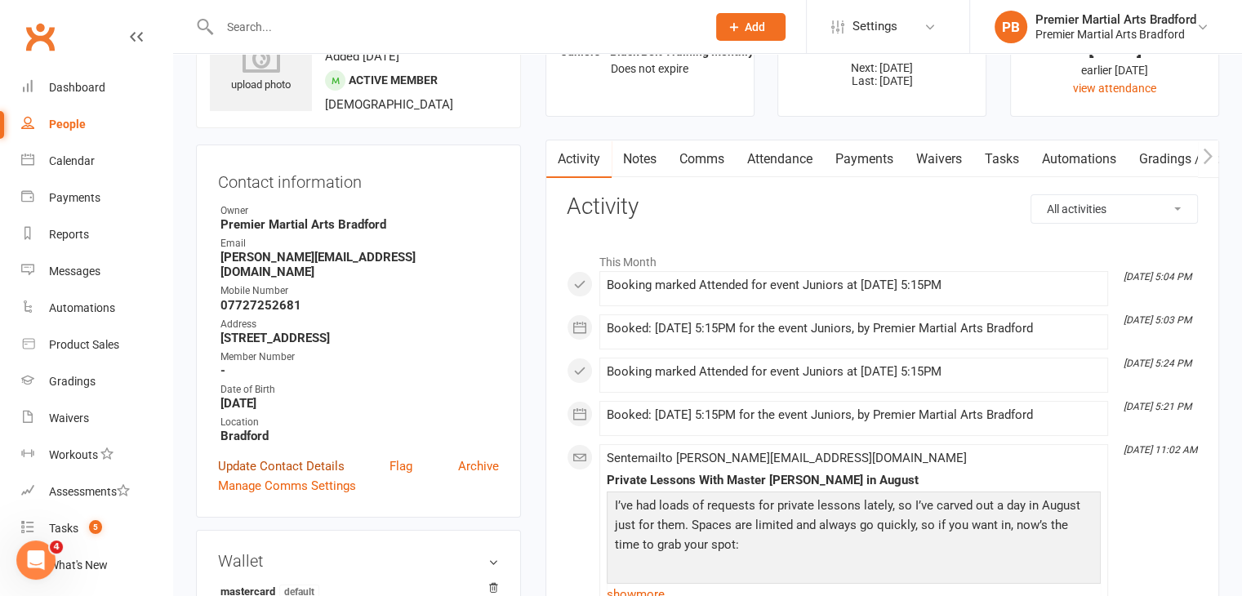
click at [291, 457] on link "Update Contact Details" at bounding box center [281, 467] width 127 height 20
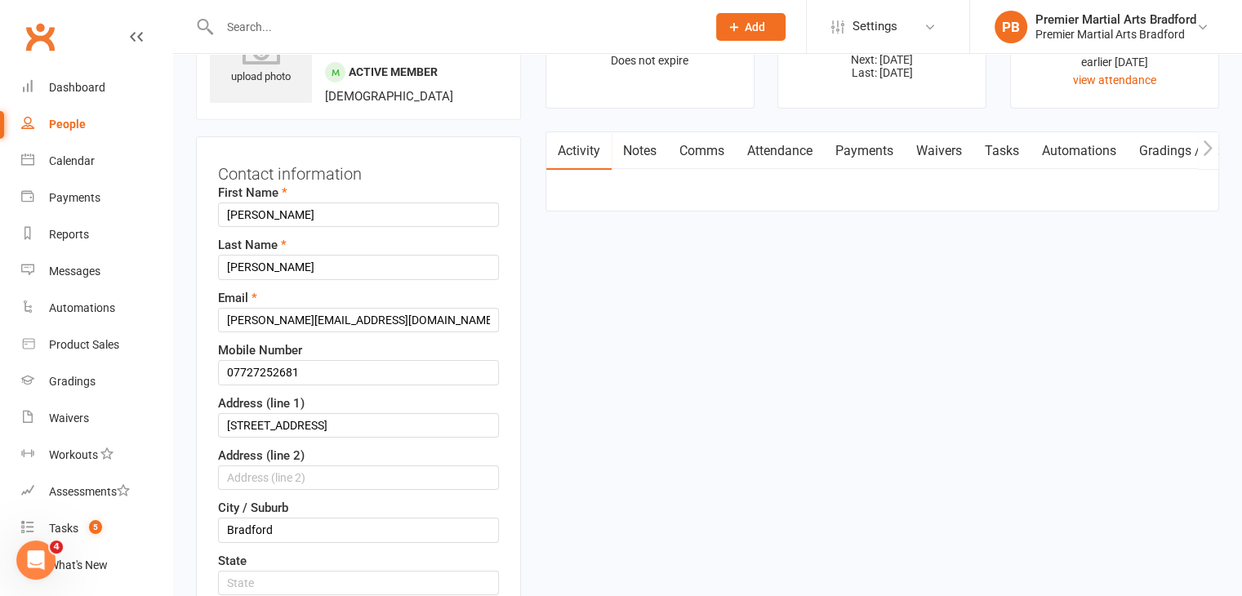
scroll to position [77, 0]
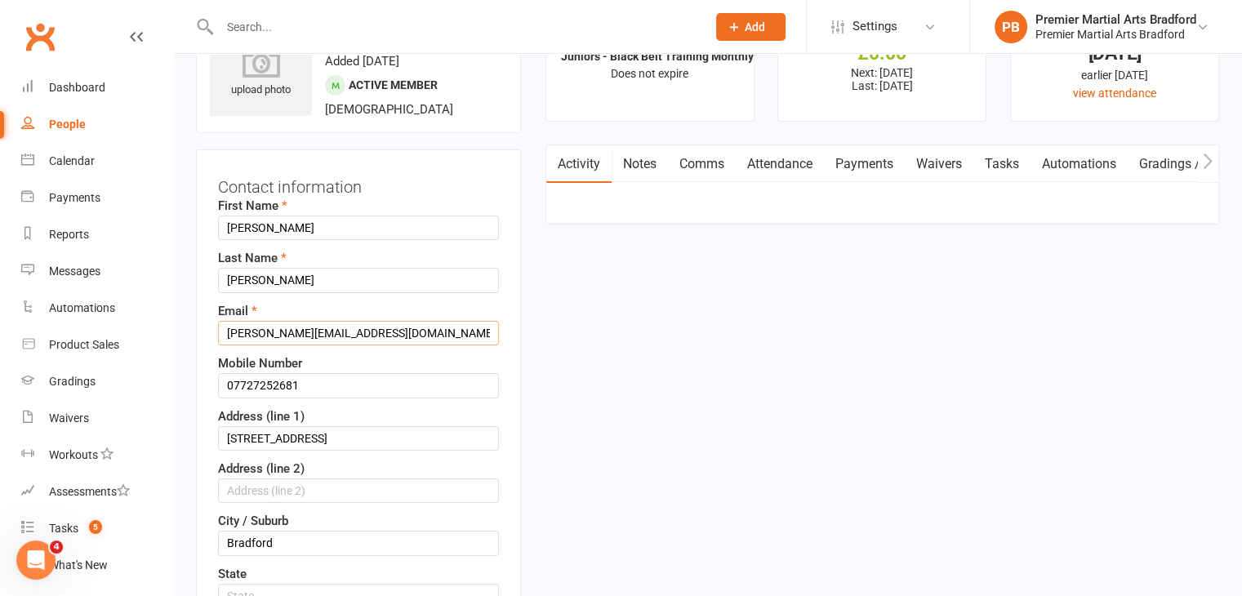
drag, startPoint x: 354, startPoint y: 332, endPoint x: 203, endPoint y: 334, distance: 151.1
click at [203, 334] on div "Contact information First Name [PERSON_NAME] Last Name [PERSON_NAME] Email [PER…" at bounding box center [358, 544] width 325 height 791
click at [417, 407] on div "Address (line 1) [STREET_ADDRESS]" at bounding box center [358, 429] width 281 height 44
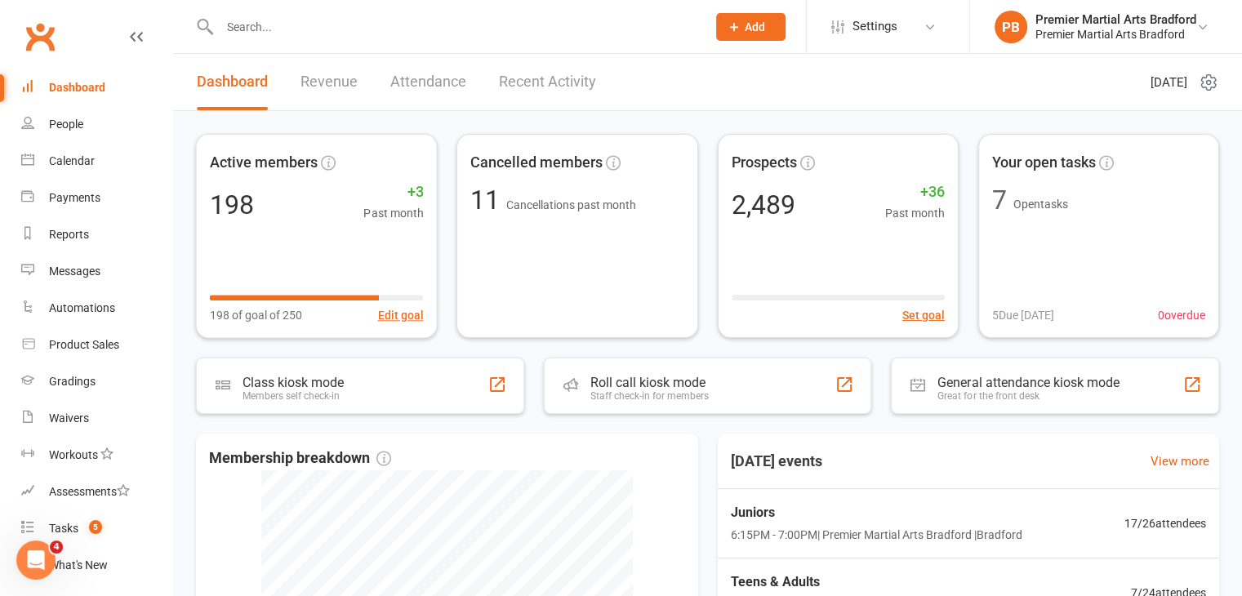
click at [349, 17] on input "text" at bounding box center [455, 27] width 480 height 23
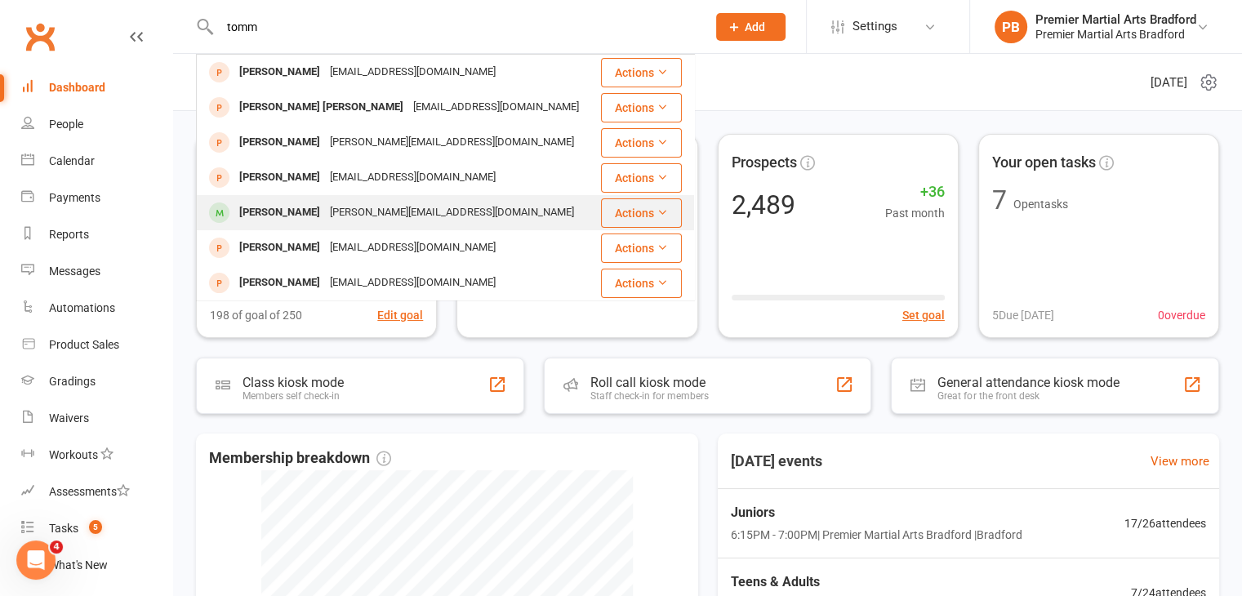
type input "tomm"
click at [286, 219] on div "[PERSON_NAME]" at bounding box center [279, 213] width 91 height 24
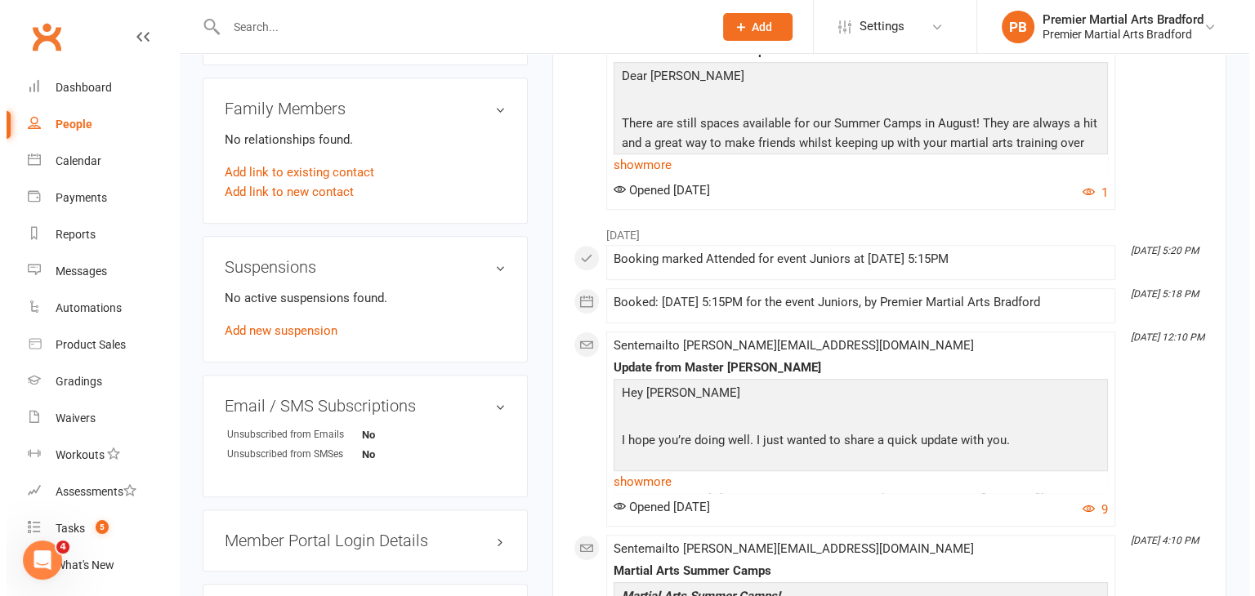
scroll to position [1062, 0]
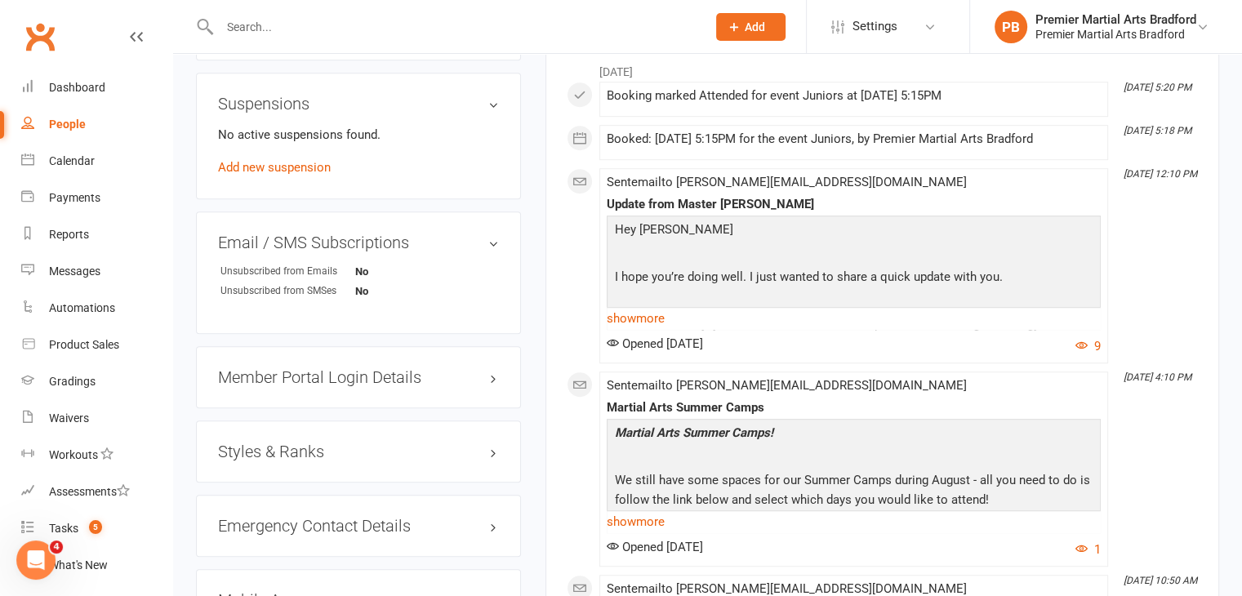
click at [382, 368] on h3 "Member Portal Login Details" at bounding box center [358, 377] width 281 height 18
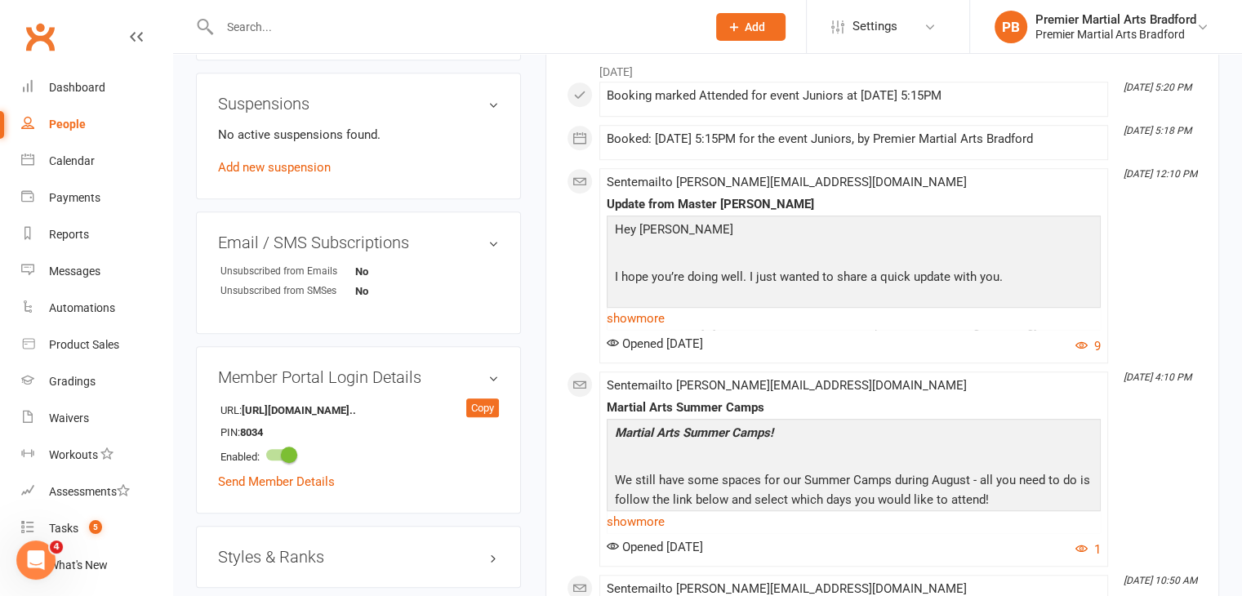
click at [493, 368] on h3 "Member Portal Login Details" at bounding box center [358, 377] width 281 height 18
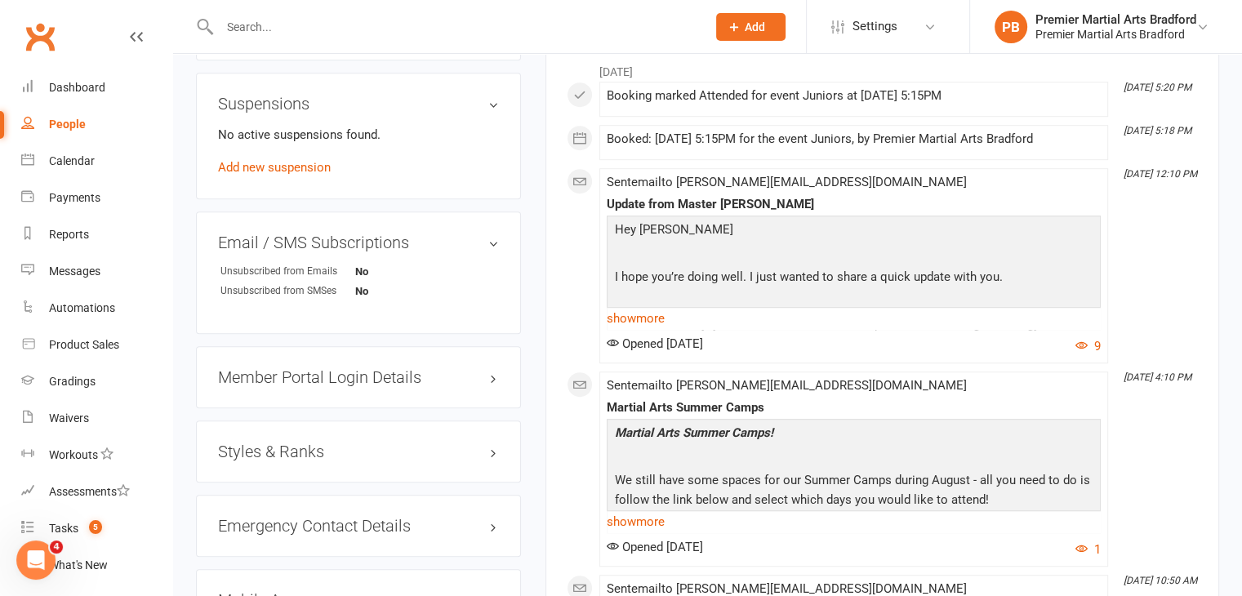
click at [493, 368] on h3 "Member Portal Login Details" at bounding box center [358, 377] width 281 height 18
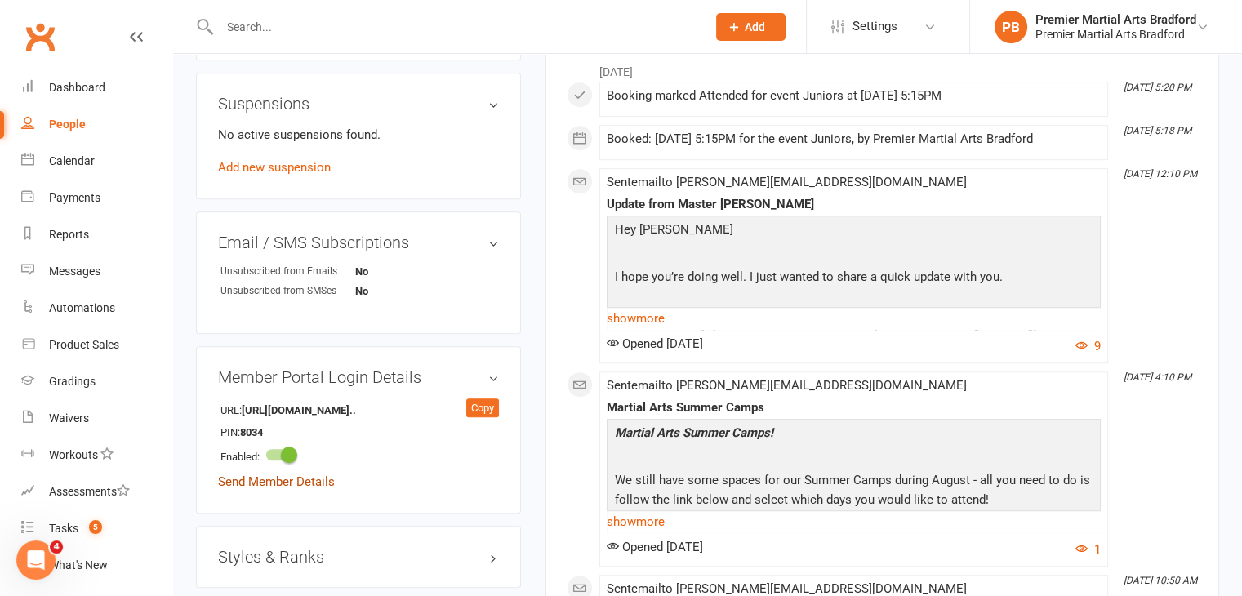
click at [314, 475] on link "Send Member Details" at bounding box center [276, 482] width 117 height 15
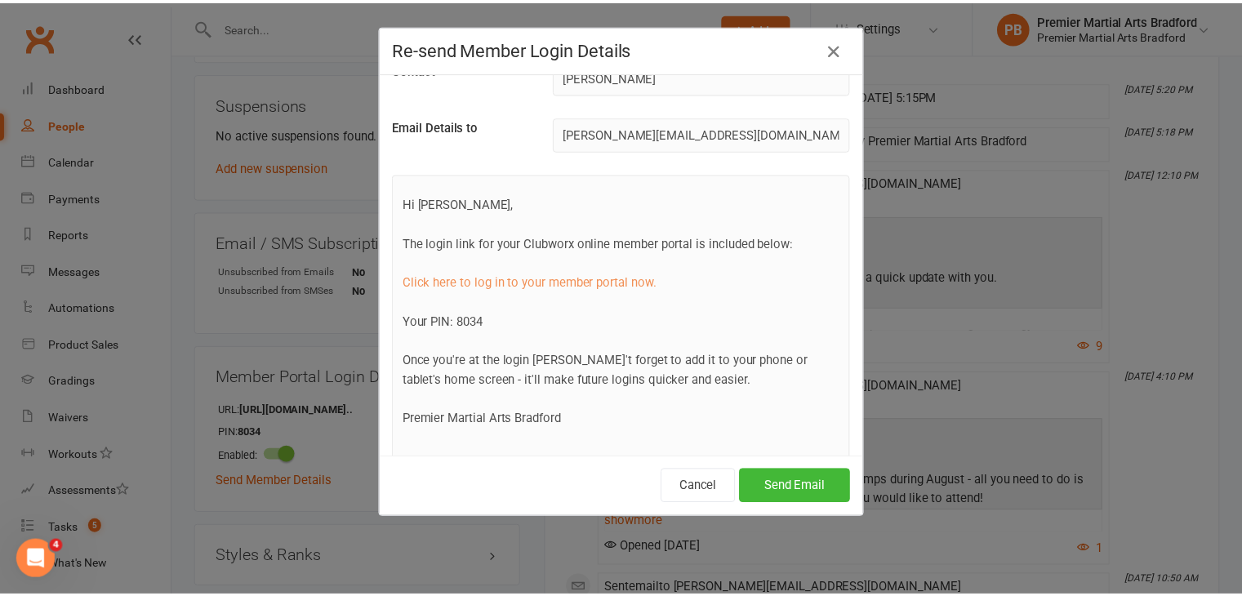
scroll to position [0, 0]
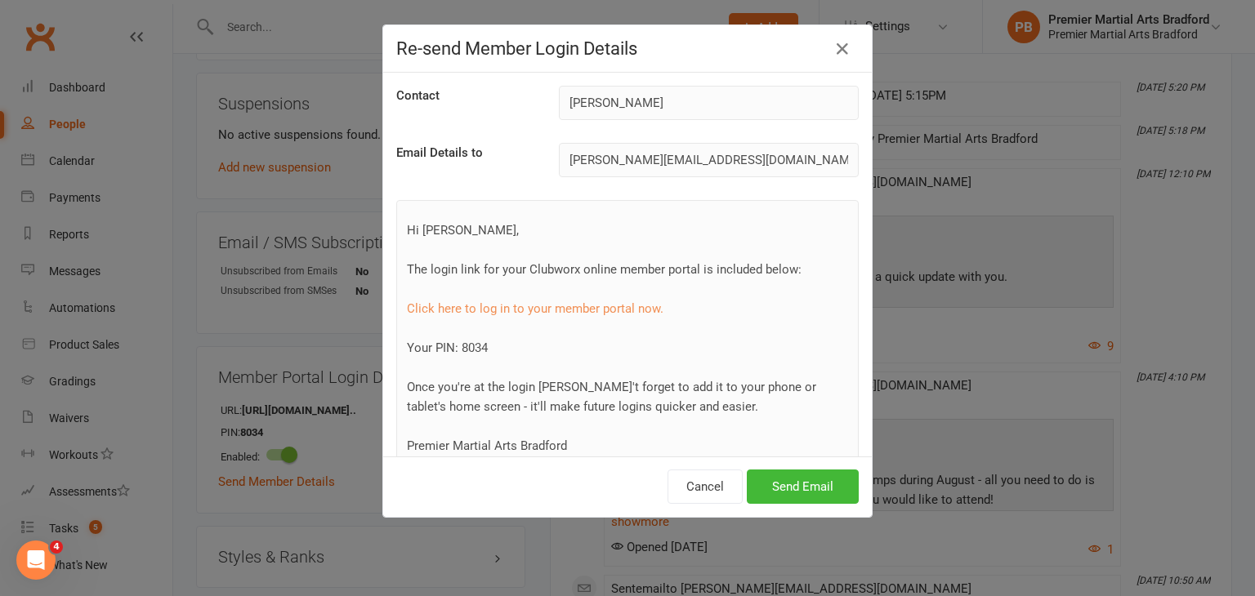
click at [729, 221] on div "Hi [PERSON_NAME], The login link for your Clubworx online member portal is incl…" at bounding box center [627, 348] width 462 height 296
click at [838, 56] on icon "button" at bounding box center [842, 49] width 20 height 20
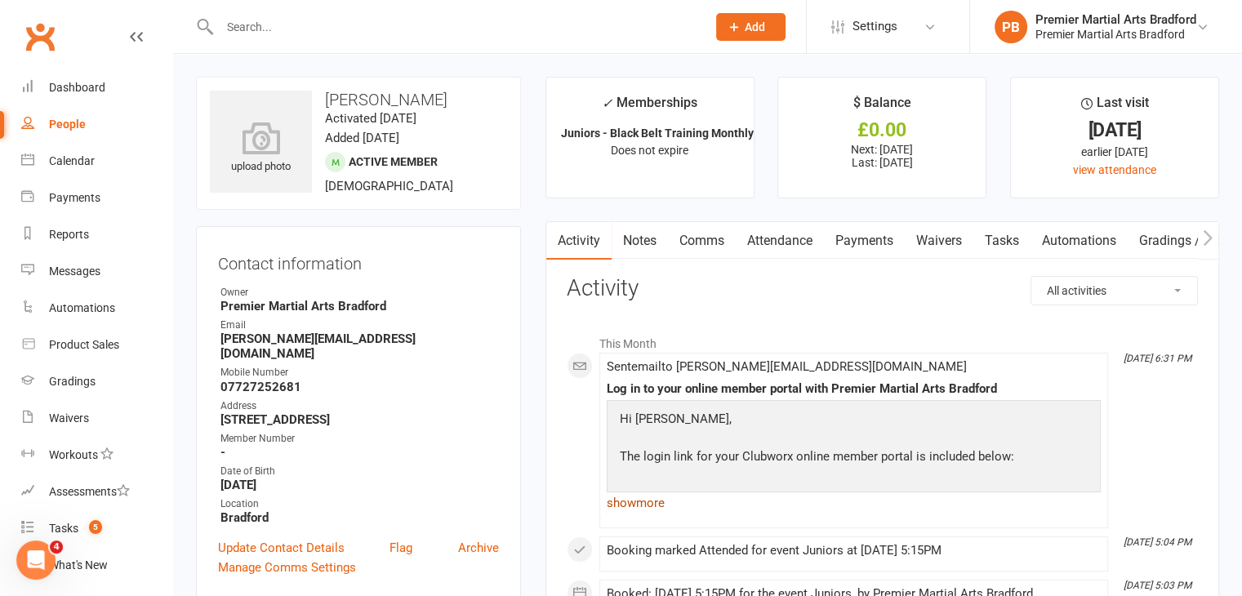
click at [659, 500] on link "show more" at bounding box center [854, 503] width 494 height 23
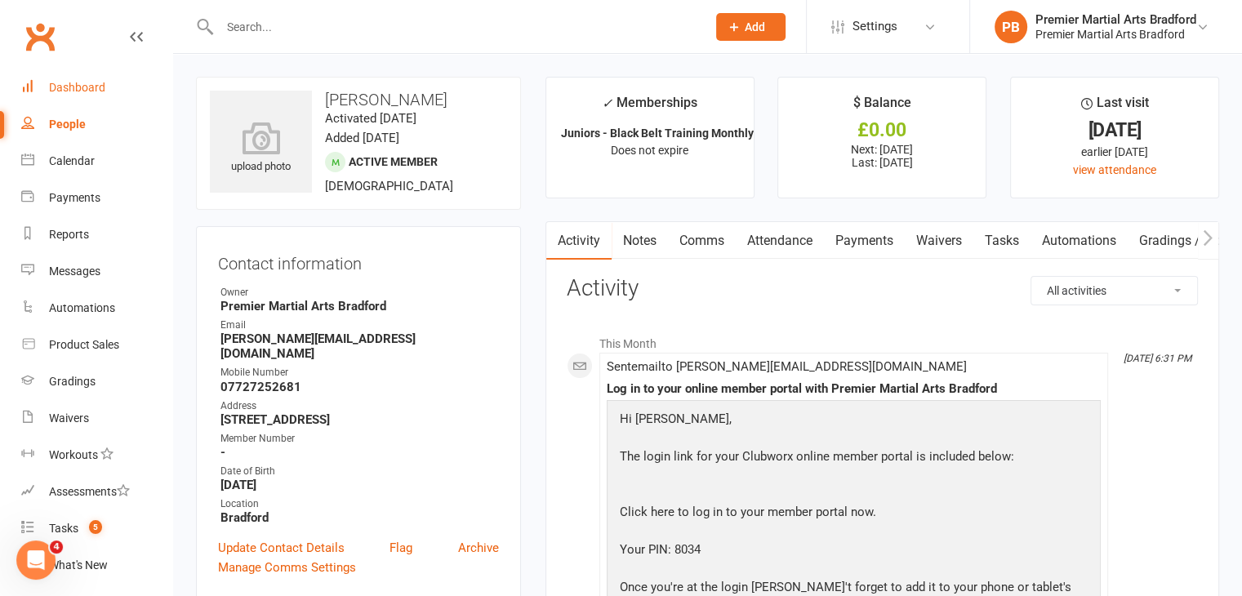
click at [95, 86] on div "Dashboard" at bounding box center [77, 87] width 56 height 13
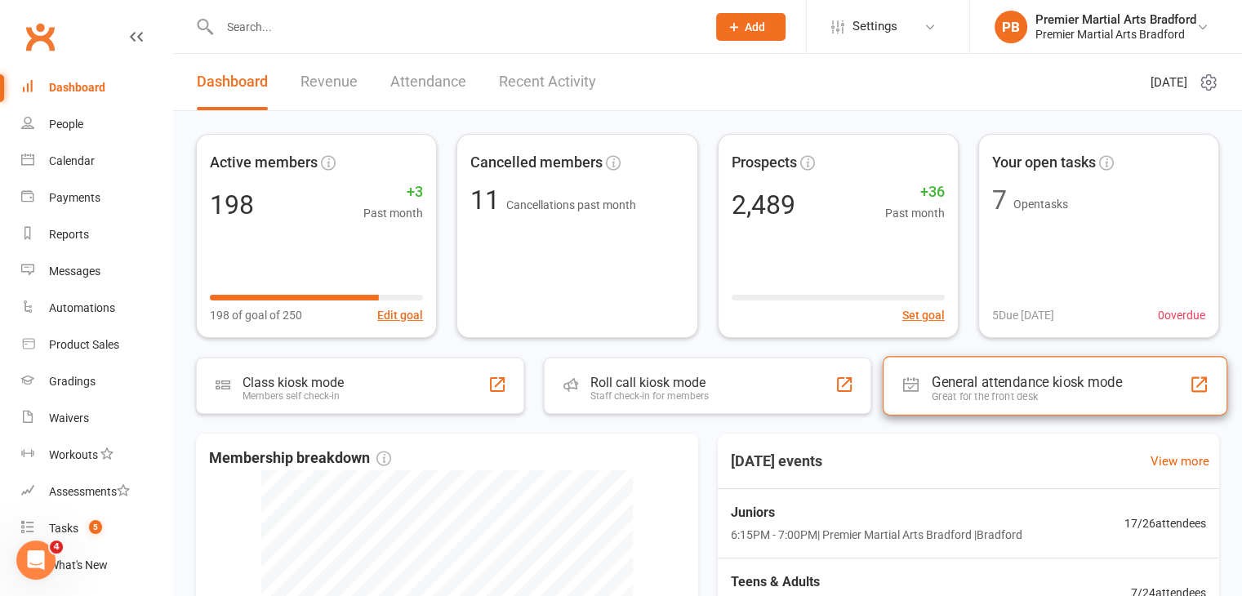
scroll to position [245, 0]
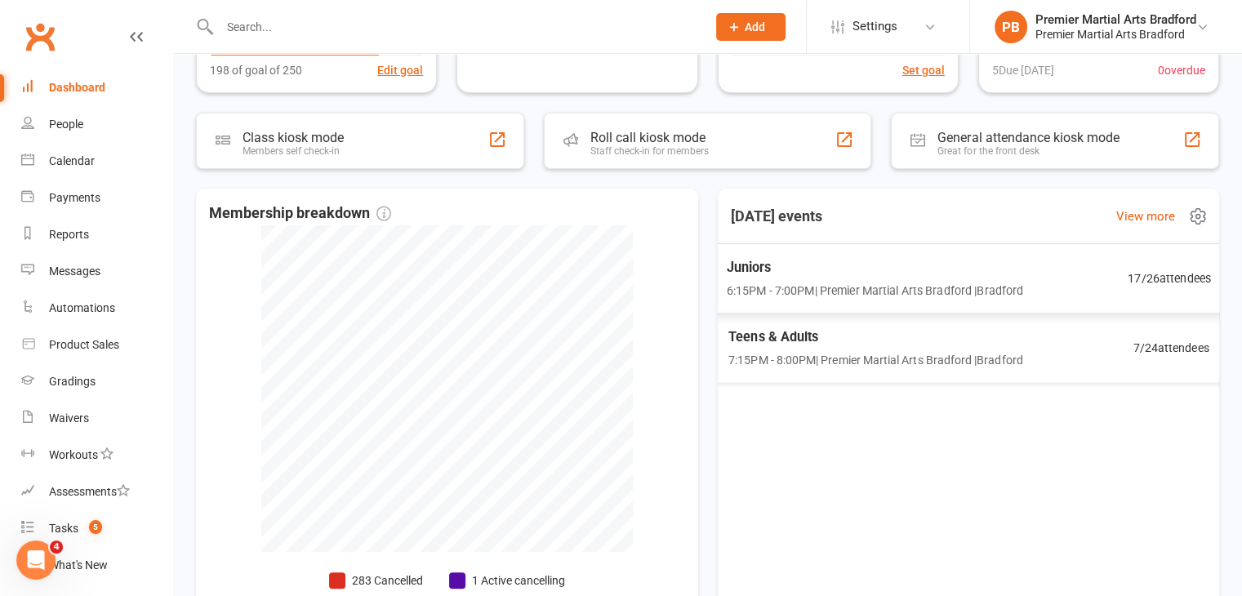
click at [858, 295] on span "6:15PM - 7:00PM | Premier Martial Arts Bradford | [GEOGRAPHIC_DATA]" at bounding box center [874, 290] width 297 height 19
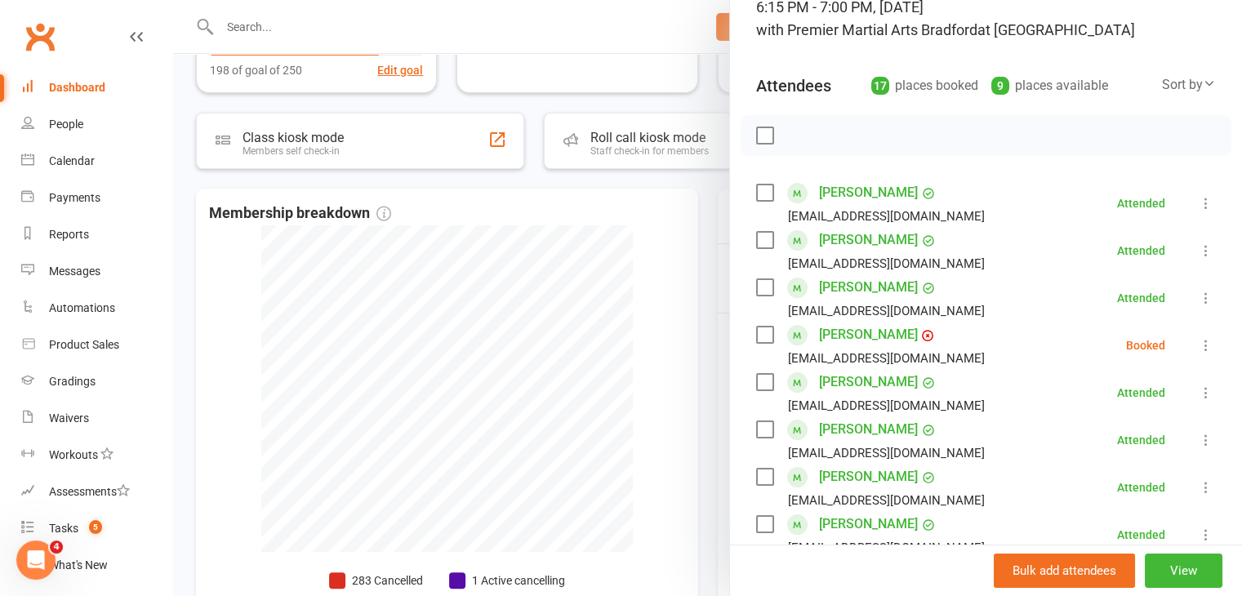
scroll to position [163, 0]
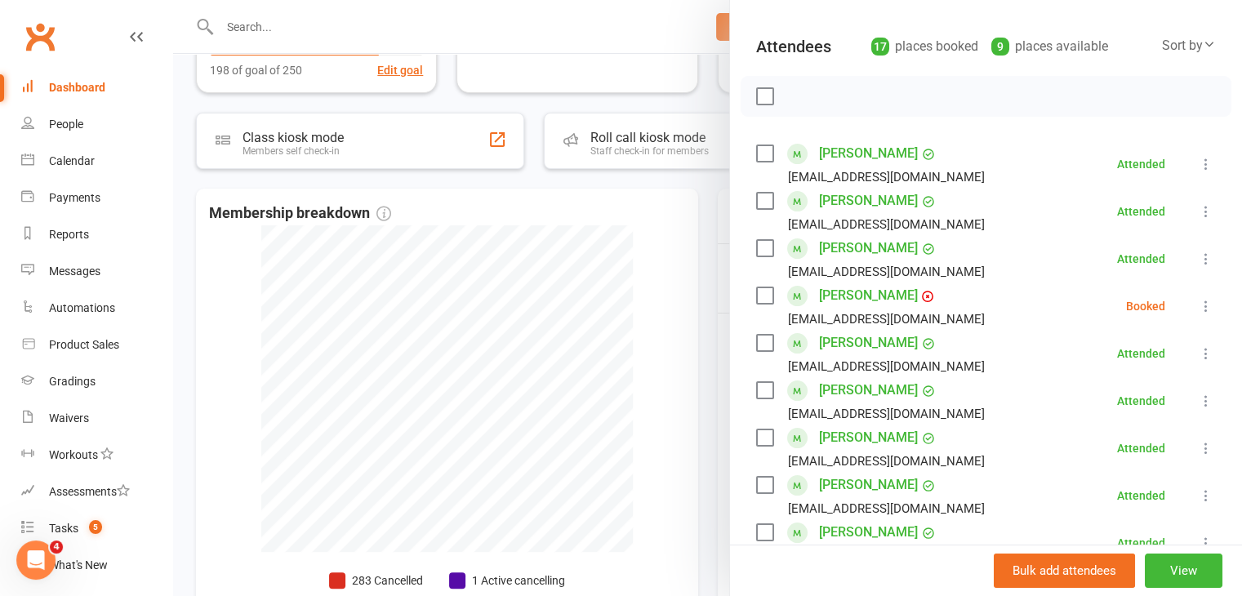
click at [645, 250] on div at bounding box center [707, 298] width 1069 height 596
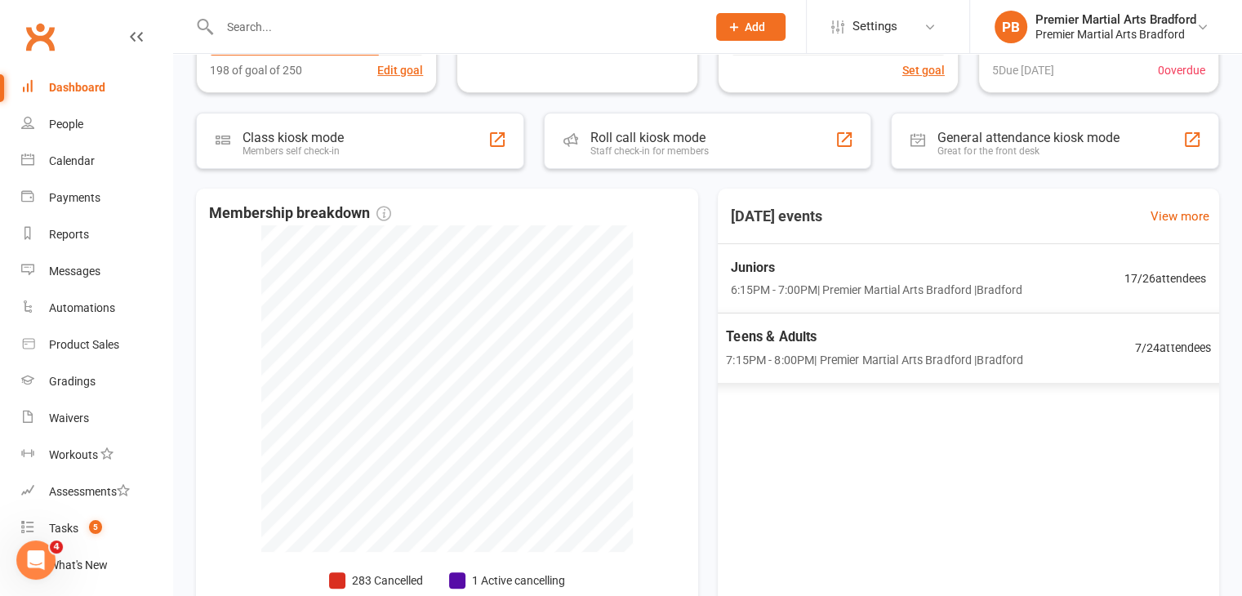
click at [953, 354] on span "7:15PM - 8:00PM | Premier Martial Arts [GEOGRAPHIC_DATA] | [GEOGRAPHIC_DATA]" at bounding box center [874, 359] width 297 height 19
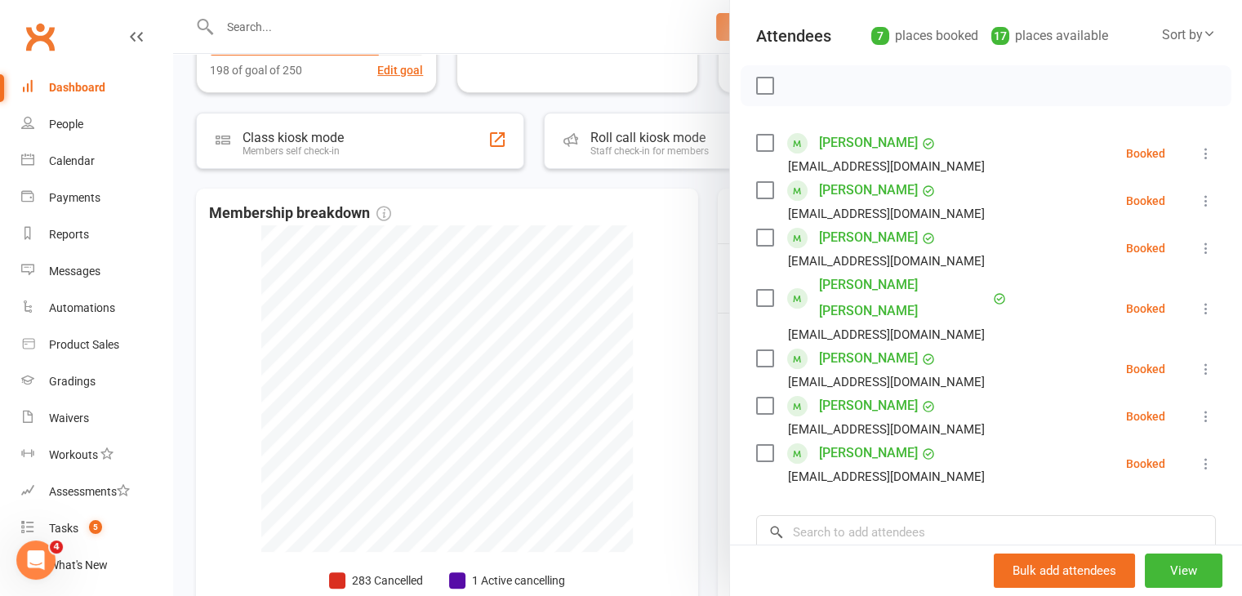
scroll to position [137, 0]
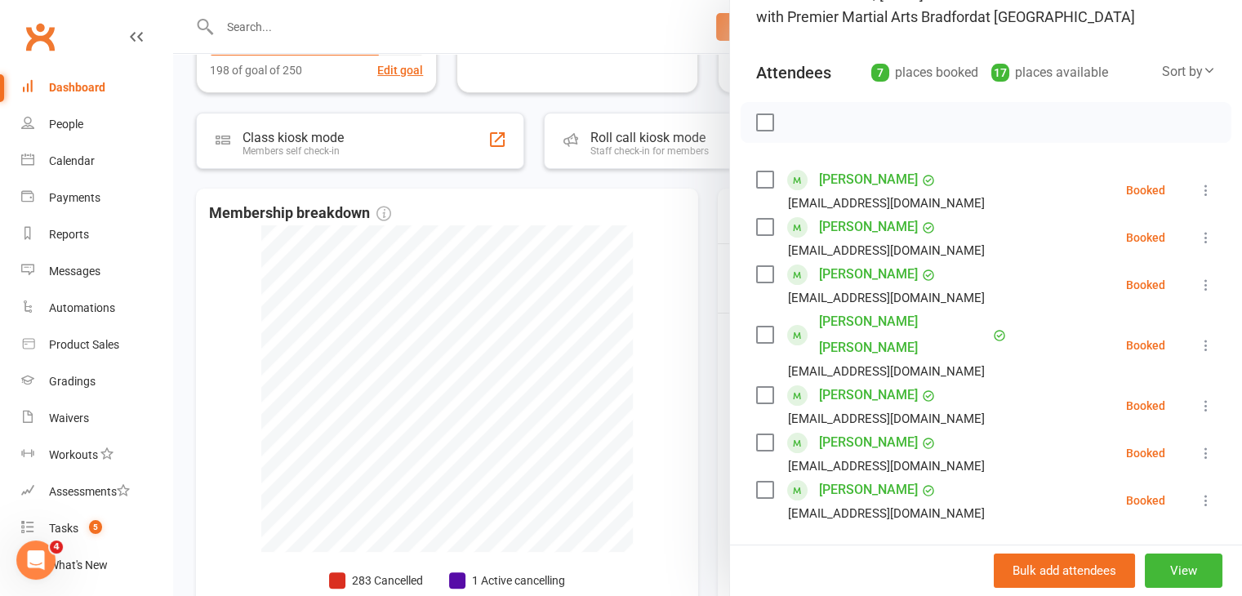
click at [951, 25] on div "7:15 PM - 8:00 PM, [DATE] with Premier Martial Arts Bradford at [GEOGRAPHIC_DAT…" at bounding box center [986, 6] width 460 height 46
click at [640, 310] on div at bounding box center [707, 298] width 1069 height 596
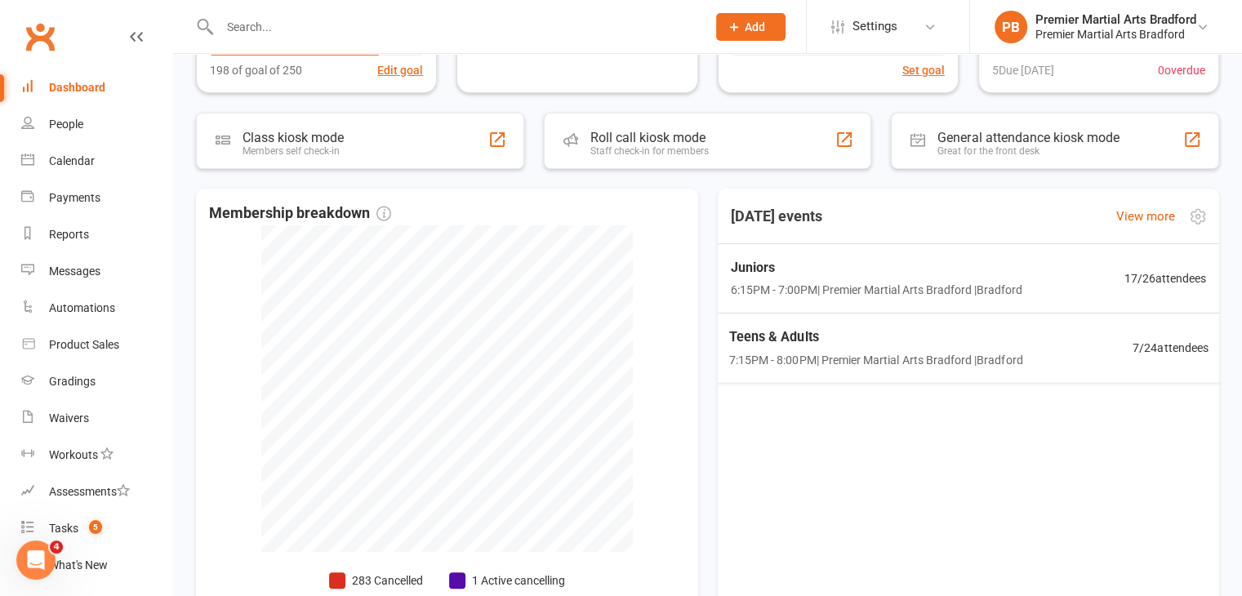
click at [777, 359] on span "7:15PM - 8:00PM | Premier Martial Arts [GEOGRAPHIC_DATA] | [GEOGRAPHIC_DATA]" at bounding box center [876, 359] width 294 height 19
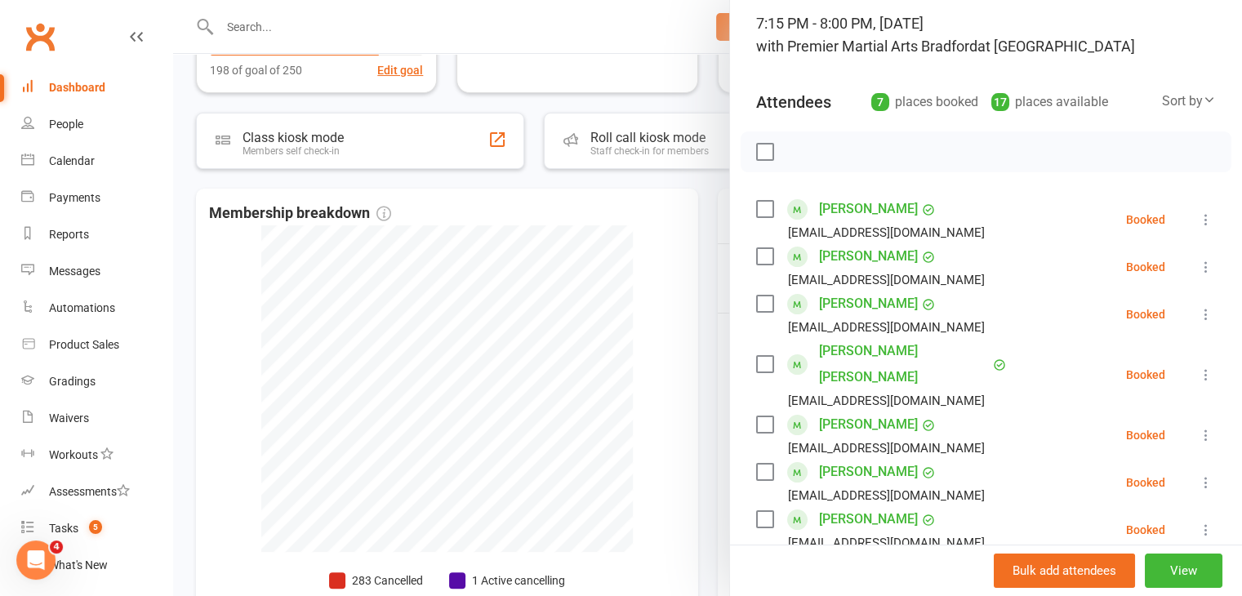
scroll to position [163, 0]
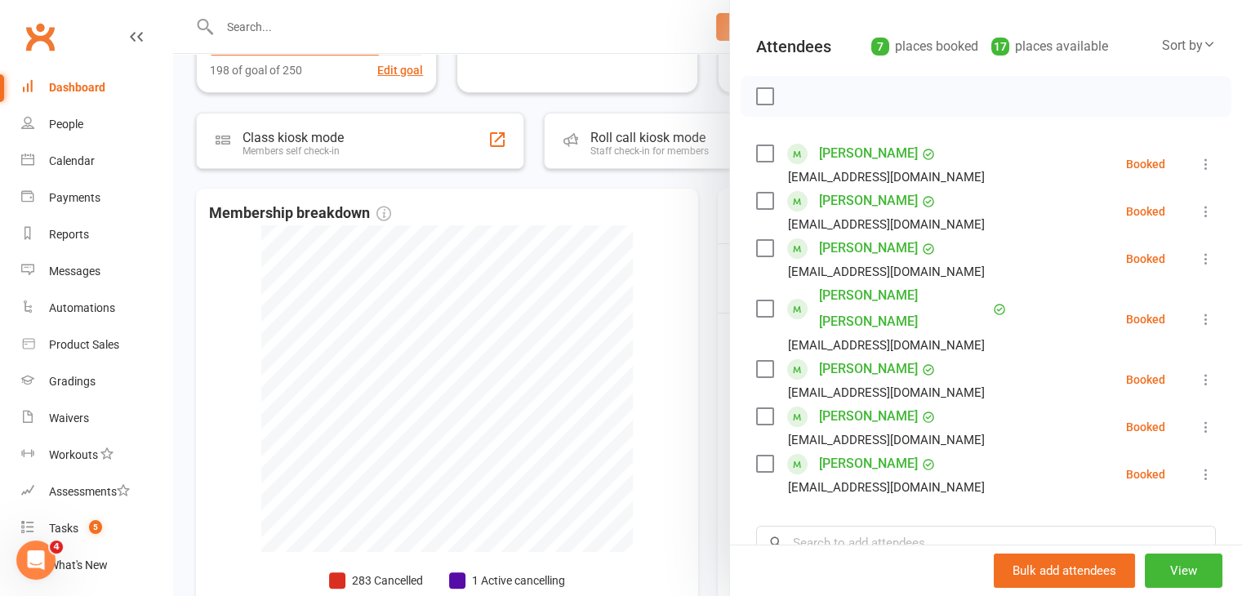
click at [756, 152] on label at bounding box center [764, 153] width 16 height 16
click at [760, 196] on label at bounding box center [764, 201] width 16 height 16
click at [759, 408] on label at bounding box center [764, 416] width 16 height 16
click at [758, 456] on label at bounding box center [764, 464] width 16 height 16
click at [797, 94] on icon "button" at bounding box center [801, 96] width 18 height 18
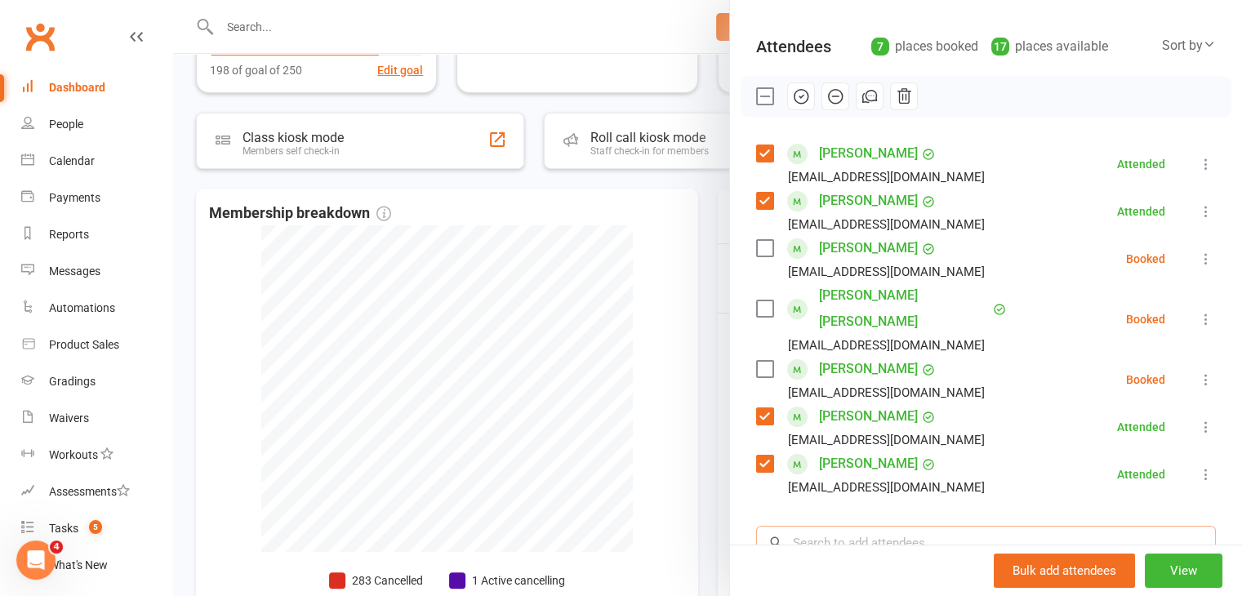
click at [857, 526] on input "search" at bounding box center [986, 543] width 460 height 34
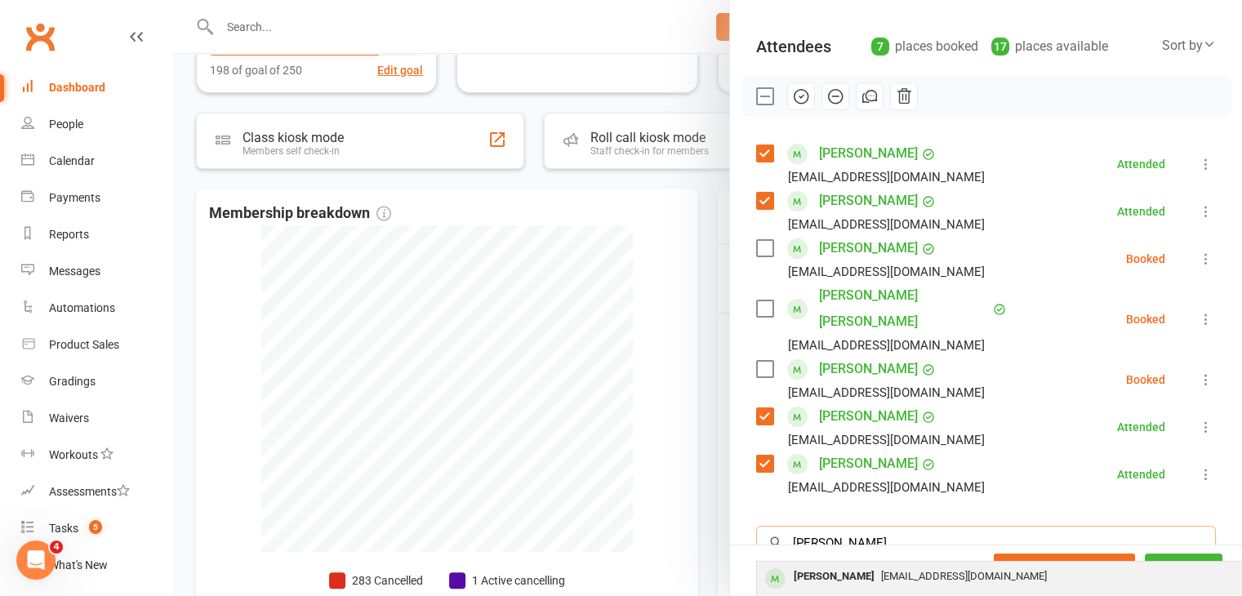
type input "[PERSON_NAME]"
click at [840, 565] on div "[EMAIL_ADDRESS][DOMAIN_NAME]" at bounding box center [1001, 577] width 475 height 24
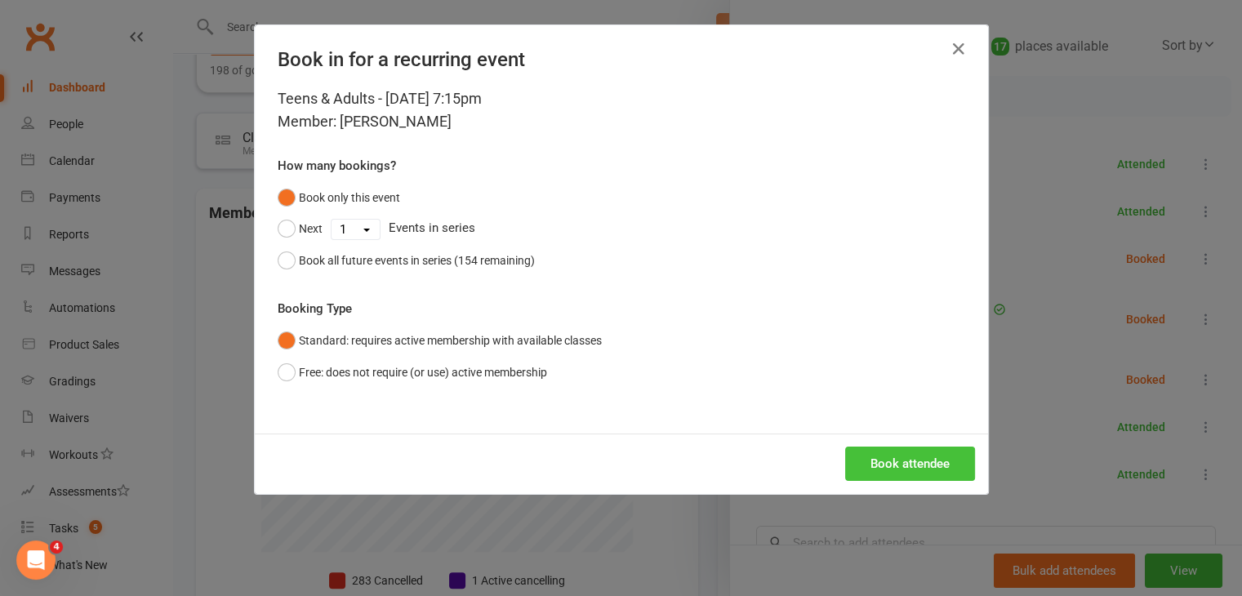
click at [898, 465] on button "Book attendee" at bounding box center [910, 464] width 130 height 34
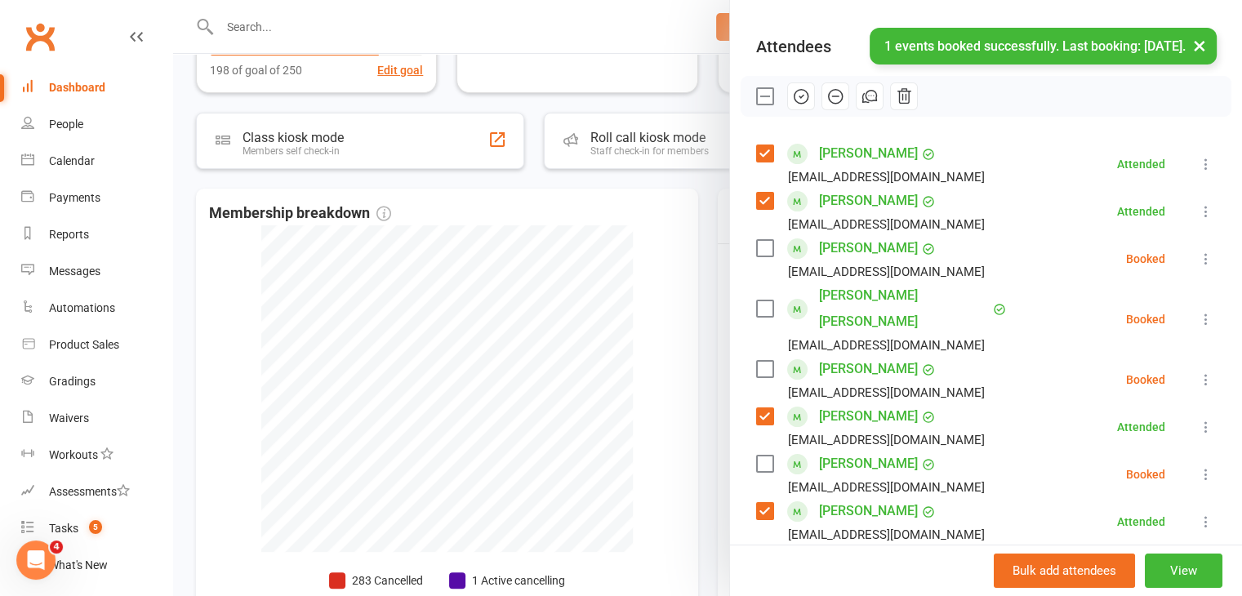
click at [761, 456] on label at bounding box center [764, 464] width 16 height 16
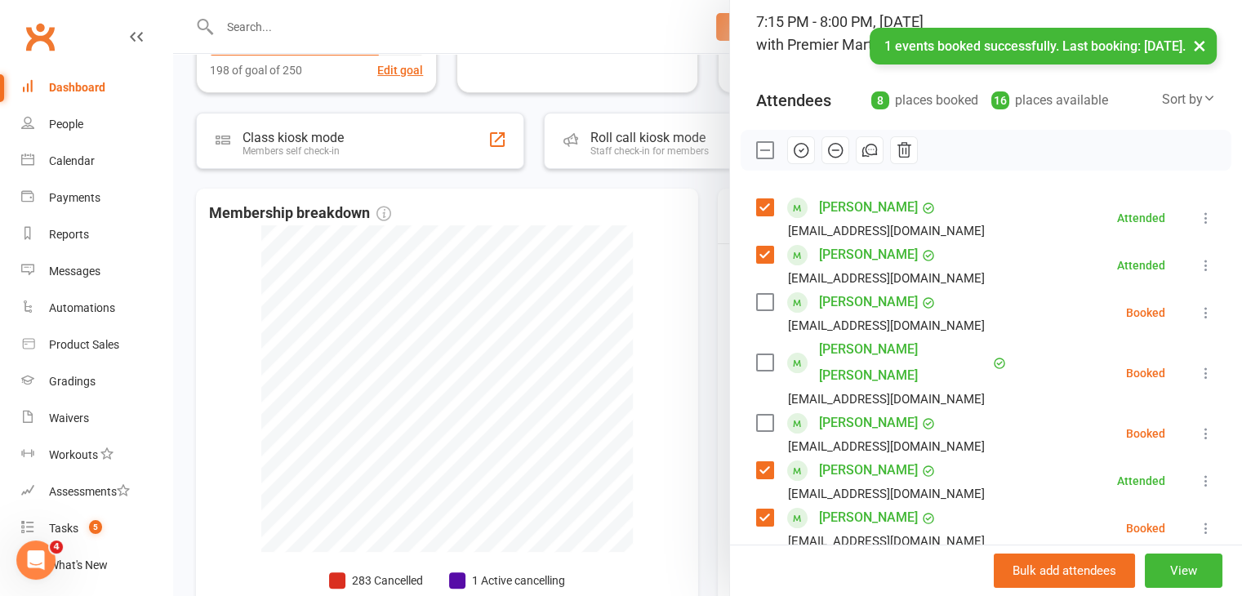
scroll to position [82, 0]
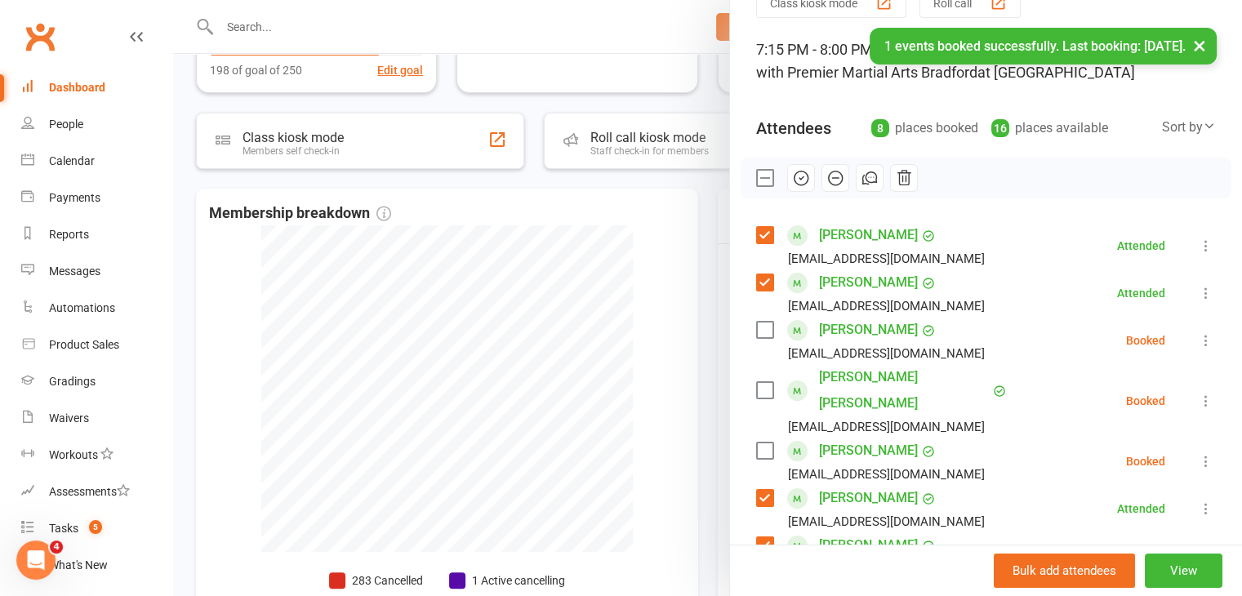
click at [800, 177] on icon "button" at bounding box center [801, 177] width 2 height 2
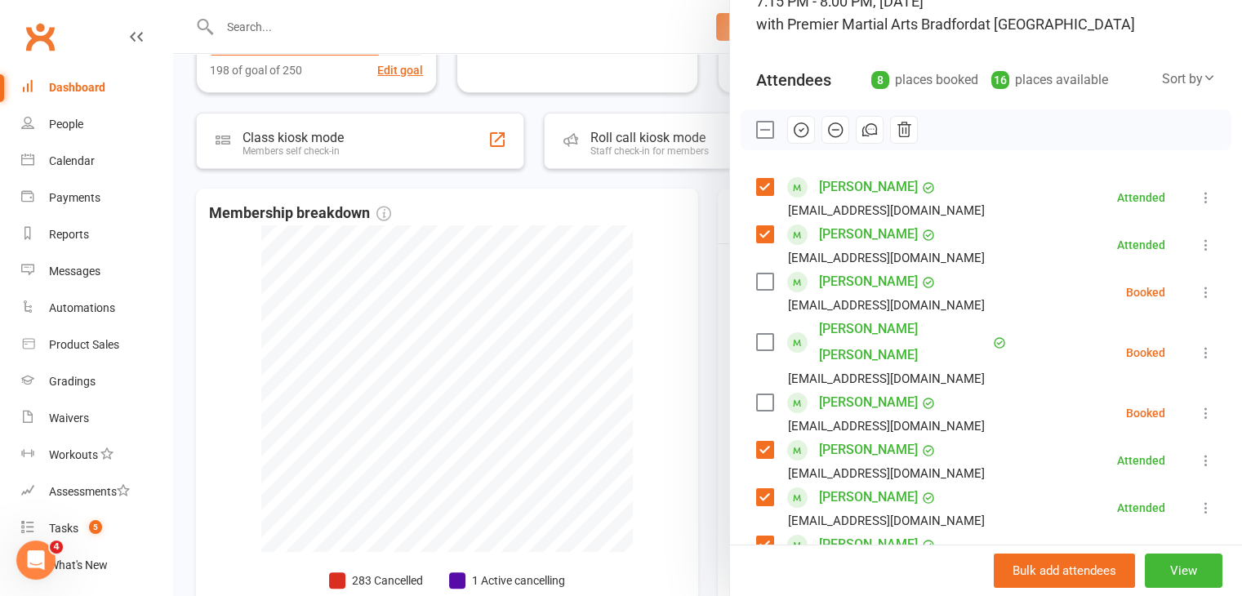
scroll to position [163, 0]
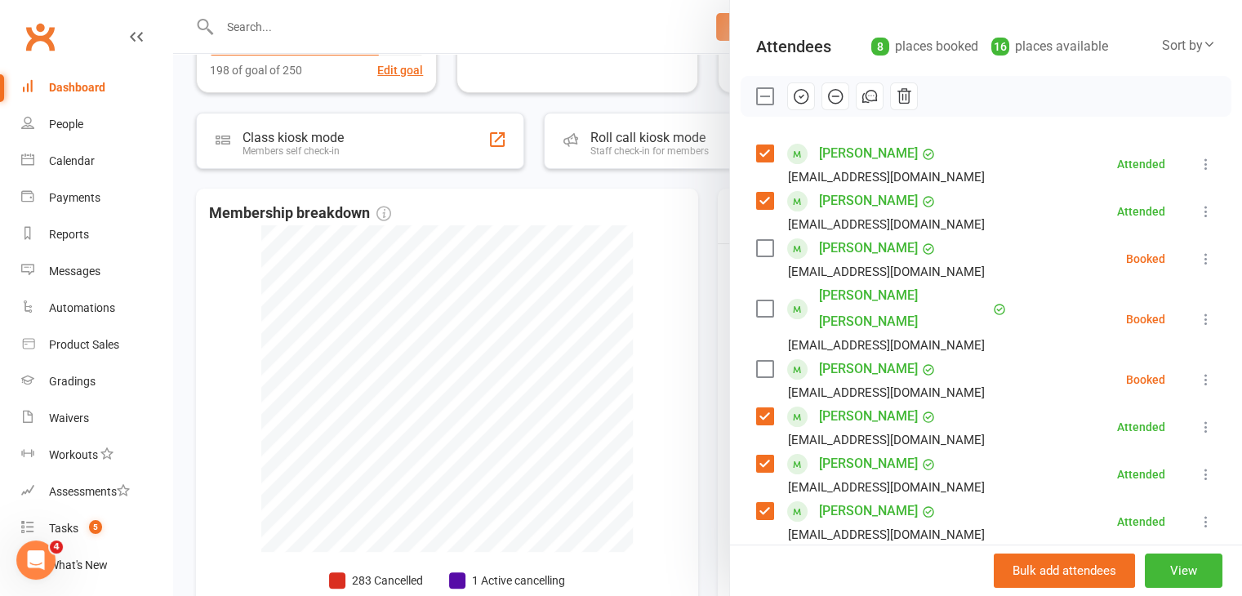
click at [756, 250] on label at bounding box center [764, 248] width 16 height 16
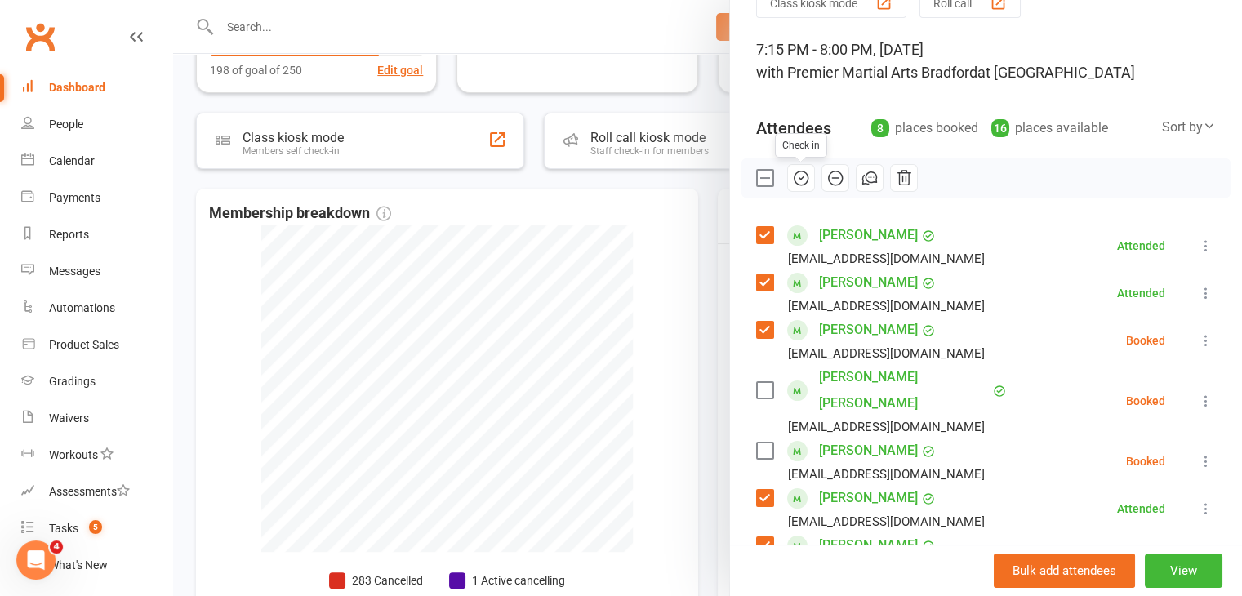
click at [797, 174] on icon "button" at bounding box center [801, 178] width 18 height 18
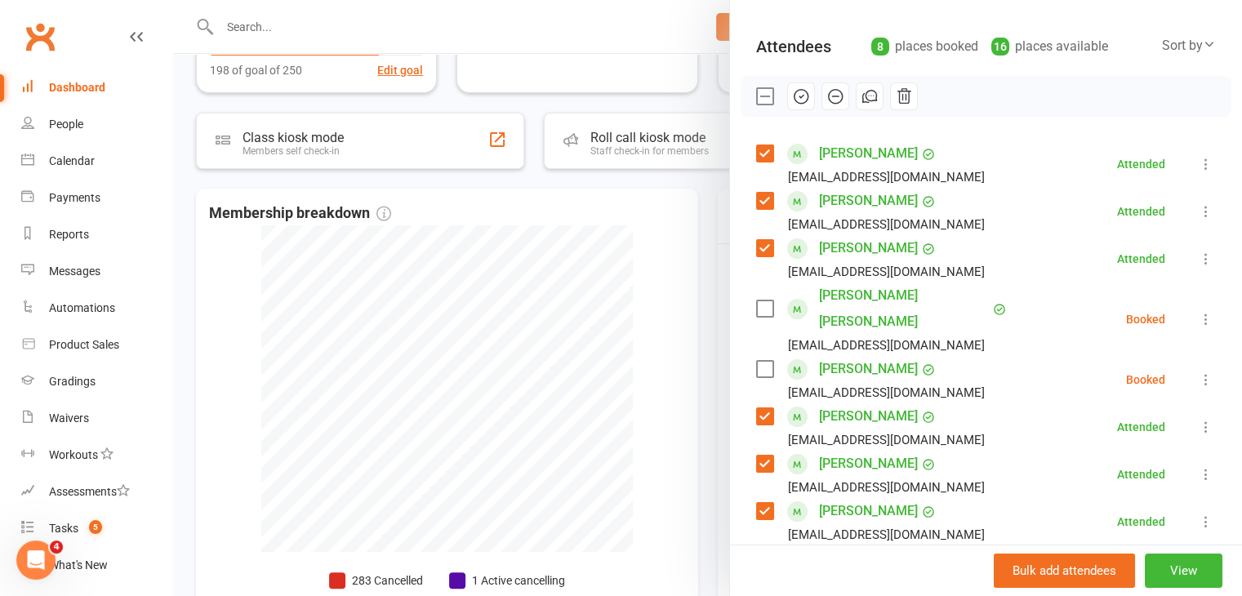
click at [885, 356] on link "[PERSON_NAME]" at bounding box center [868, 369] width 99 height 26
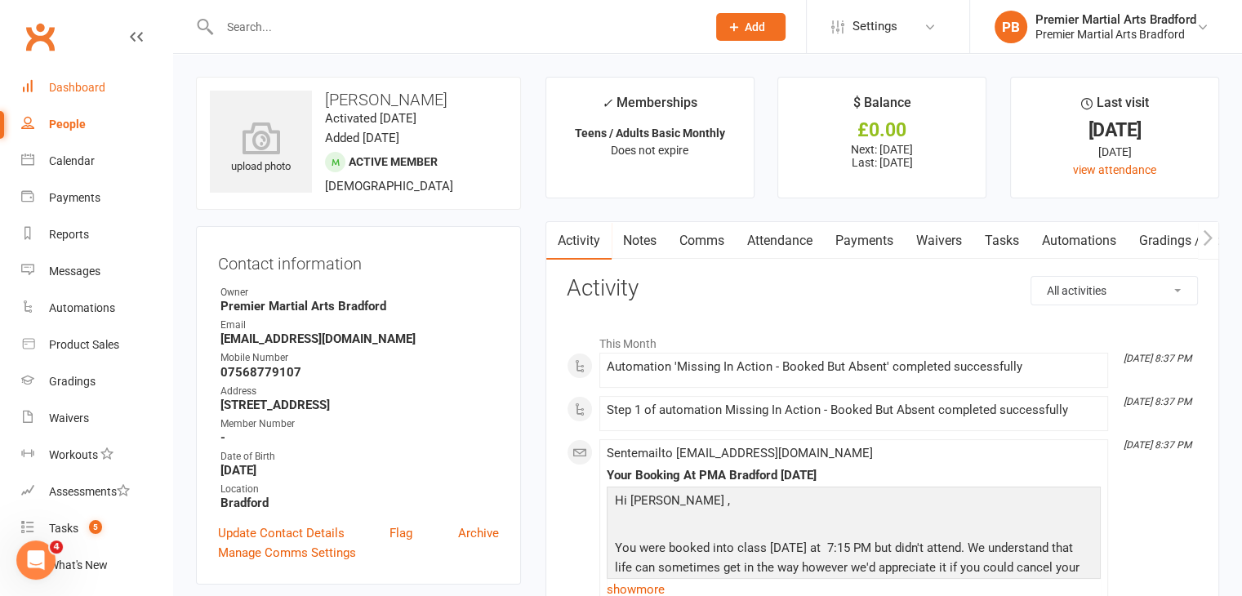
click at [109, 86] on link "Dashboard" at bounding box center [96, 87] width 151 height 37
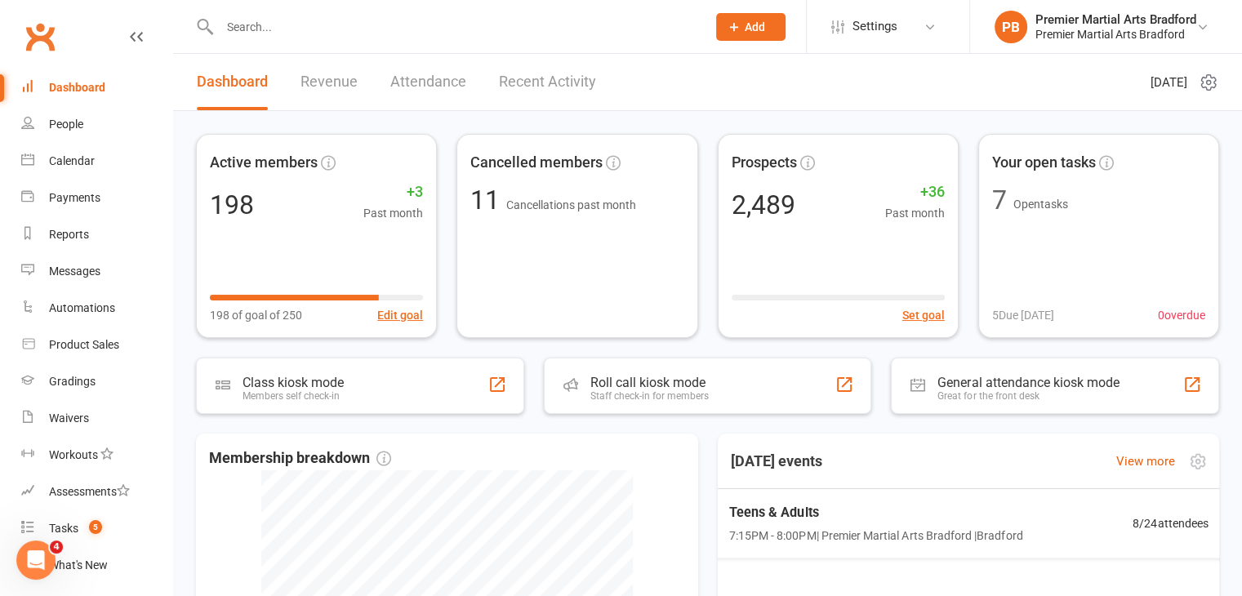
click at [867, 538] on span "7:15PM - 8:00PM | Premier Martial Arts [GEOGRAPHIC_DATA] | [GEOGRAPHIC_DATA]" at bounding box center [876, 535] width 294 height 19
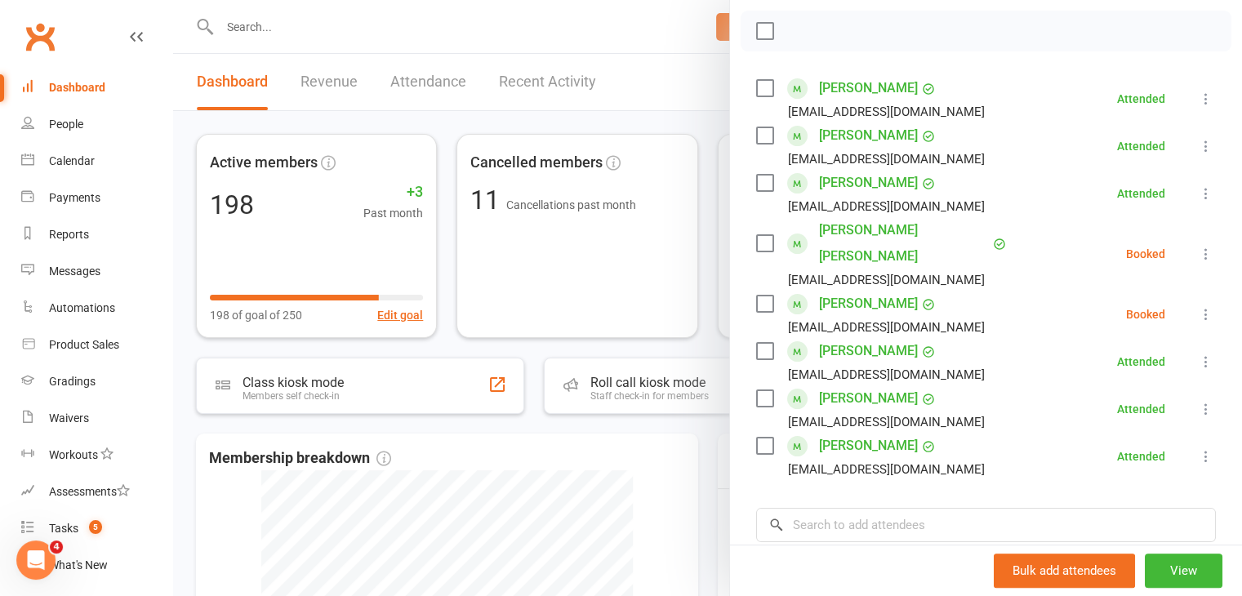
scroll to position [327, 0]
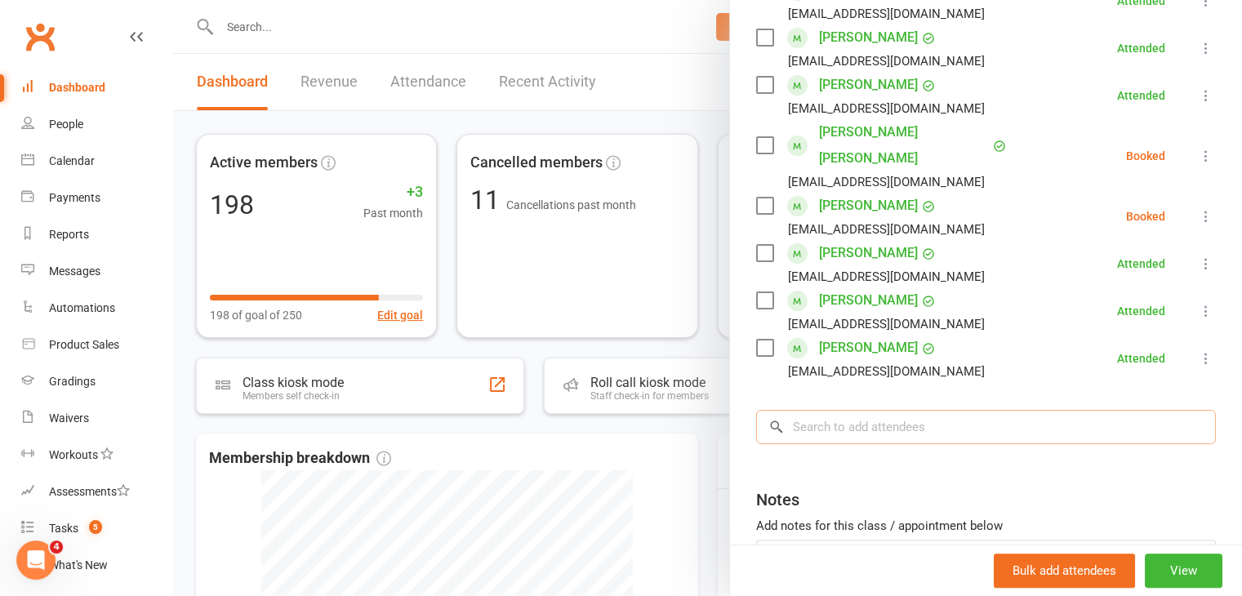
click at [909, 410] on input "search" at bounding box center [986, 427] width 460 height 34
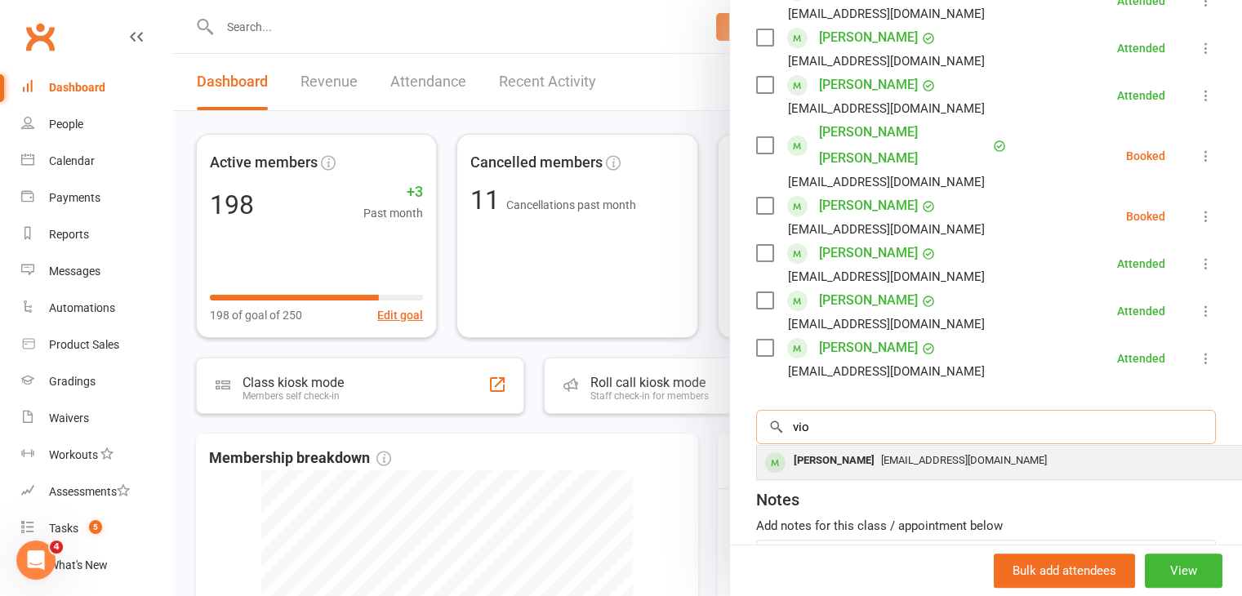
type input "vio"
click at [875, 449] on div "[EMAIL_ADDRESS][DOMAIN_NAME]" at bounding box center [1001, 461] width 475 height 24
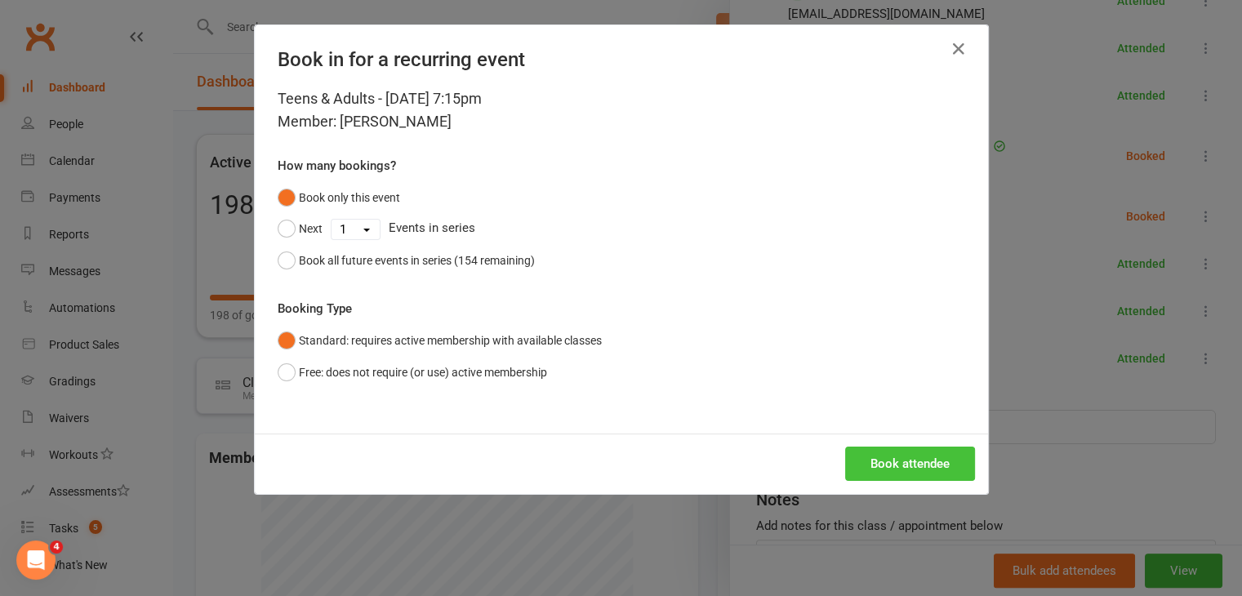
click at [876, 469] on button "Book attendee" at bounding box center [910, 464] width 130 height 34
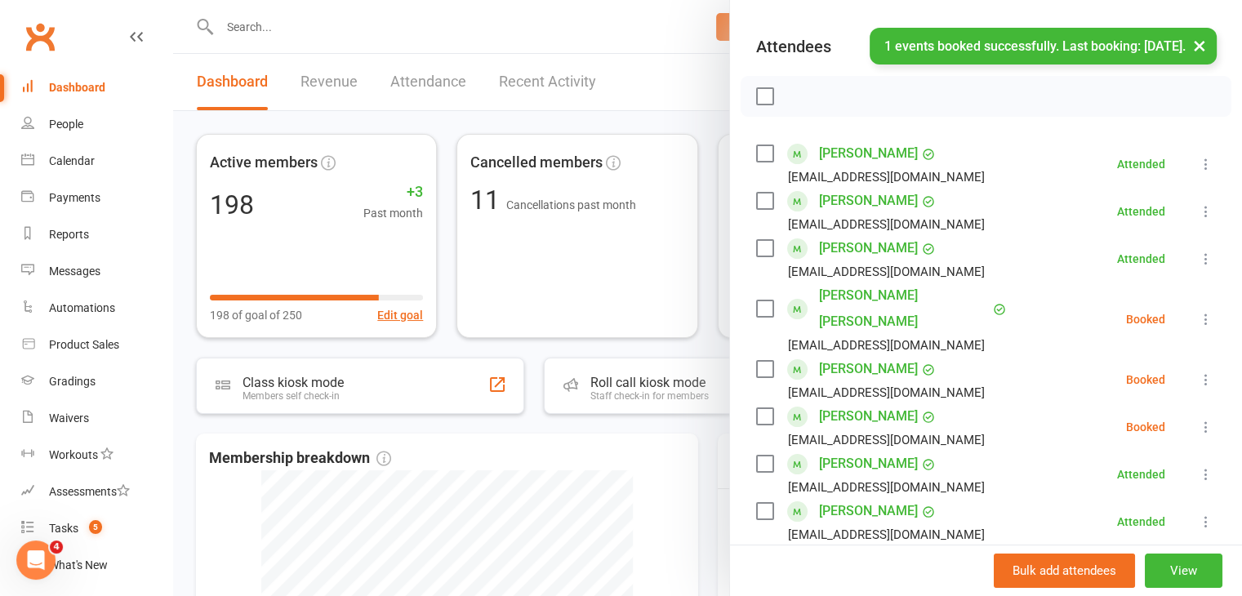
scroll to position [245, 0]
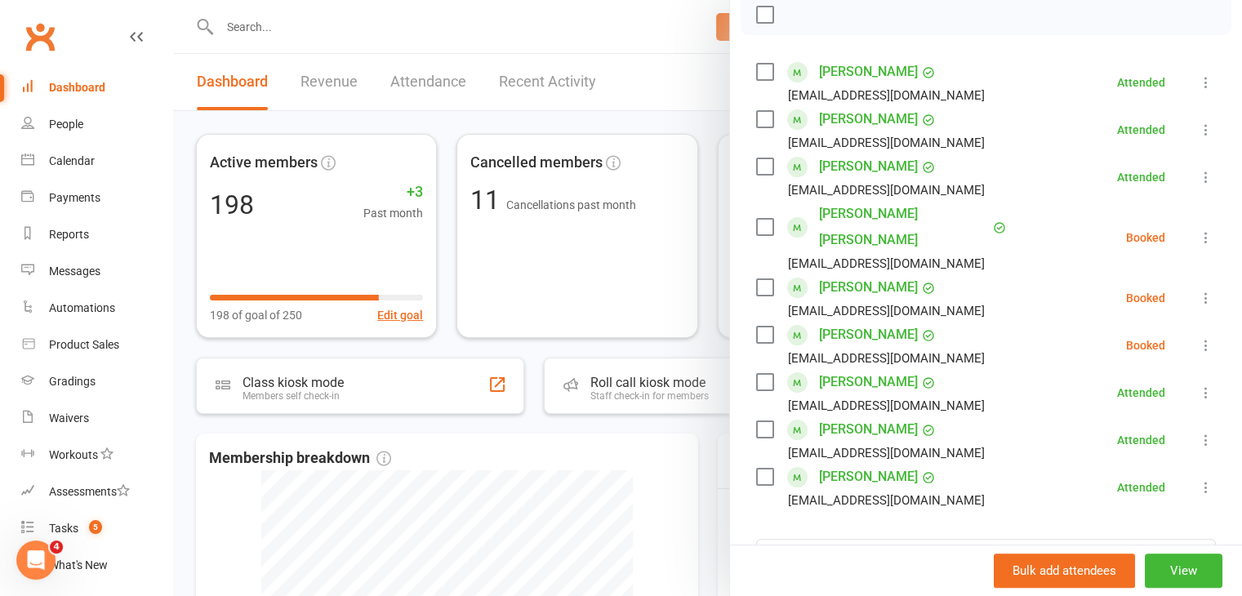
click at [756, 279] on label at bounding box center [764, 287] width 16 height 16
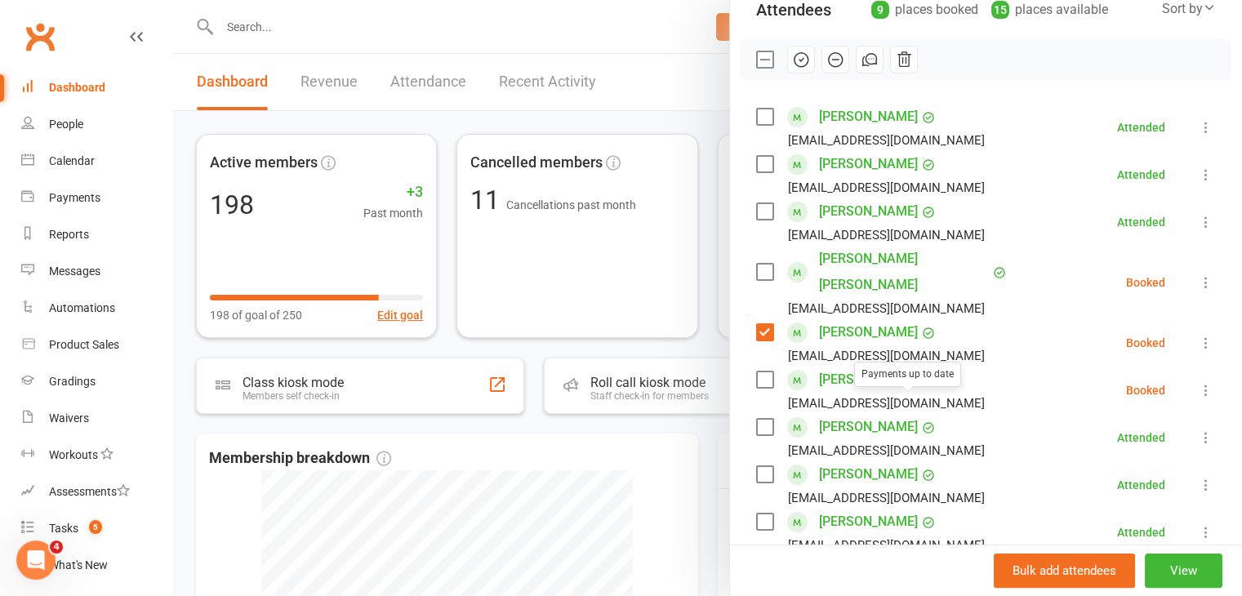
scroll to position [163, 0]
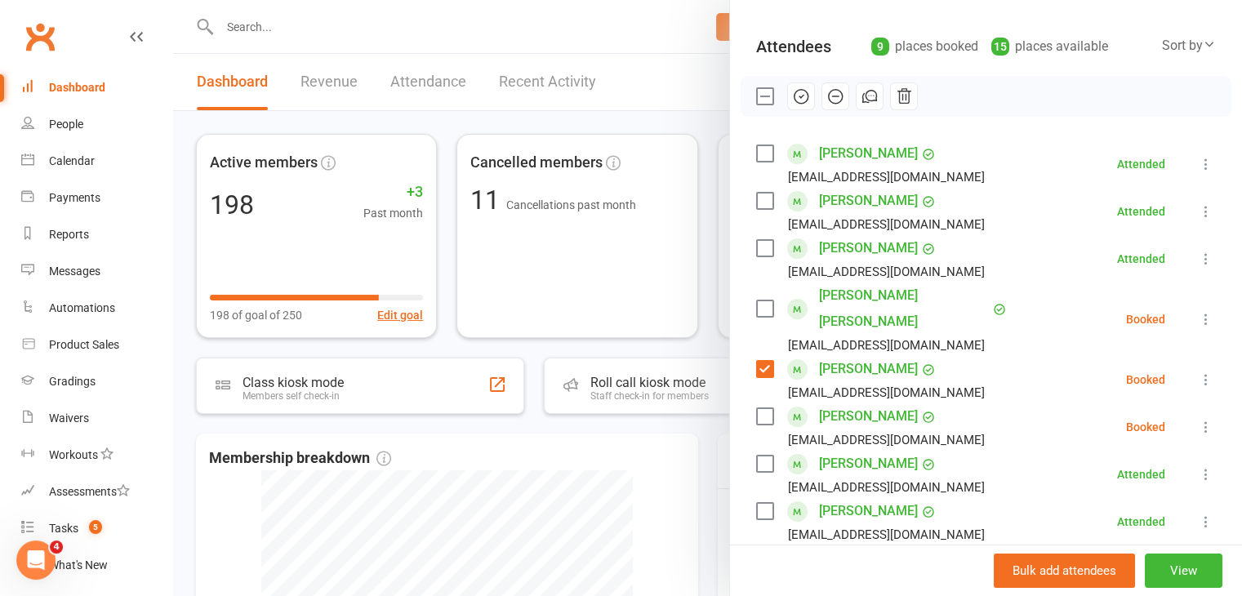
click at [794, 102] on icon "button" at bounding box center [801, 96] width 18 height 18
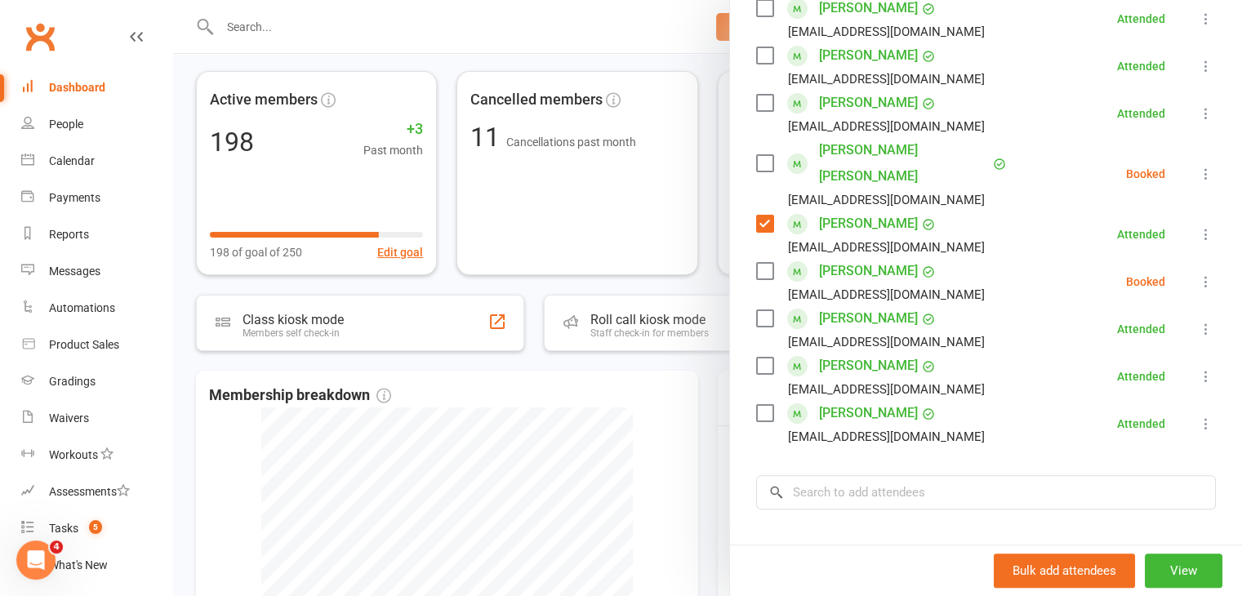
scroll to position [232, 0]
